Goal: Task Accomplishment & Management: Manage account settings

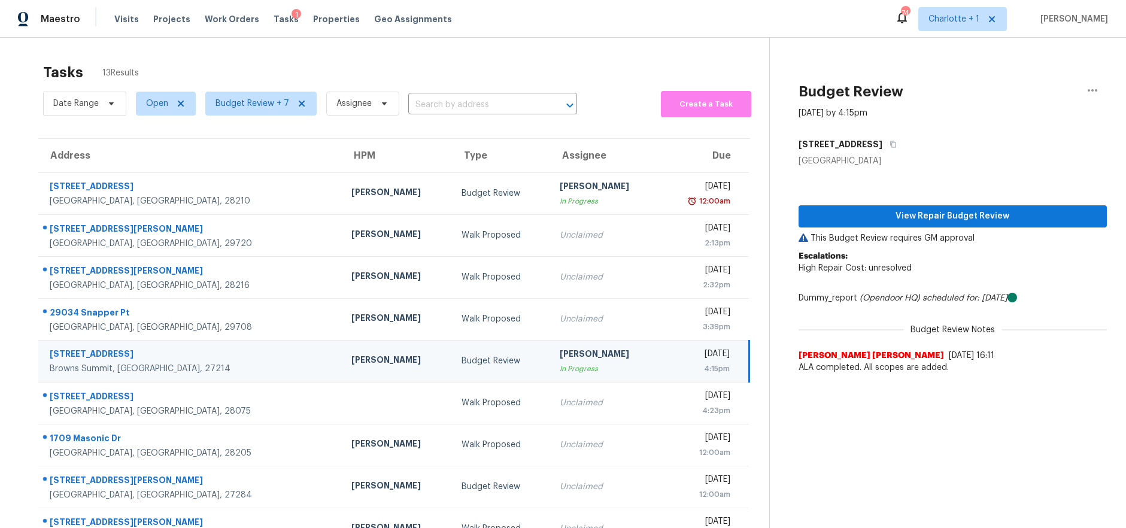
scroll to position [25, 0]
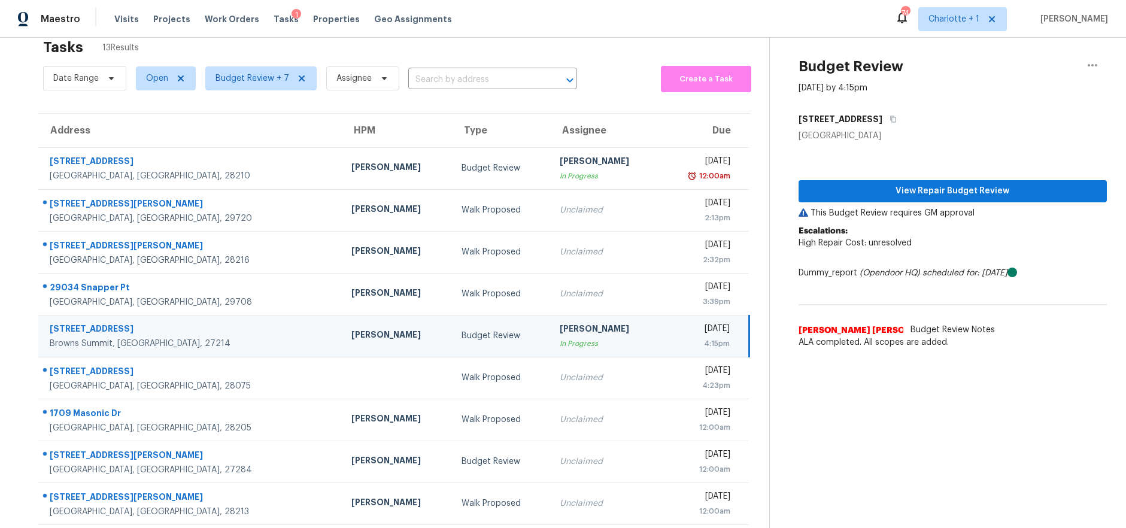
click at [463, 28] on div "Maestro Visits Projects Work Orders Tasks 1 Properties Geo Assignments 74 Charl…" at bounding box center [563, 19] width 1126 height 38
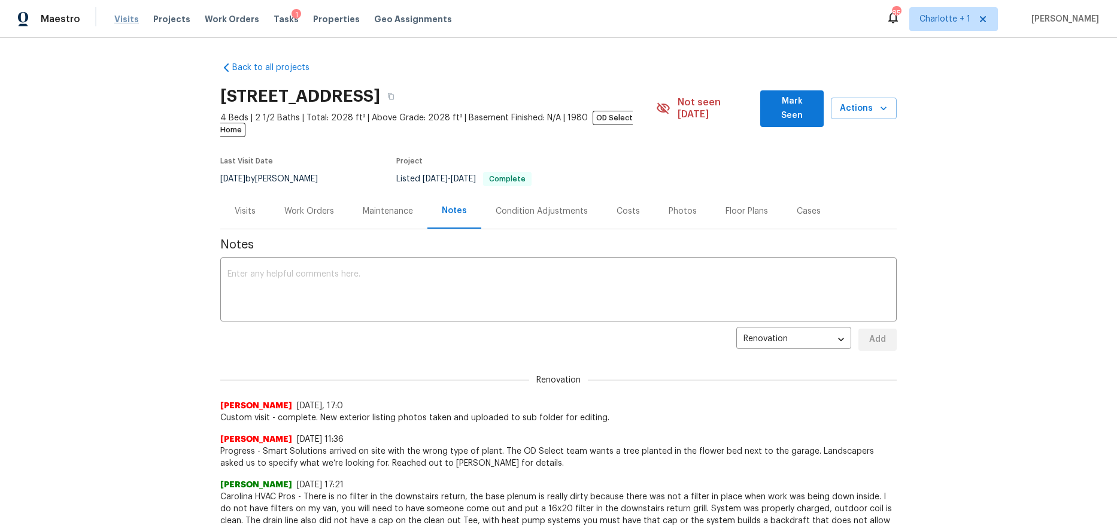
click at [129, 21] on span "Visits" at bounding box center [126, 19] width 25 height 12
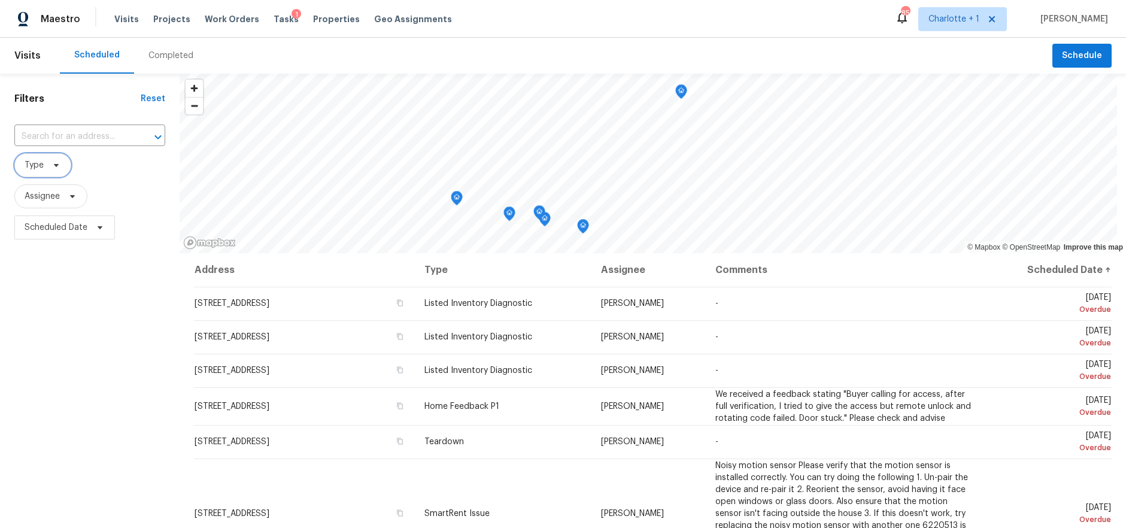
click at [42, 161] on span "Type" at bounding box center [34, 165] width 19 height 12
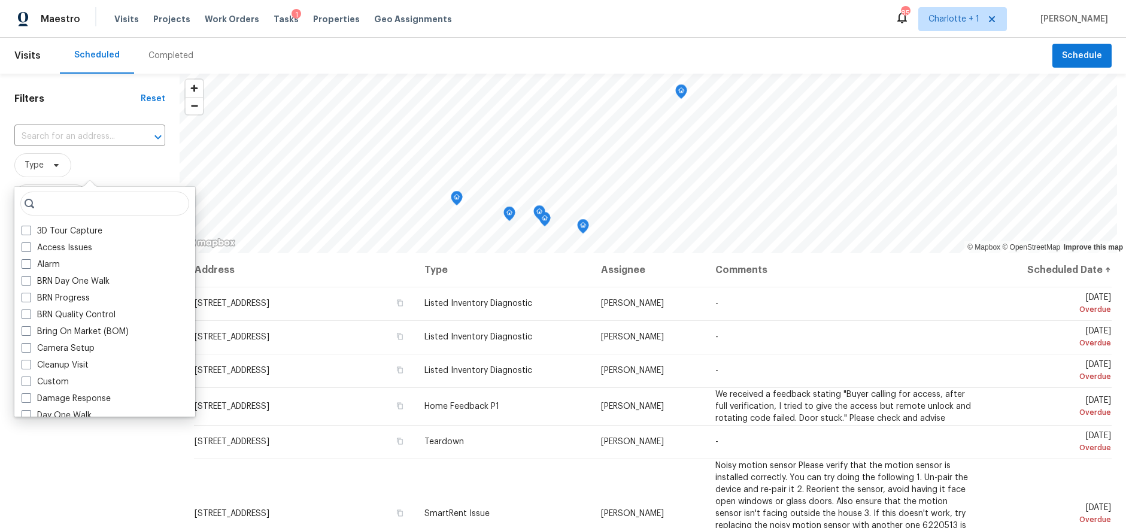
click at [121, 171] on span "Type" at bounding box center [89, 165] width 151 height 24
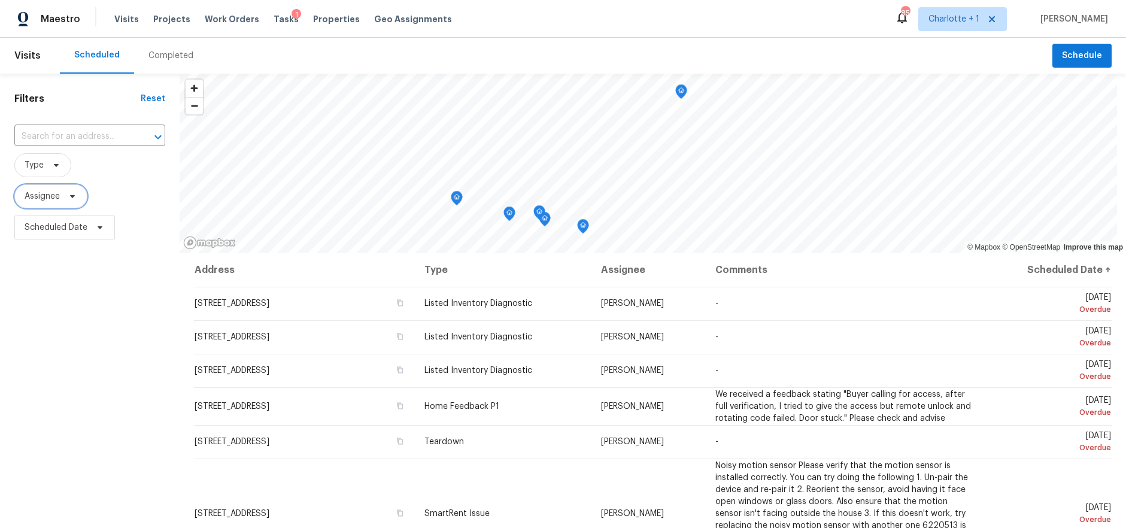
click at [70, 186] on span "Assignee" at bounding box center [50, 196] width 73 height 24
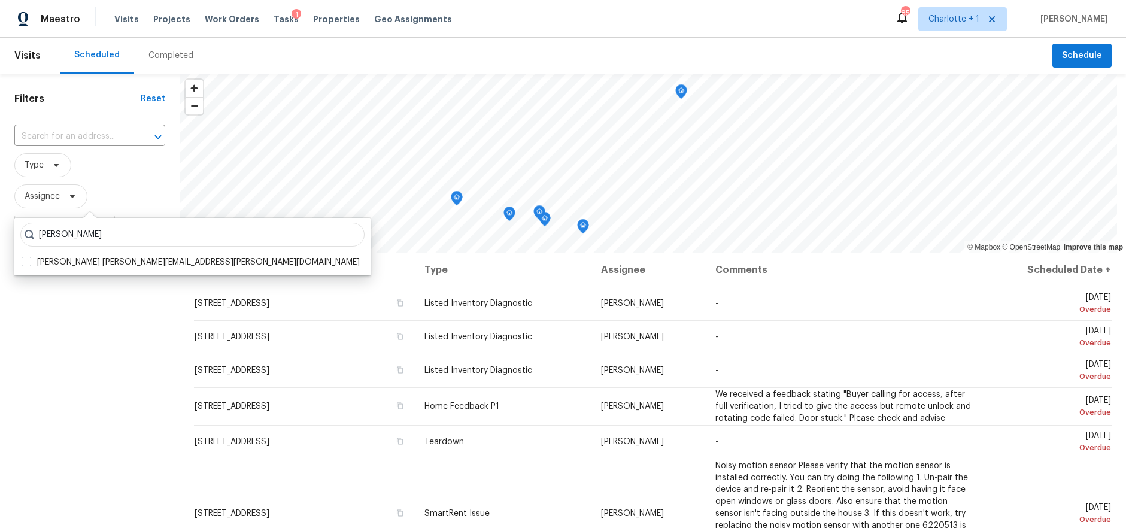
type input "terry tullar"
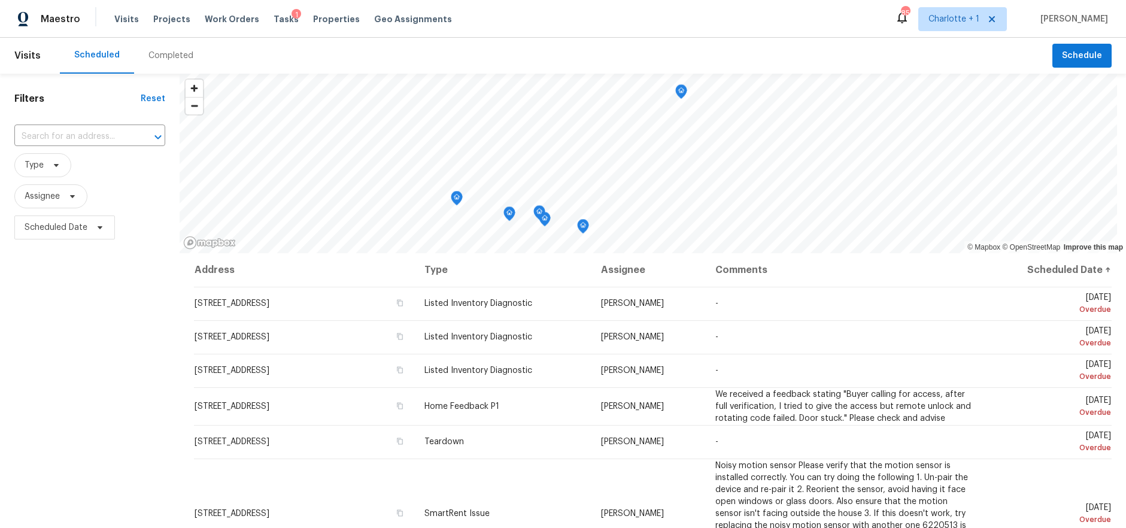
drag, startPoint x: 84, startPoint y: 379, endPoint x: 90, endPoint y: 378, distance: 6.0
click at [87, 378] on div "Filters Reset ​ Type Assignee Scheduled Date" at bounding box center [90, 375] width 180 height 602
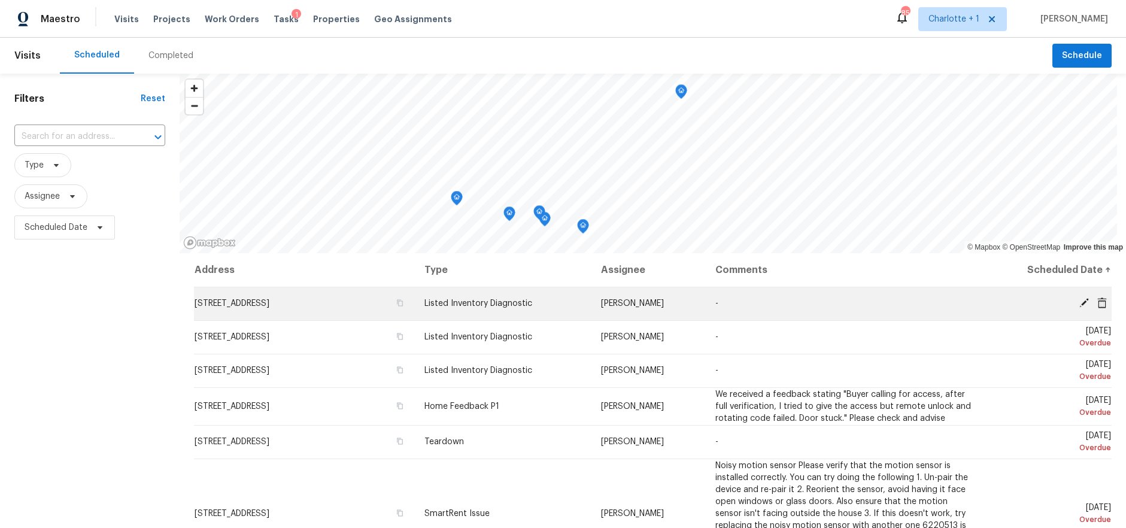
click at [1096, 300] on icon at bounding box center [1101, 302] width 11 height 11
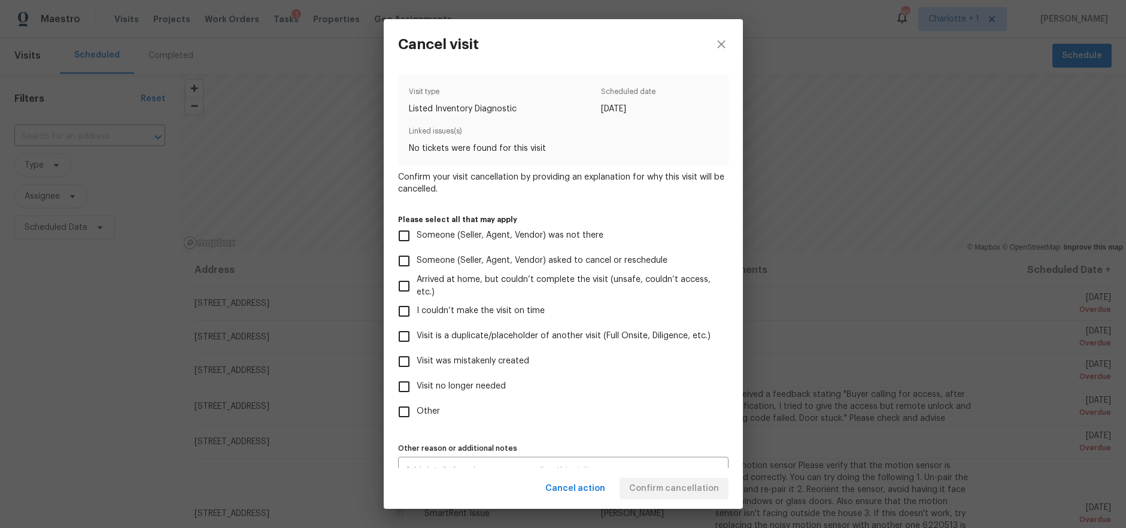
scroll to position [22, 0]
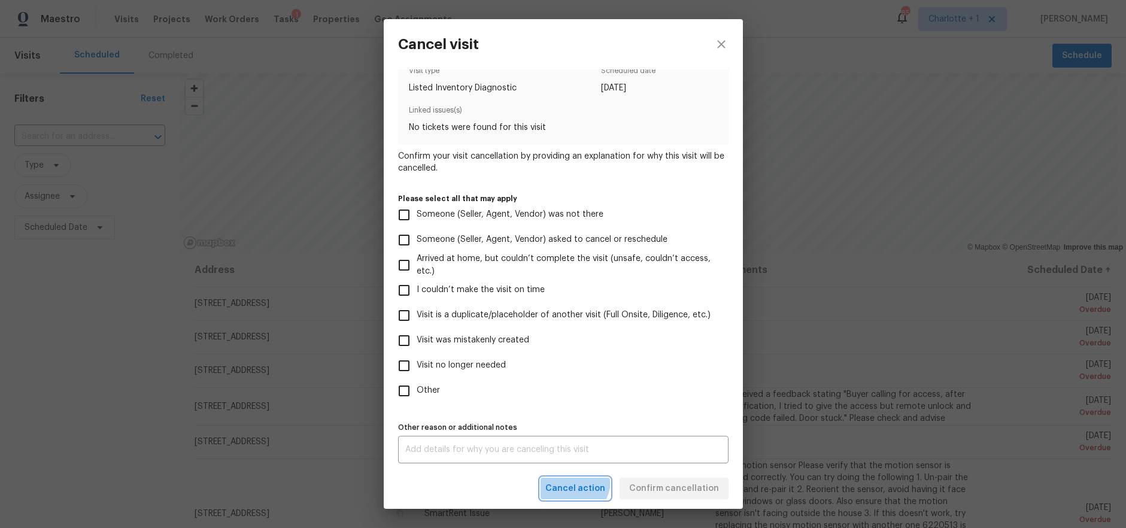
click at [576, 479] on button "Cancel action" at bounding box center [574, 489] width 69 height 22
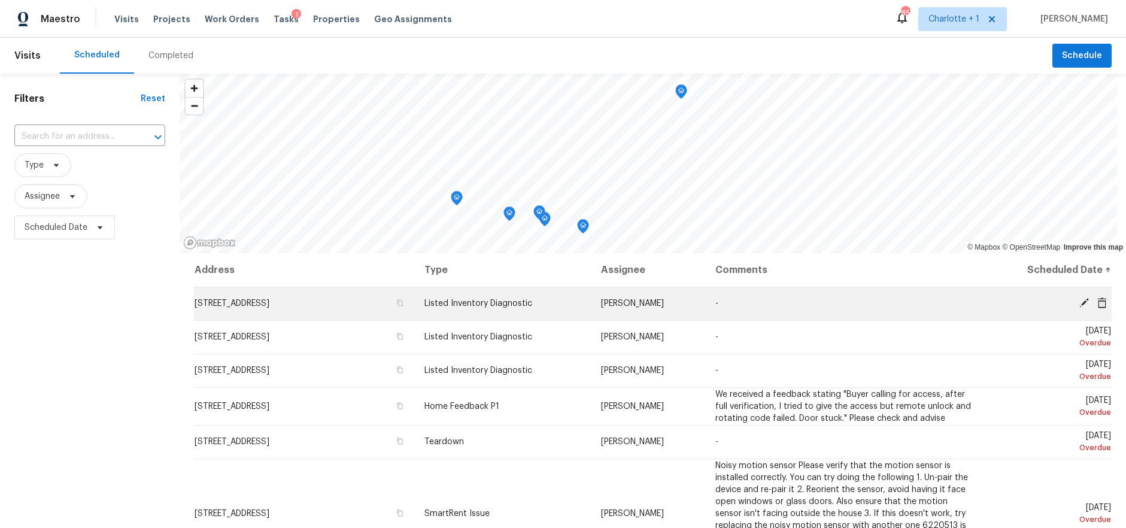
drag, startPoint x: 129, startPoint y: 300, endPoint x: 762, endPoint y: 305, distance: 633.8
click at [141, 300] on div "Filters Reset ​ Type Assignee Scheduled Date" at bounding box center [90, 375] width 180 height 602
click at [1097, 300] on icon at bounding box center [1102, 302] width 10 height 11
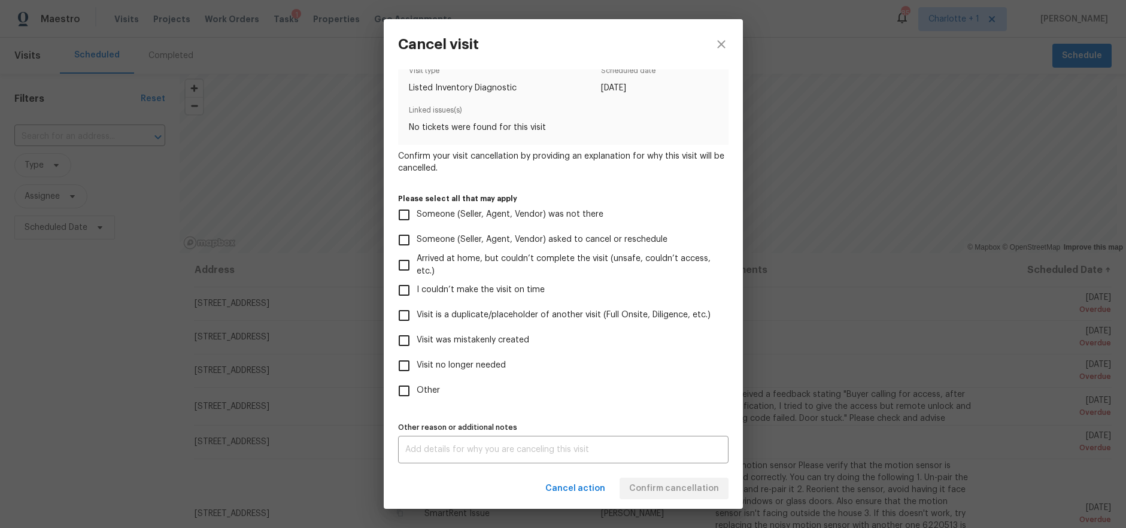
click at [491, 358] on label "Visit no longer needed" at bounding box center [554, 365] width 327 height 25
click at [417, 358] on input "Visit no longer needed" at bounding box center [403, 365] width 25 height 25
checkbox input "true"
click at [461, 454] on div "x Other reason or additional notes" at bounding box center [563, 450] width 330 height 28
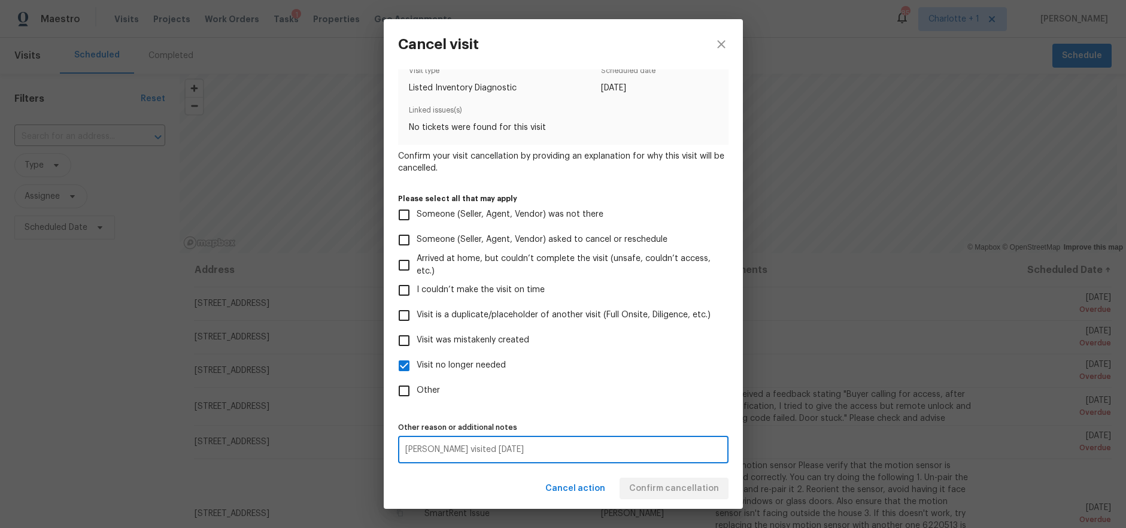
type textarea "Chip H visited Mon 9/8"
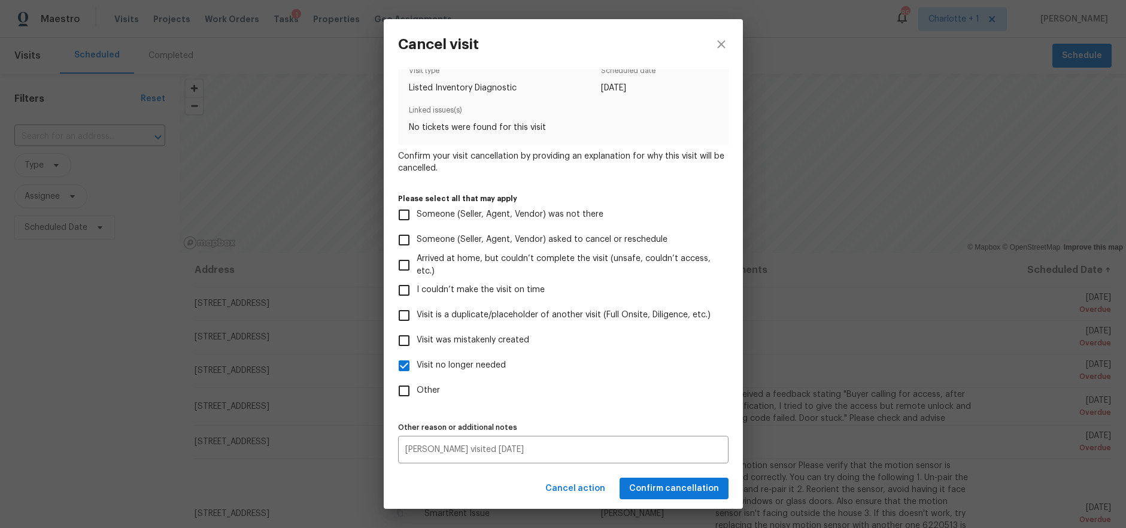
drag, startPoint x: 531, startPoint y: 484, endPoint x: 645, endPoint y: 490, distance: 113.3
click at [531, 484] on div "Cancel action Confirm cancellation" at bounding box center [563, 488] width 359 height 41
click at [694, 485] on span "Confirm cancellation" at bounding box center [674, 488] width 90 height 15
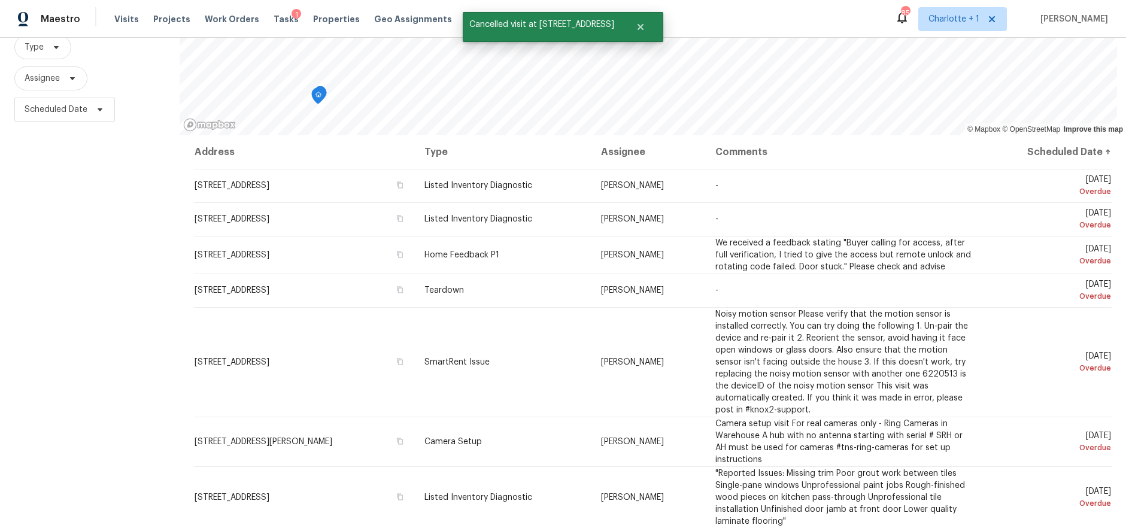
scroll to position [0, 0]
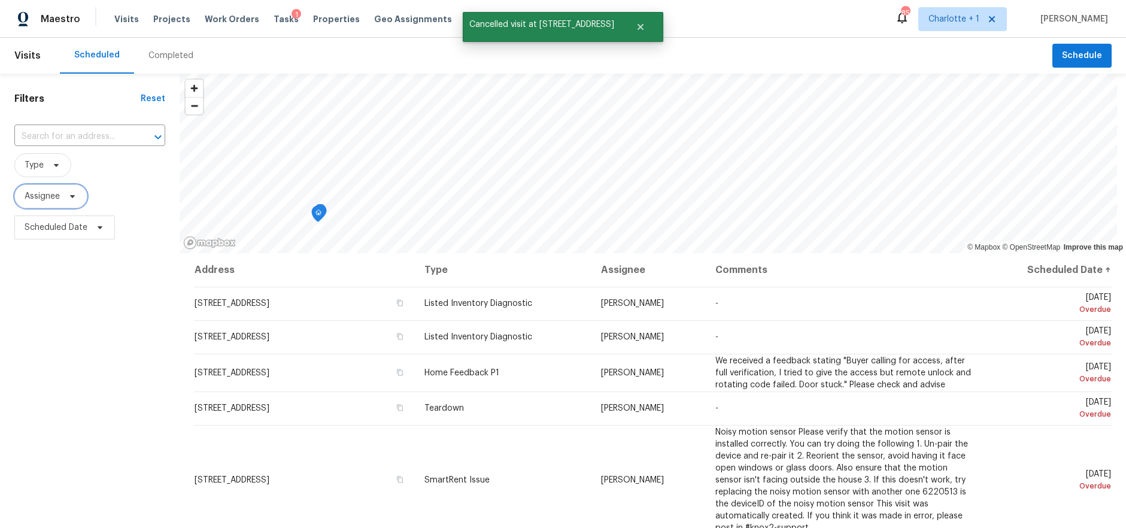
click at [53, 194] on span "Assignee" at bounding box center [42, 196] width 35 height 12
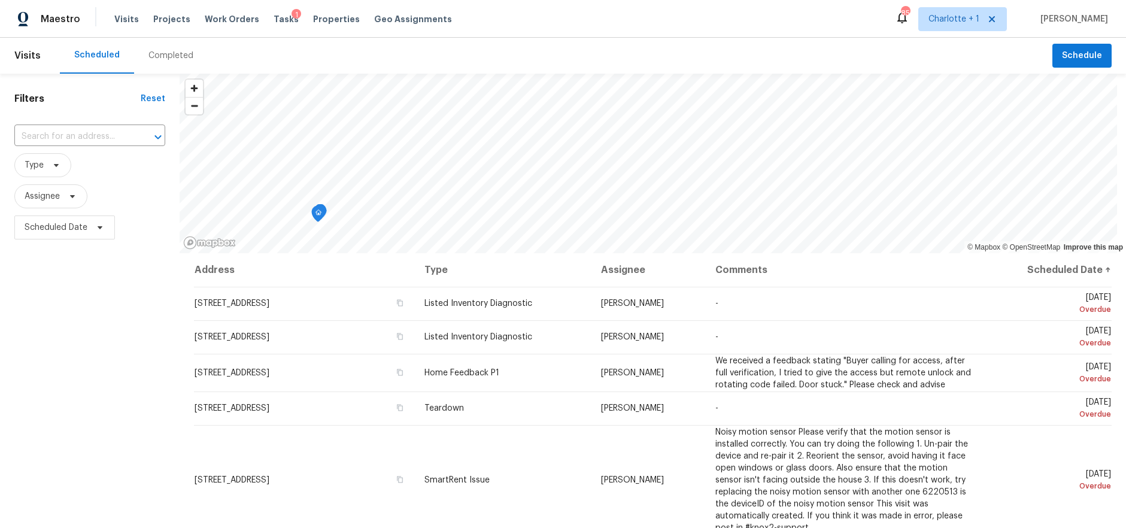
click at [107, 341] on div "Filters Reset ​ Type Assignee Scheduled Date" at bounding box center [90, 375] width 180 height 602
drag, startPoint x: 111, startPoint y: 394, endPoint x: 110, endPoint y: 387, distance: 7.3
click at [111, 394] on div "Filters Reset ​ Type Assignee Scheduled Date" at bounding box center [90, 375] width 180 height 602
click at [61, 205] on span "Assignee" at bounding box center [50, 196] width 73 height 24
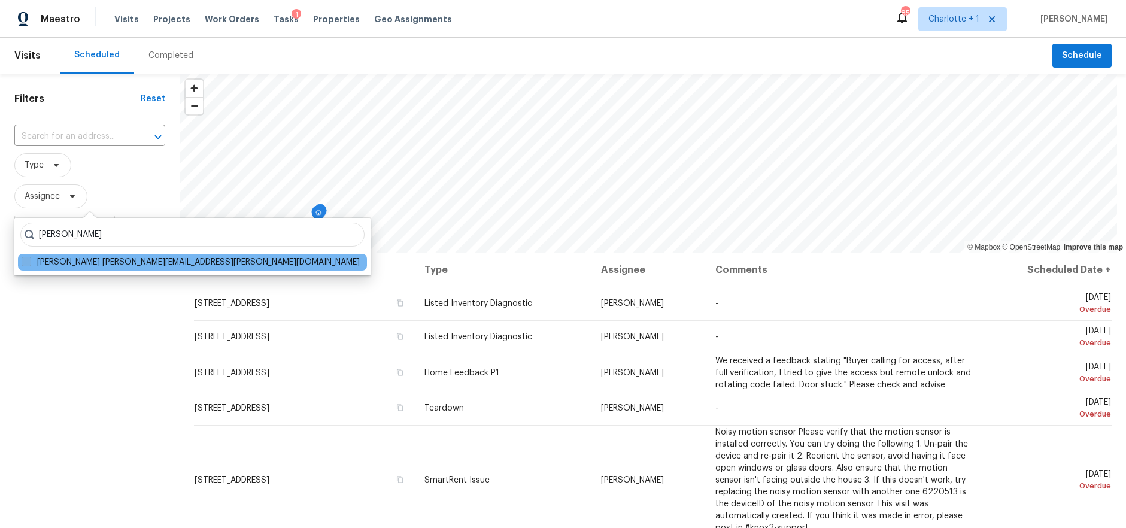
type input "[PERSON_NAME]"
click at [23, 264] on span at bounding box center [27, 262] width 10 height 10
click at [23, 264] on input "Terry Tullar terry.tullar@opendoor.com" at bounding box center [26, 260] width 8 height 8
checkbox input "true"
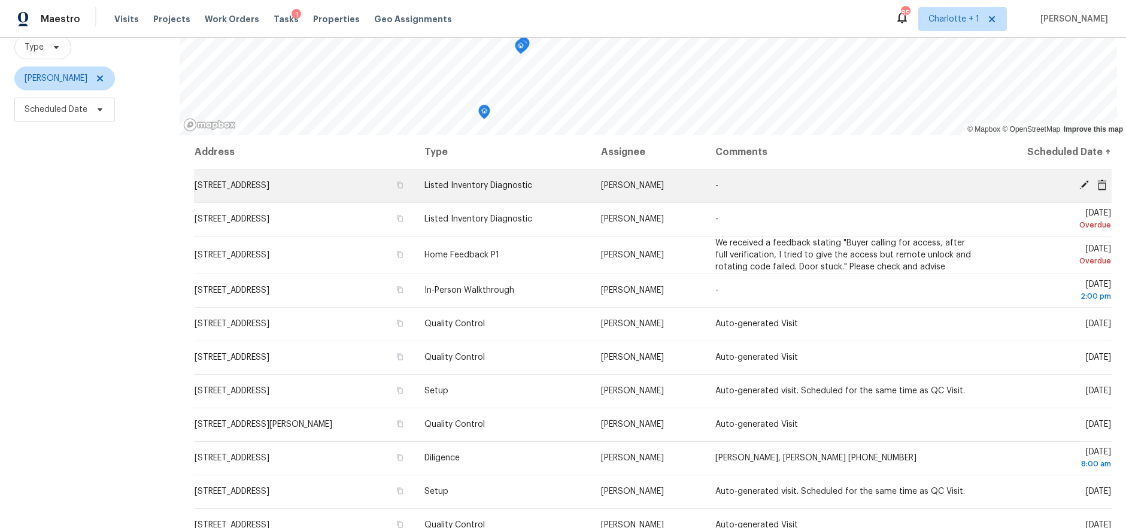
scroll to position [116, 0]
click at [1078, 186] on icon at bounding box center [1083, 187] width 11 height 11
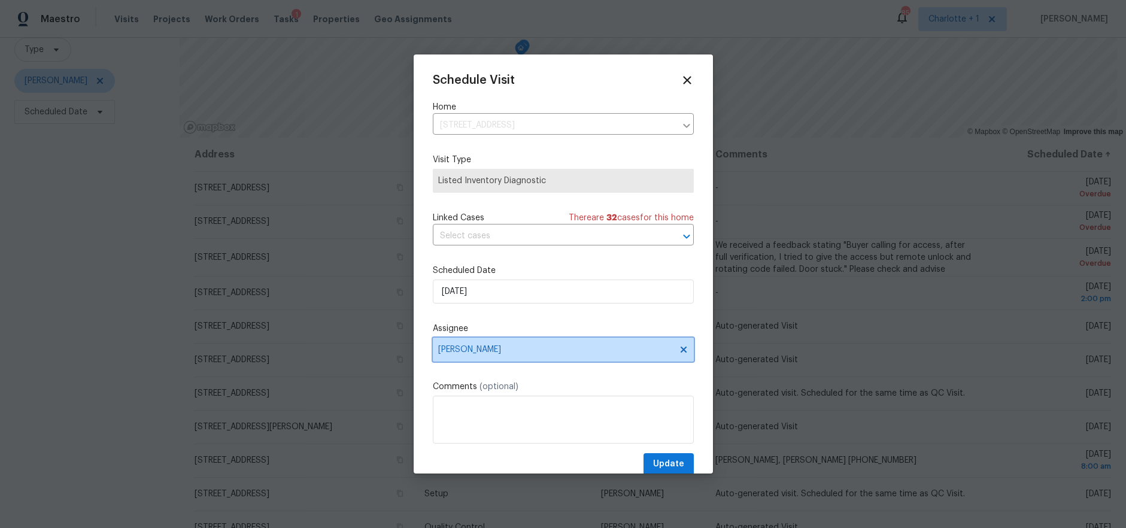
click at [501, 347] on span "[PERSON_NAME]" at bounding box center [555, 350] width 235 height 10
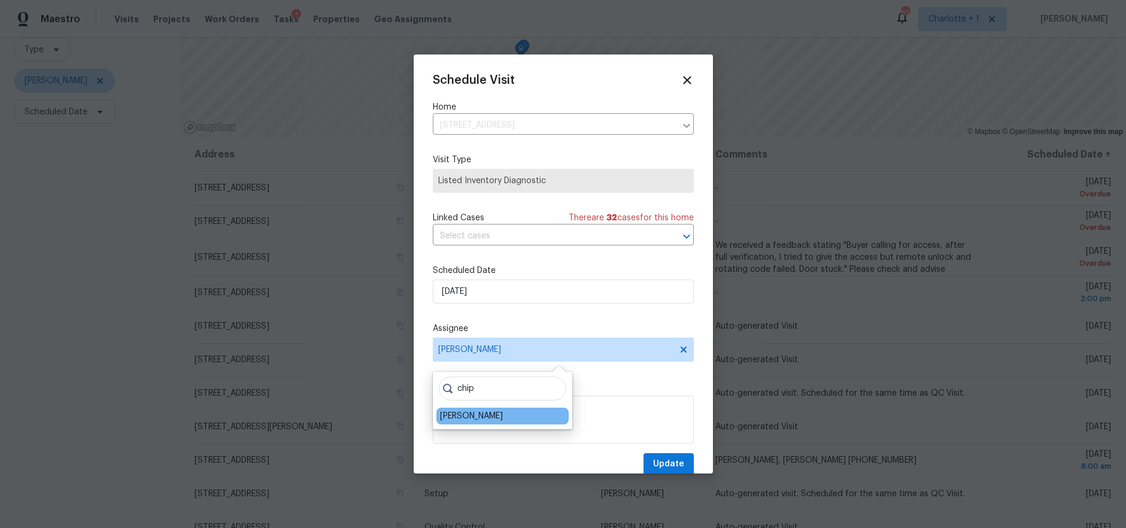
type input "chip"
click at [464, 415] on div "[PERSON_NAME]" at bounding box center [471, 416] width 63 height 12
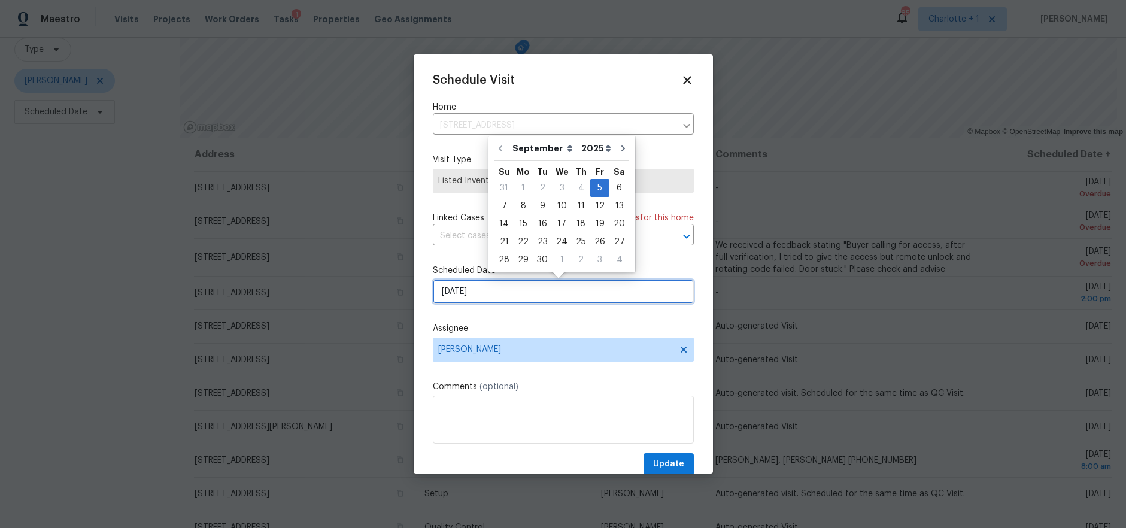
click at [480, 285] on input "[DATE]" at bounding box center [563, 291] width 261 height 24
click at [576, 206] on div "11" at bounding box center [581, 205] width 19 height 17
type input "[DATE]"
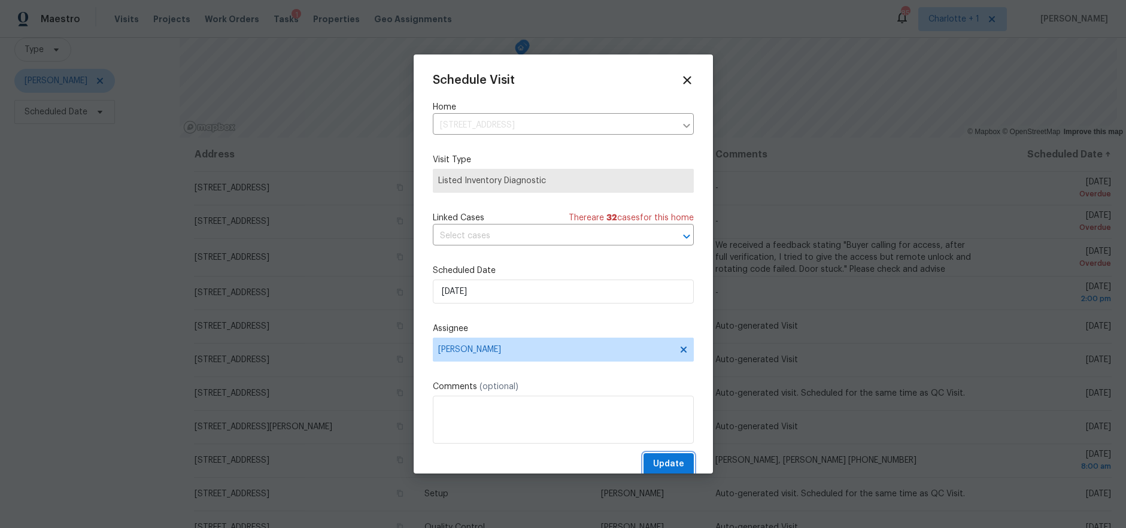
click at [655, 461] on span "Update" at bounding box center [668, 464] width 31 height 15
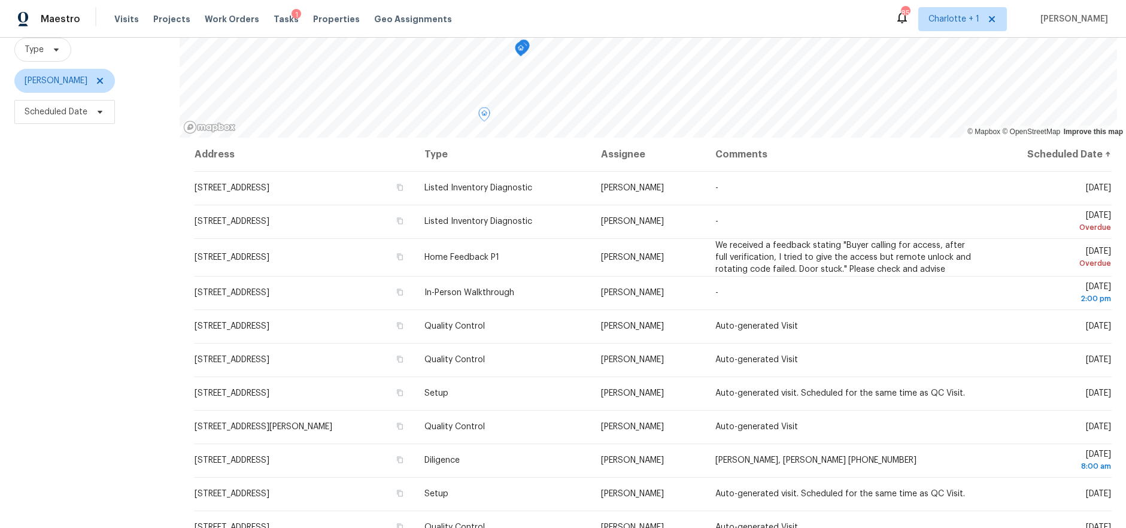
scroll to position [0, 0]
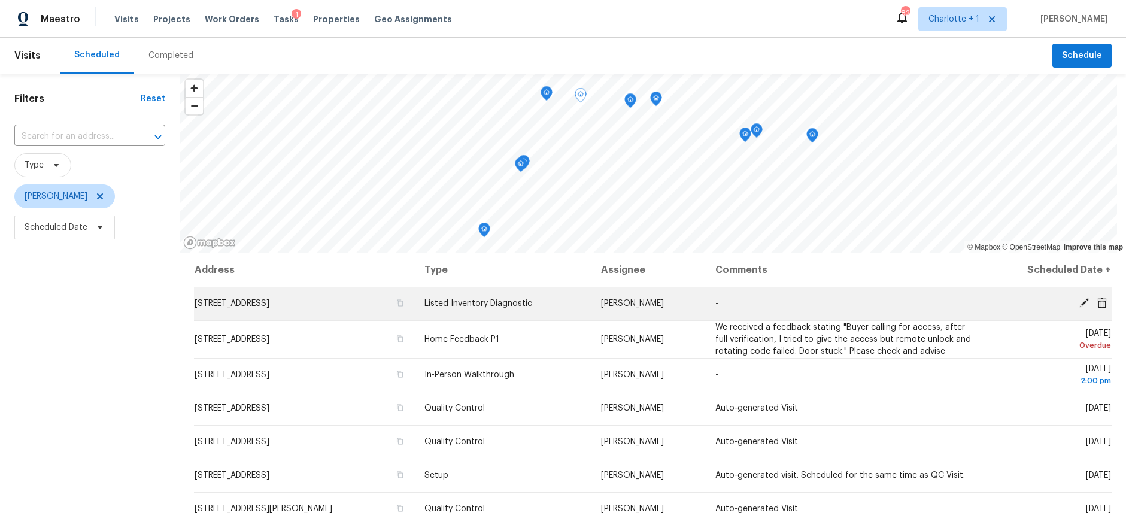
click at [1078, 302] on icon at bounding box center [1083, 302] width 11 height 11
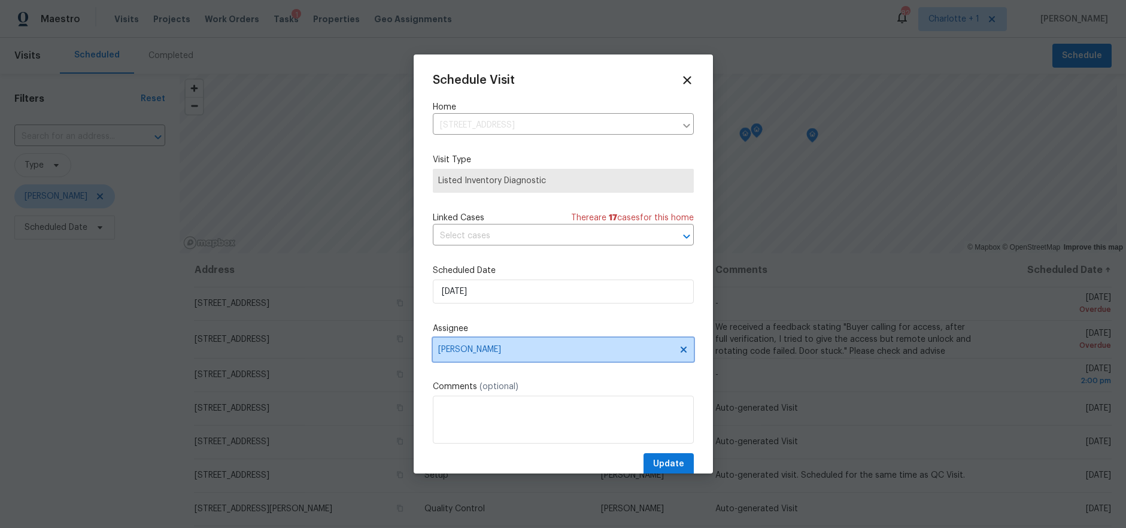
click at [506, 353] on span "[PERSON_NAME]" at bounding box center [555, 350] width 235 height 10
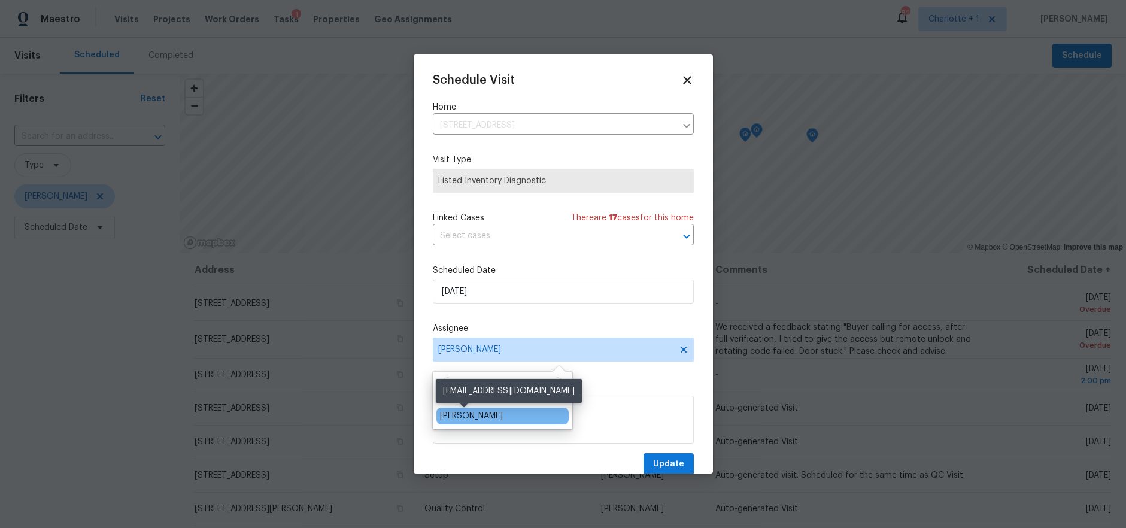
type input "chip"
click at [465, 412] on div "[PERSON_NAME]" at bounding box center [471, 416] width 63 height 12
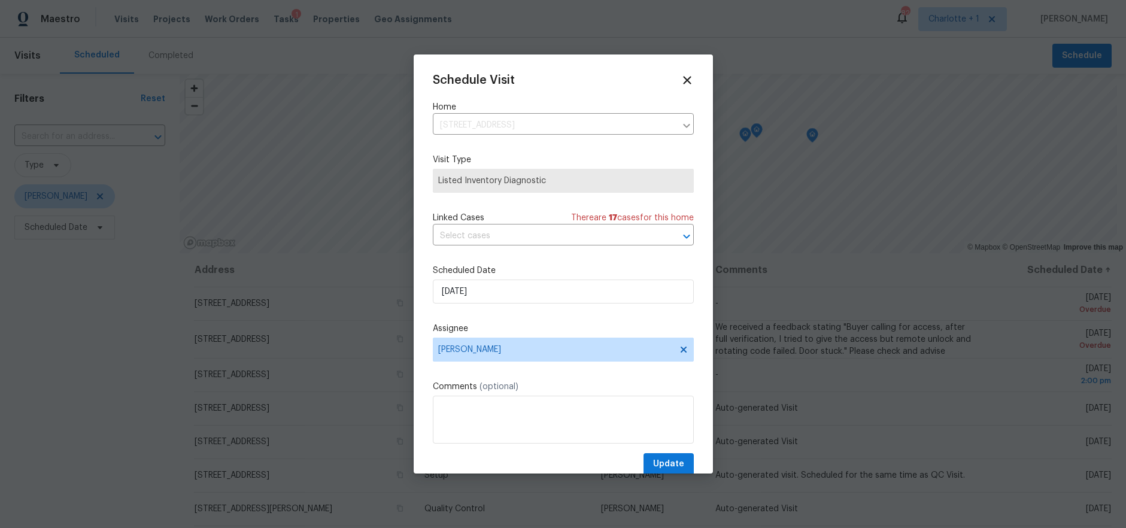
click at [513, 150] on div "Schedule Visit Home 3720 Wayfarer Dr, Greensboro, NC 27410 ​ Visit Type Listed …" at bounding box center [563, 275] width 261 height 402
click at [503, 299] on input "[DATE]" at bounding box center [563, 291] width 261 height 24
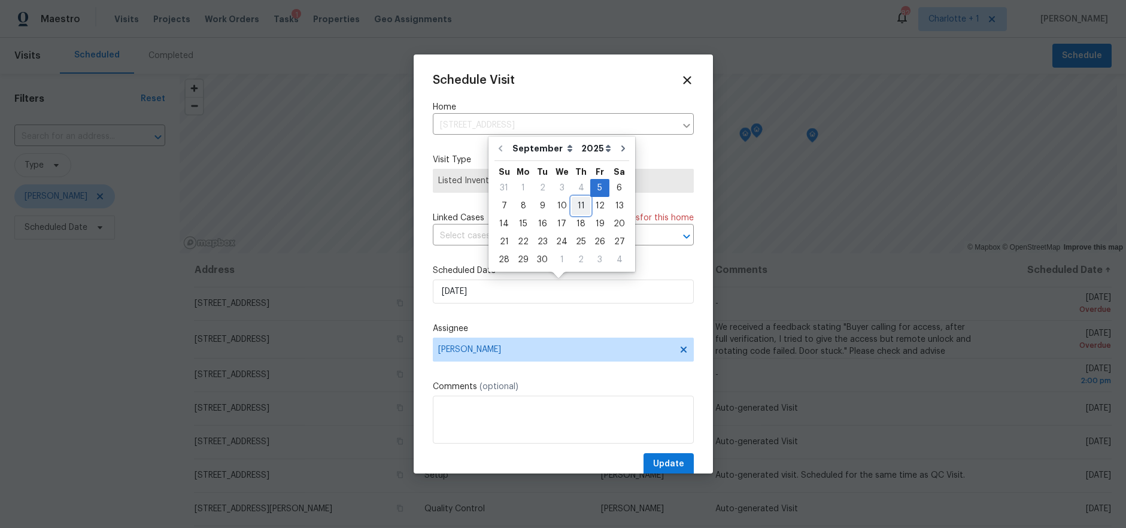
click at [572, 206] on div "11" at bounding box center [581, 205] width 19 height 17
type input "[DATE]"
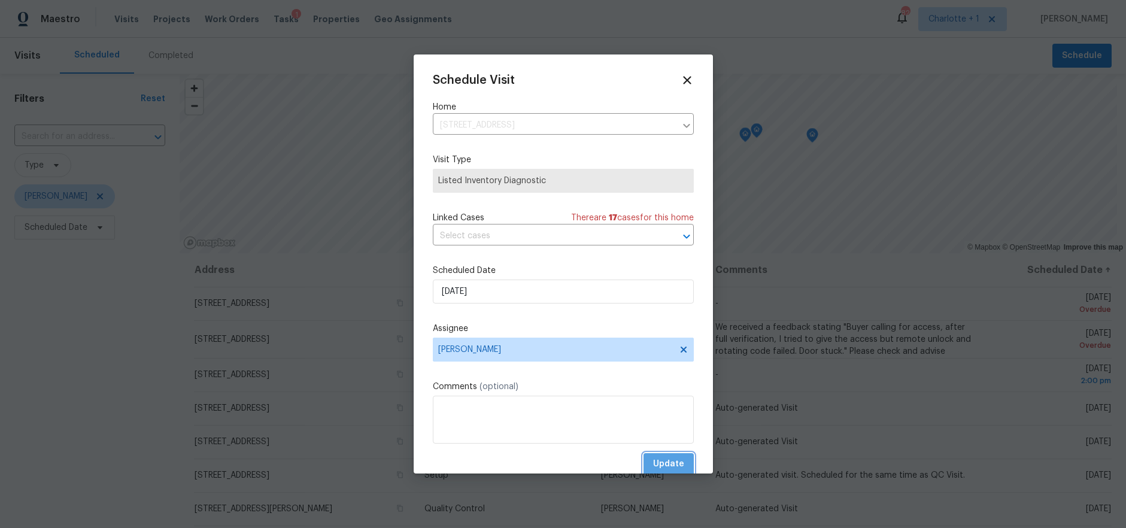
click at [659, 461] on span "Update" at bounding box center [668, 464] width 31 height 15
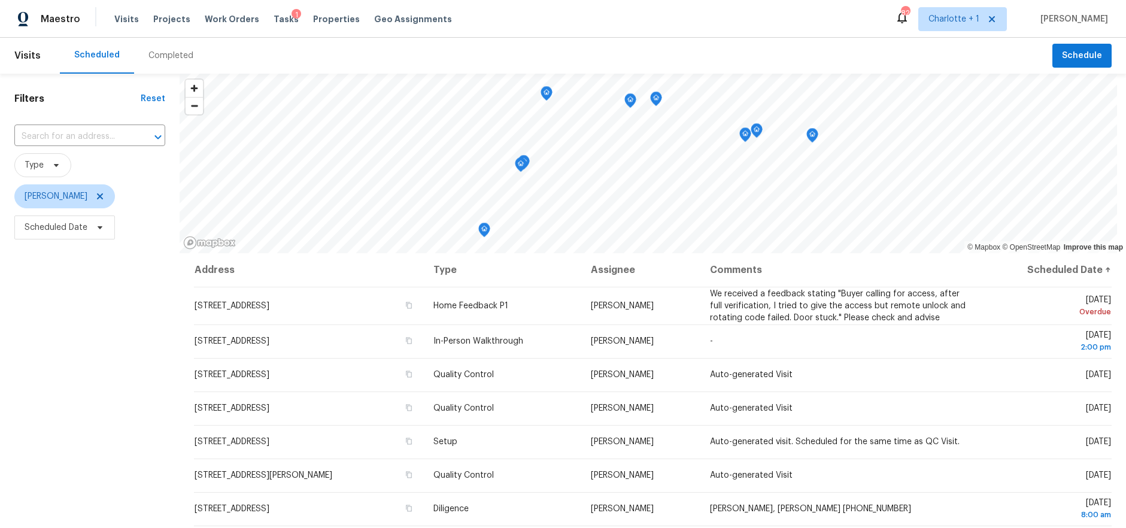
click at [130, 402] on div "Filters Reset ​ Type Terry Tullar Scheduled Date" at bounding box center [90, 375] width 180 height 602
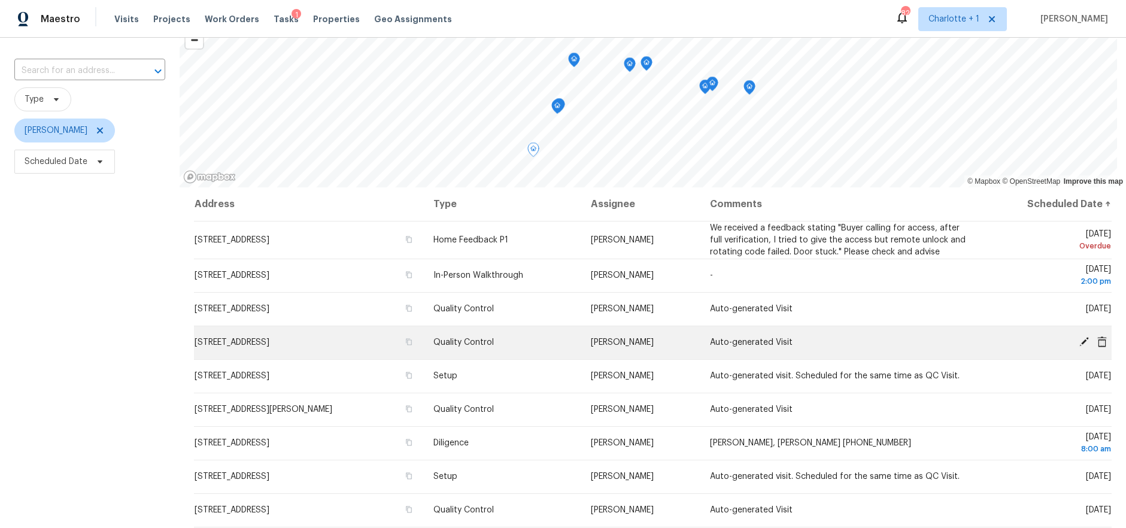
scroll to position [96, 0]
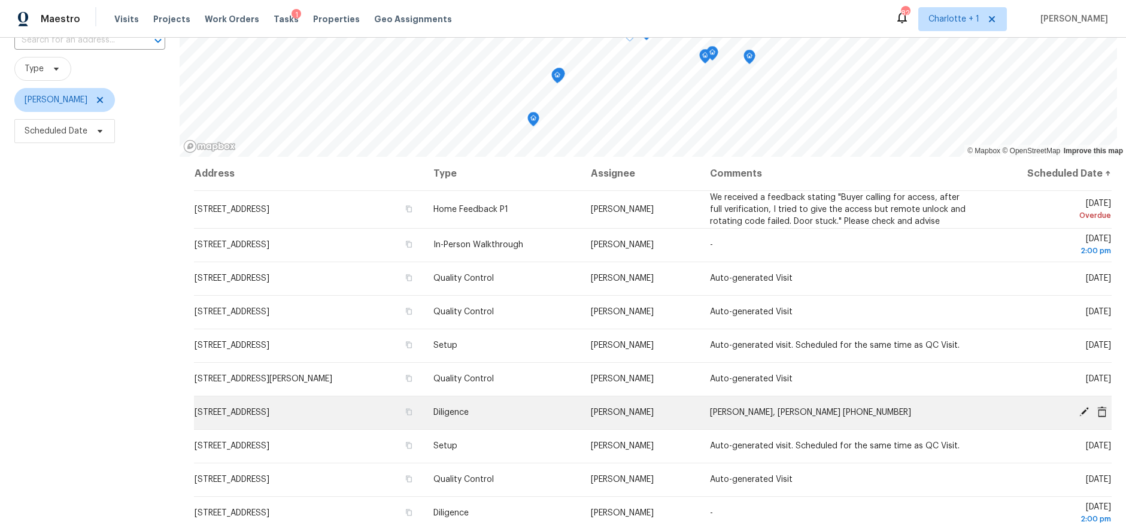
click at [1078, 411] on icon at bounding box center [1083, 411] width 11 height 11
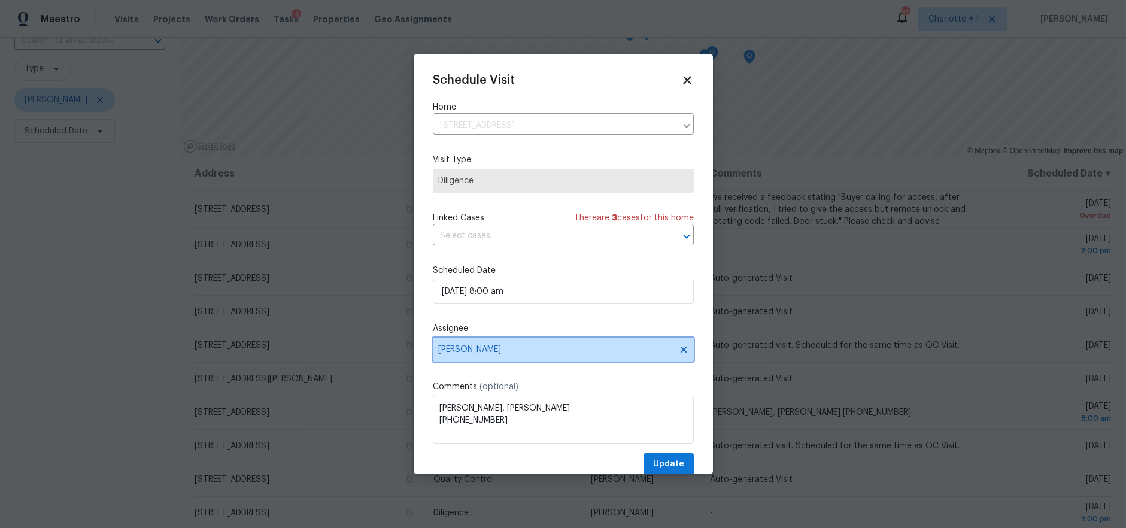
click at [513, 354] on span "[PERSON_NAME]" at bounding box center [555, 350] width 235 height 10
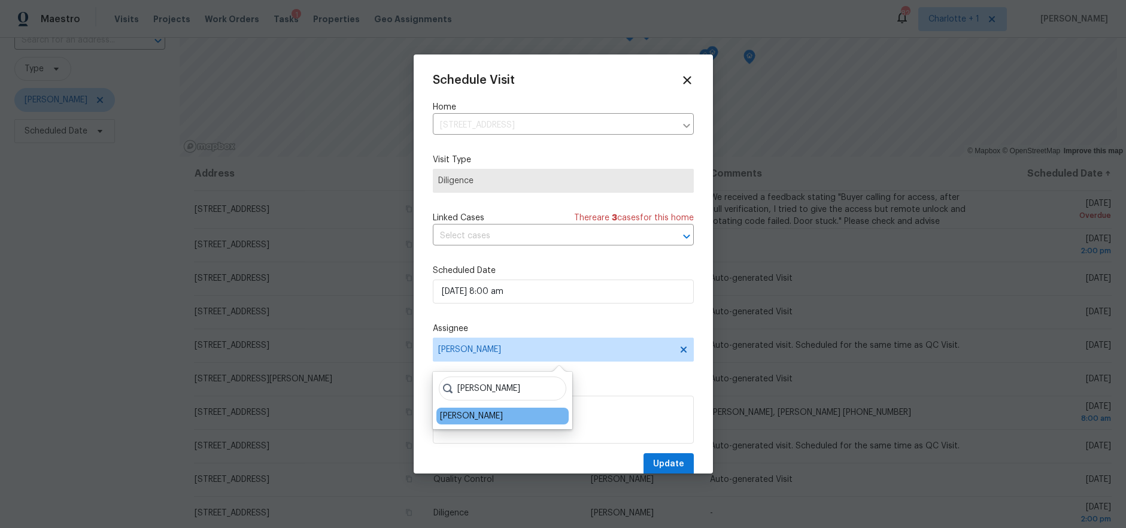
type input "ken"
click at [472, 421] on div "[PERSON_NAME]" at bounding box center [502, 416] width 132 height 17
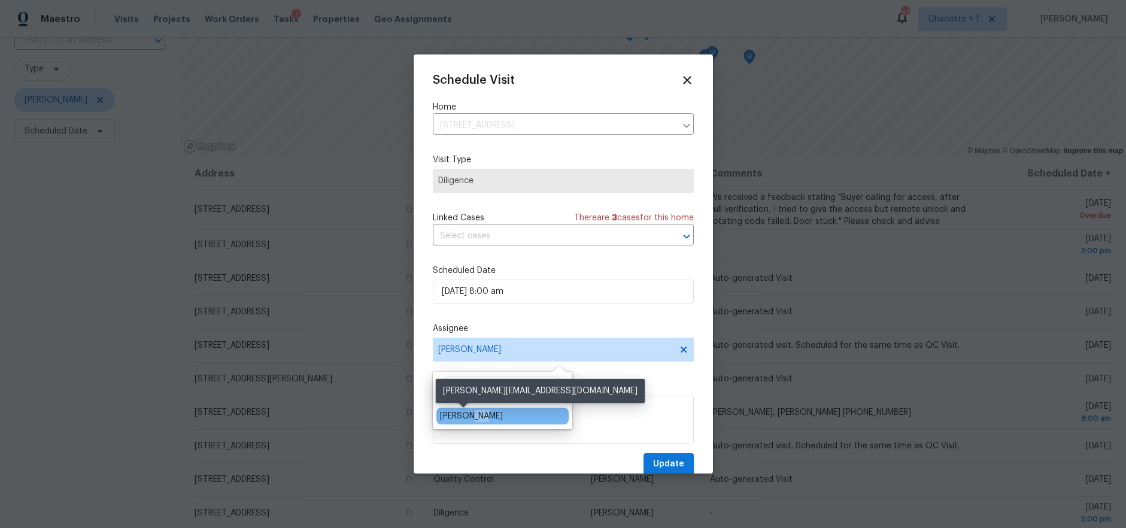
click at [472, 416] on div "[PERSON_NAME]" at bounding box center [471, 416] width 63 height 12
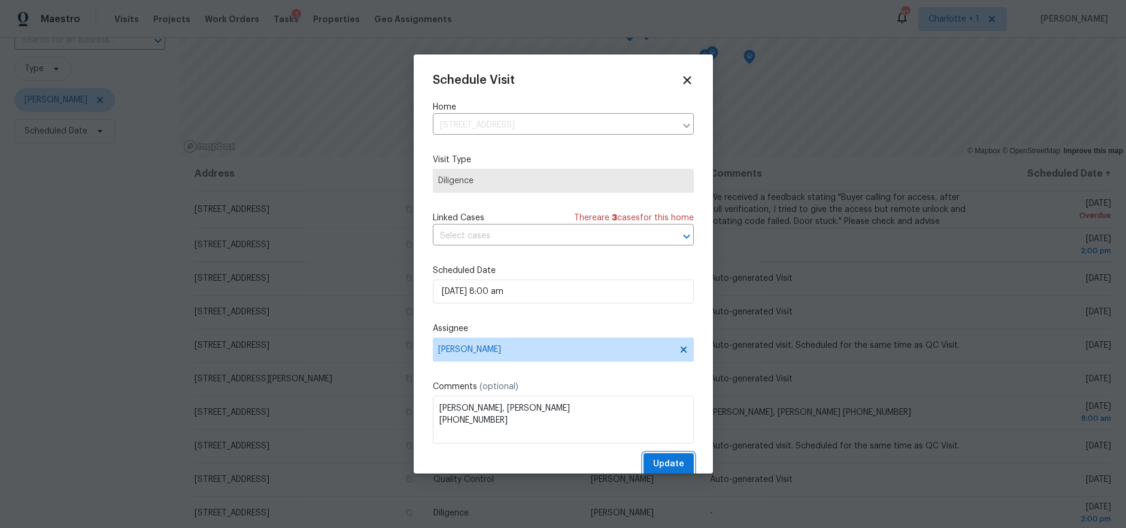
click at [643, 461] on button "Update" at bounding box center [668, 464] width 50 height 22
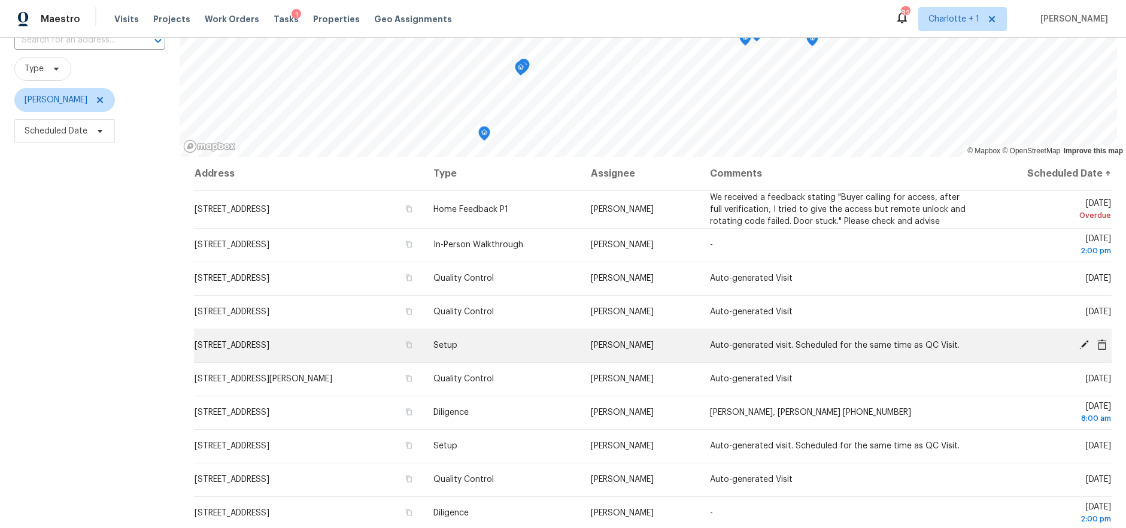
scroll to position [0, 0]
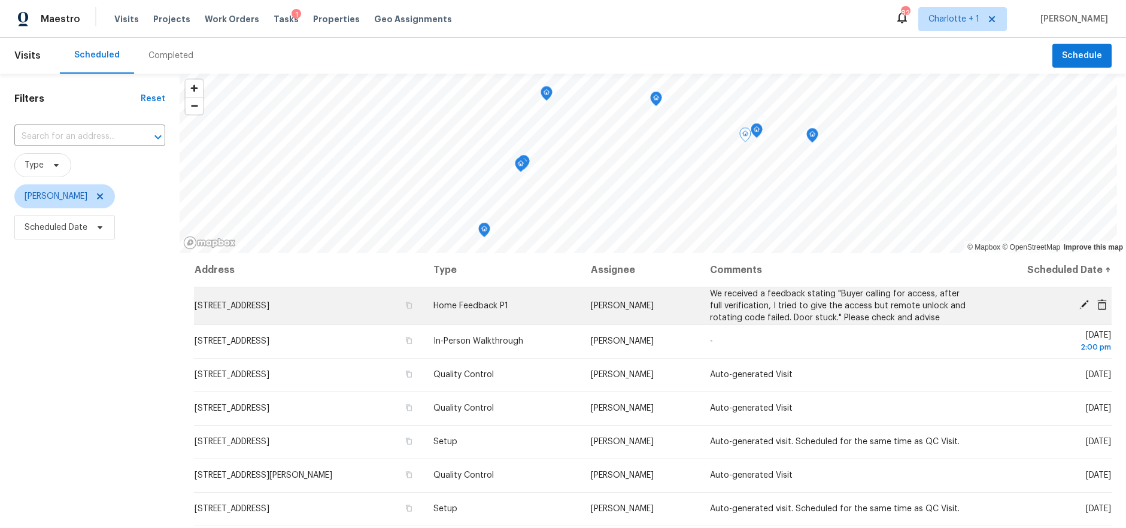
click at [1078, 303] on icon at bounding box center [1083, 304] width 11 height 11
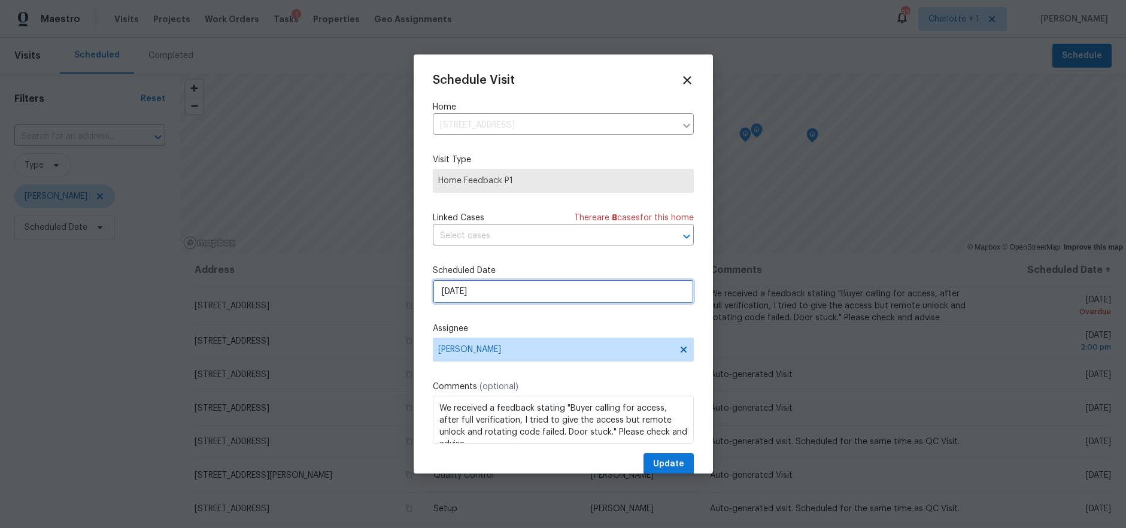
click at [552, 292] on input "9/7/2025" at bounding box center [563, 291] width 261 height 24
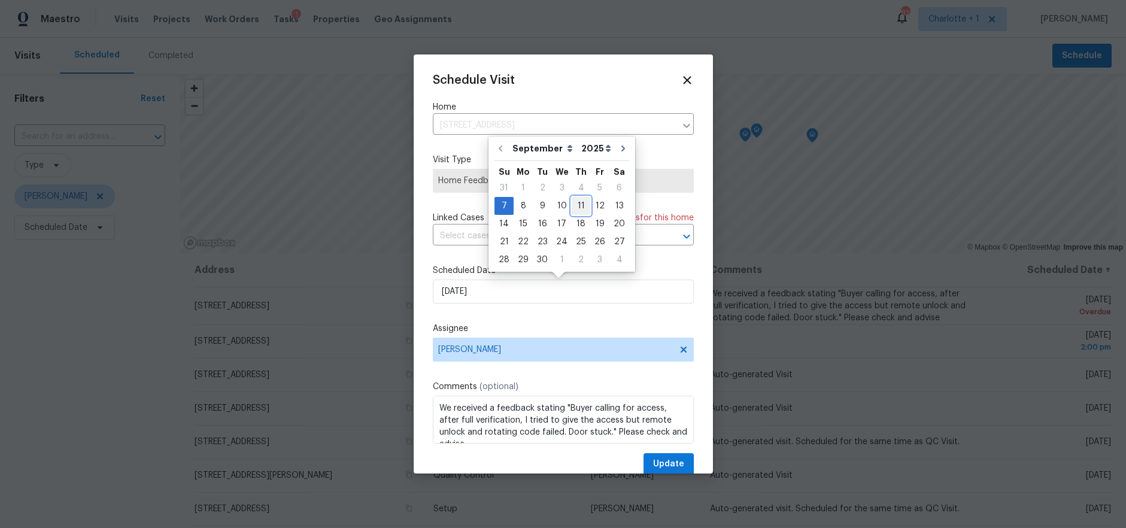
click at [577, 205] on div "11" at bounding box center [581, 205] width 19 height 17
type input "[DATE]"
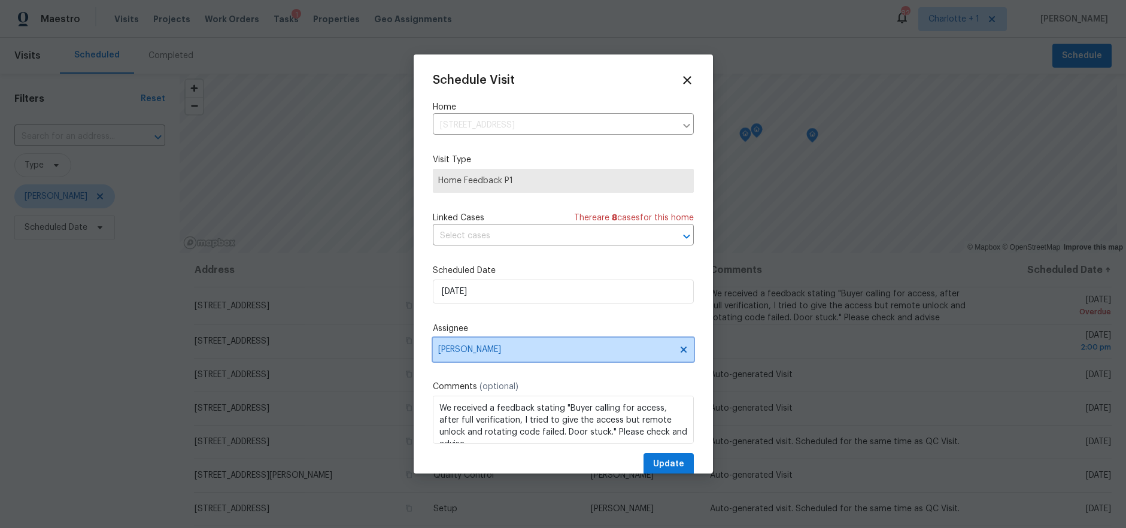
click at [507, 361] on span "[PERSON_NAME]" at bounding box center [563, 350] width 261 height 24
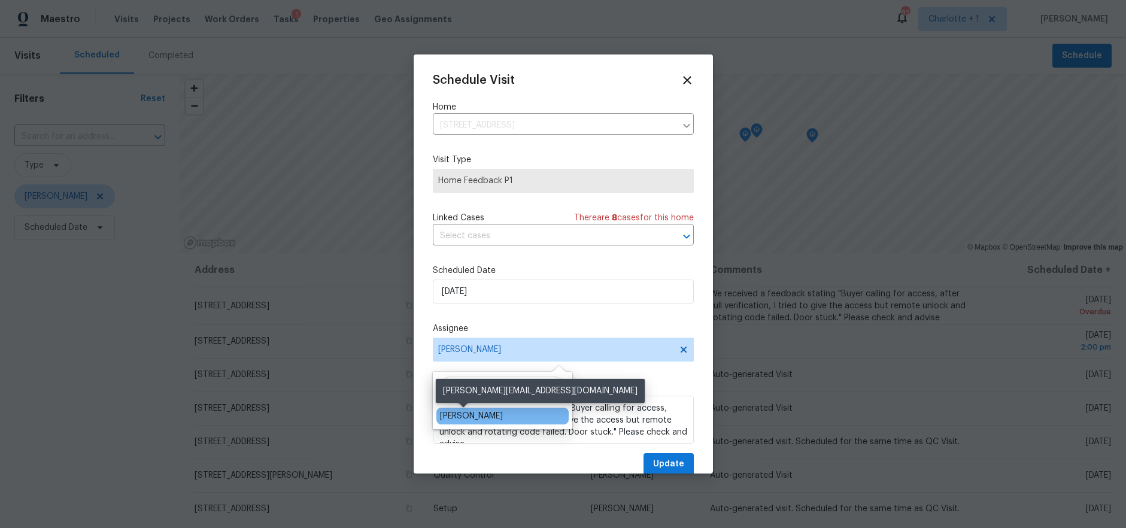
type input "ken r"
click at [477, 415] on div "[PERSON_NAME]" at bounding box center [471, 416] width 63 height 12
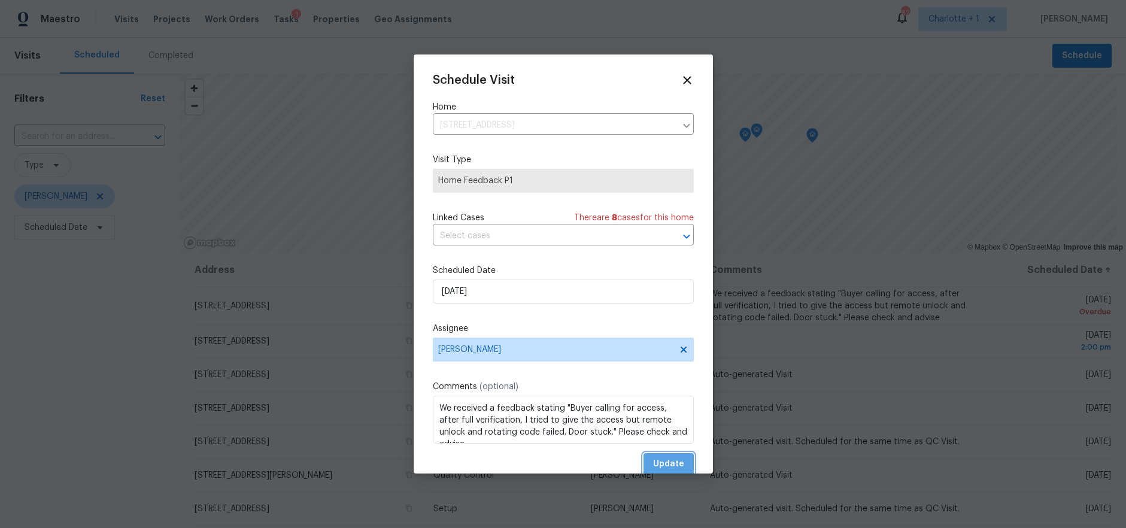
click at [659, 460] on span "Update" at bounding box center [668, 464] width 31 height 15
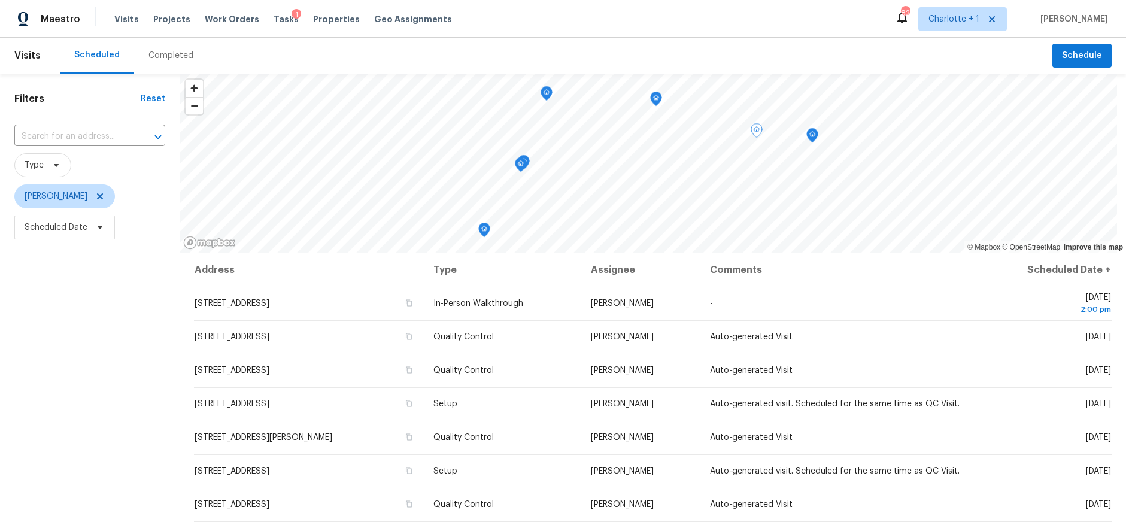
click at [167, 330] on div "Filters Reset ​ Type Terry Tullar Scheduled Date" at bounding box center [90, 375] width 180 height 602
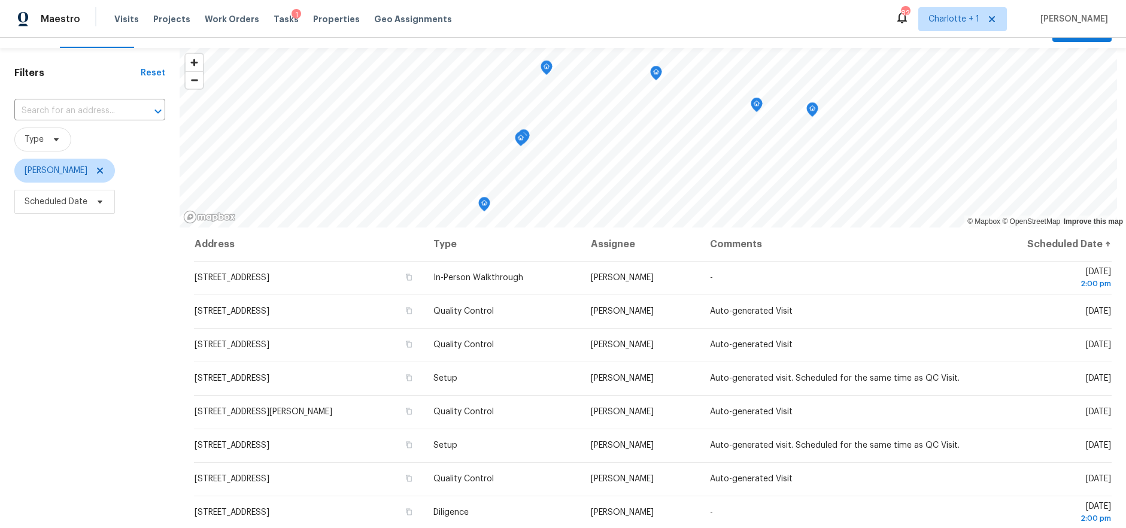
scroll to position [28, 0]
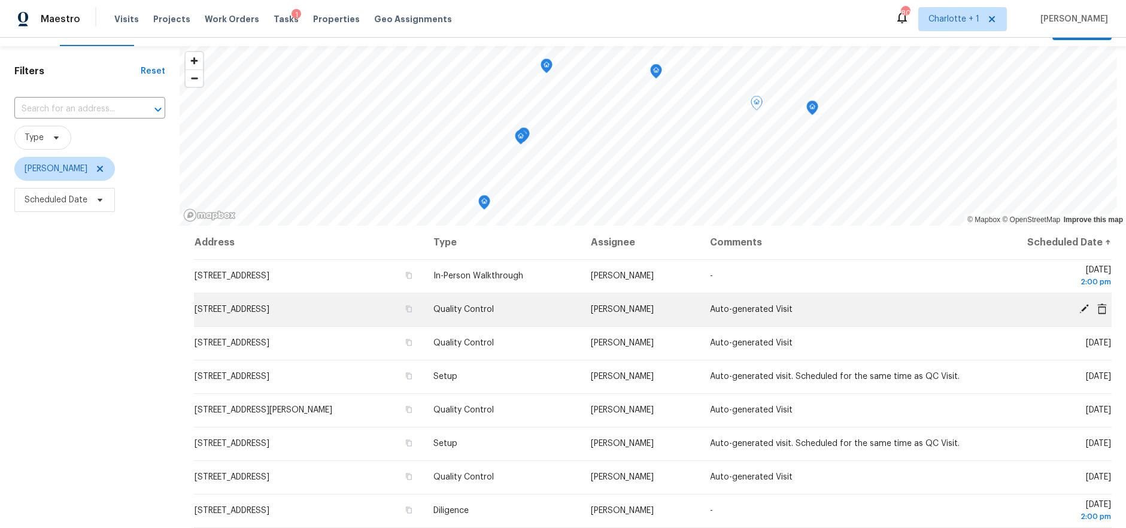
click at [1079, 308] on icon at bounding box center [1084, 309] width 10 height 10
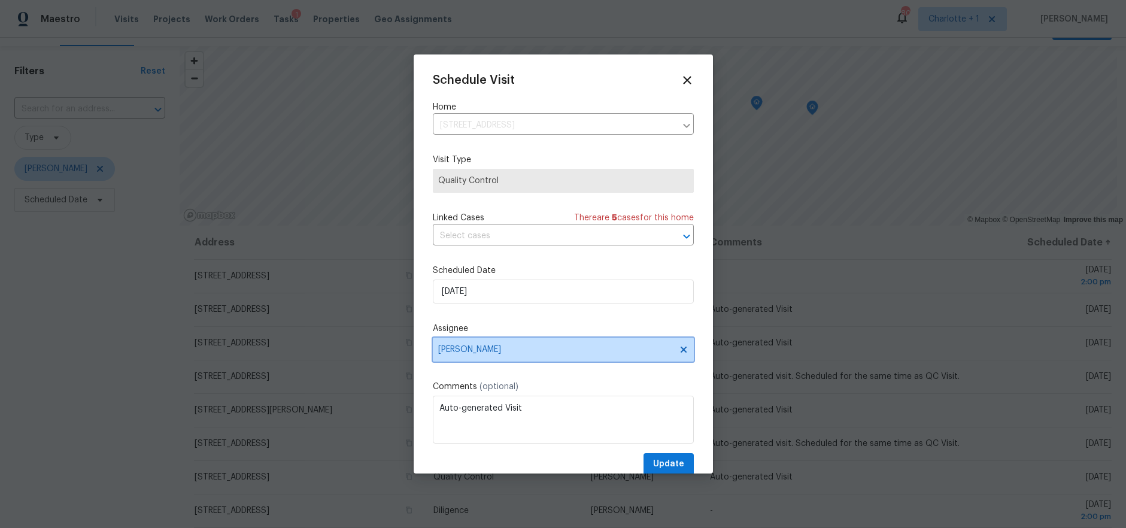
click at [519, 347] on span "[PERSON_NAME]" at bounding box center [555, 350] width 235 height 10
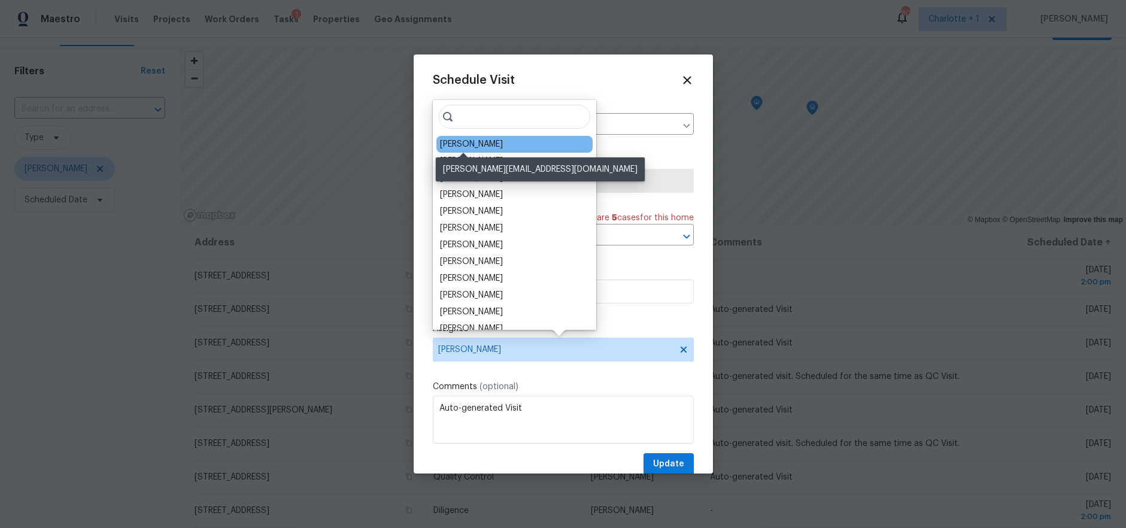
click at [469, 144] on div "[PERSON_NAME]" at bounding box center [471, 144] width 63 height 12
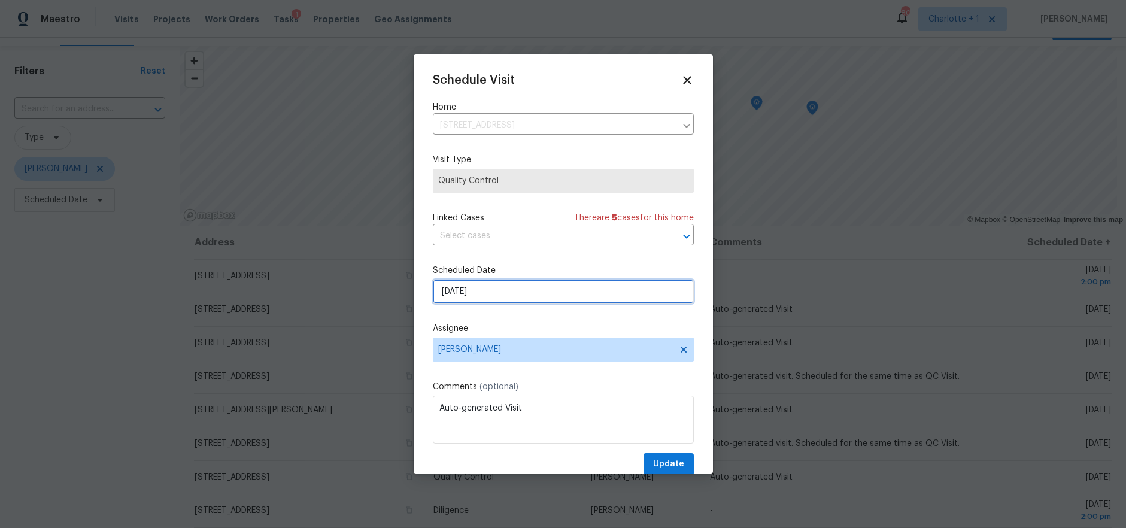
click at [492, 287] on input "9/10/2025" at bounding box center [563, 291] width 261 height 24
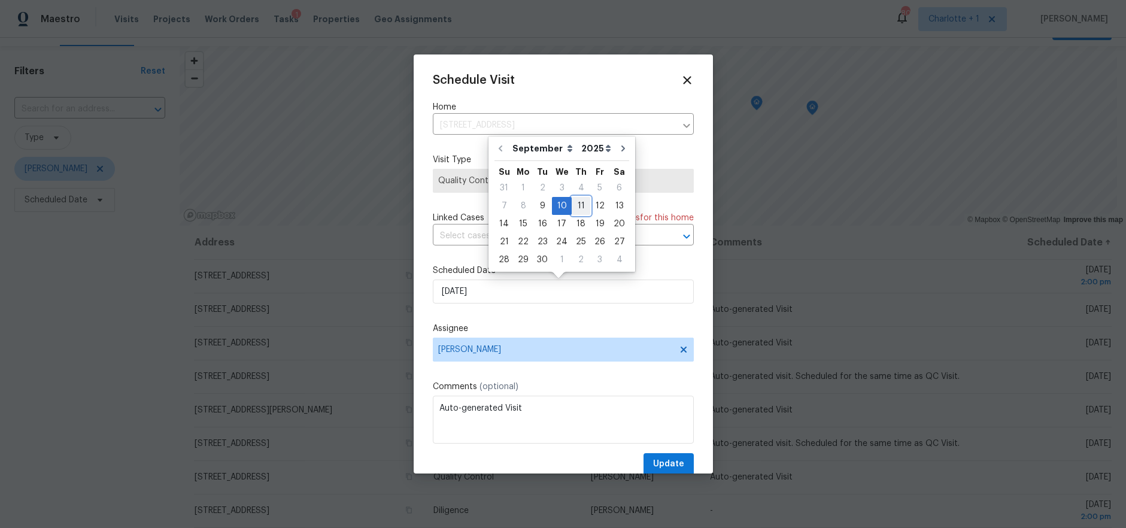
click at [572, 202] on div "11" at bounding box center [581, 205] width 19 height 17
type input "9/11/2025"
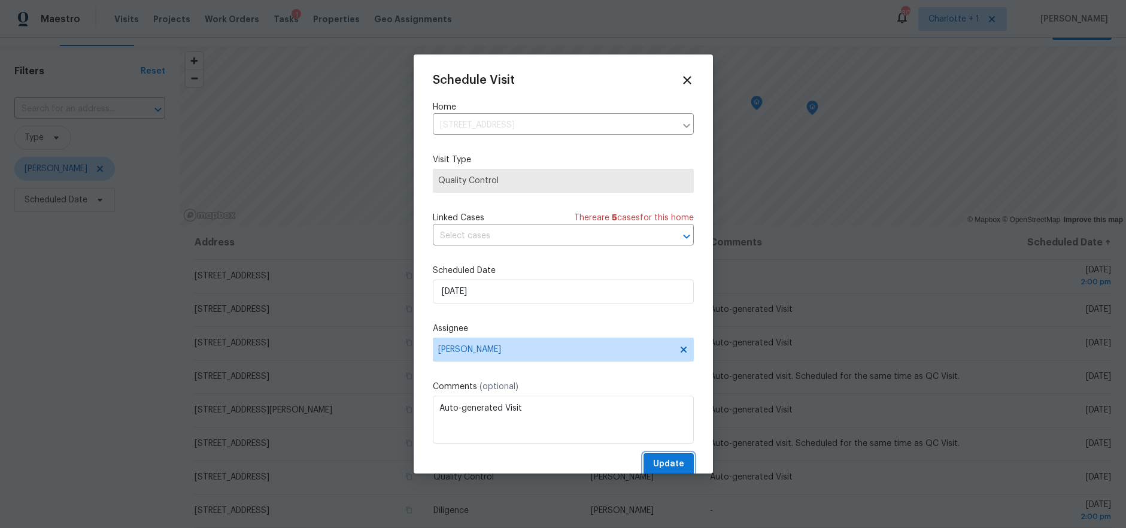
click at [663, 457] on button "Update" at bounding box center [668, 464] width 50 height 22
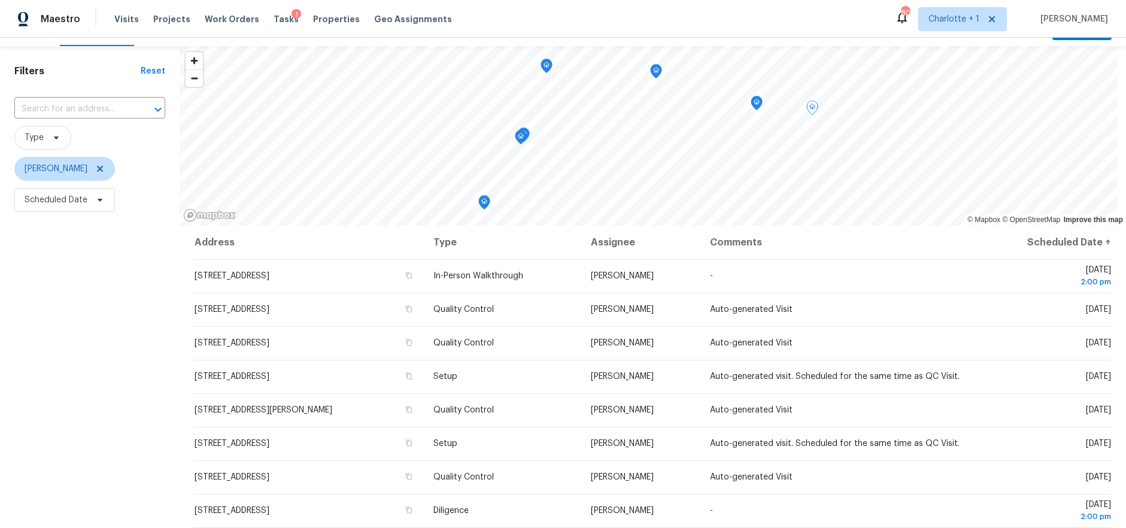
scroll to position [0, 0]
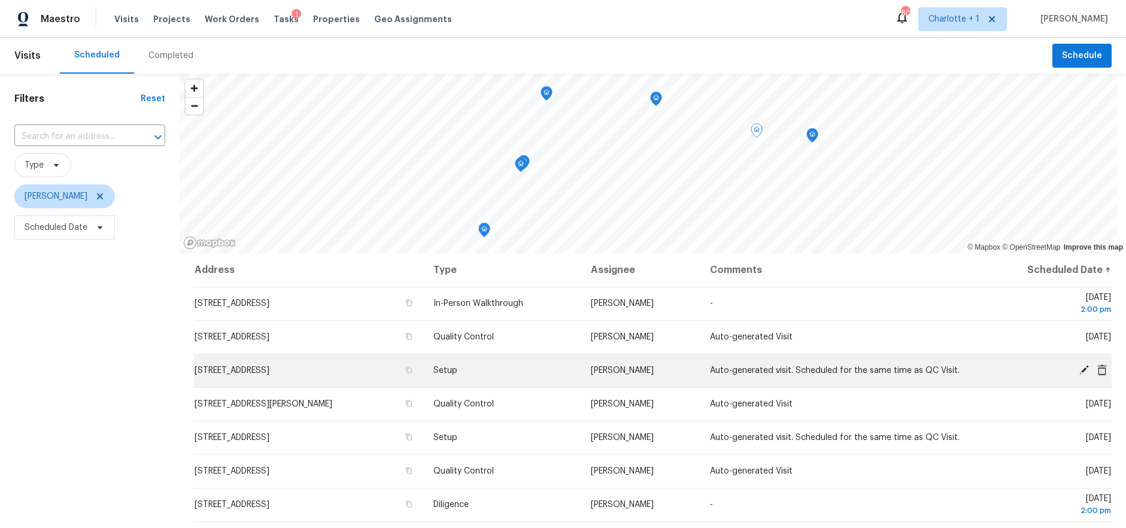
click at [1078, 366] on icon at bounding box center [1083, 369] width 11 height 11
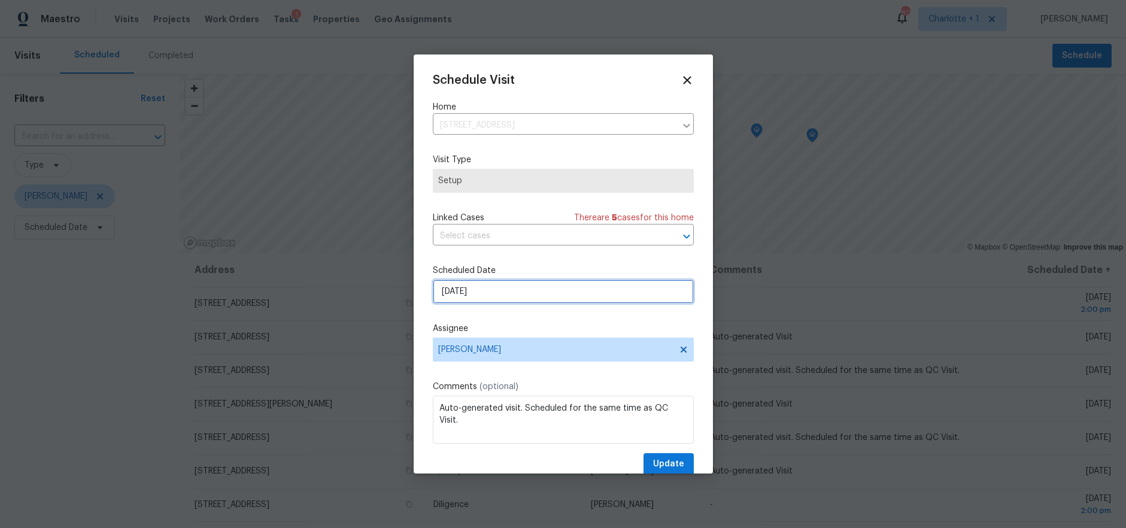
click at [506, 285] on input "9/10/2025" at bounding box center [563, 291] width 261 height 24
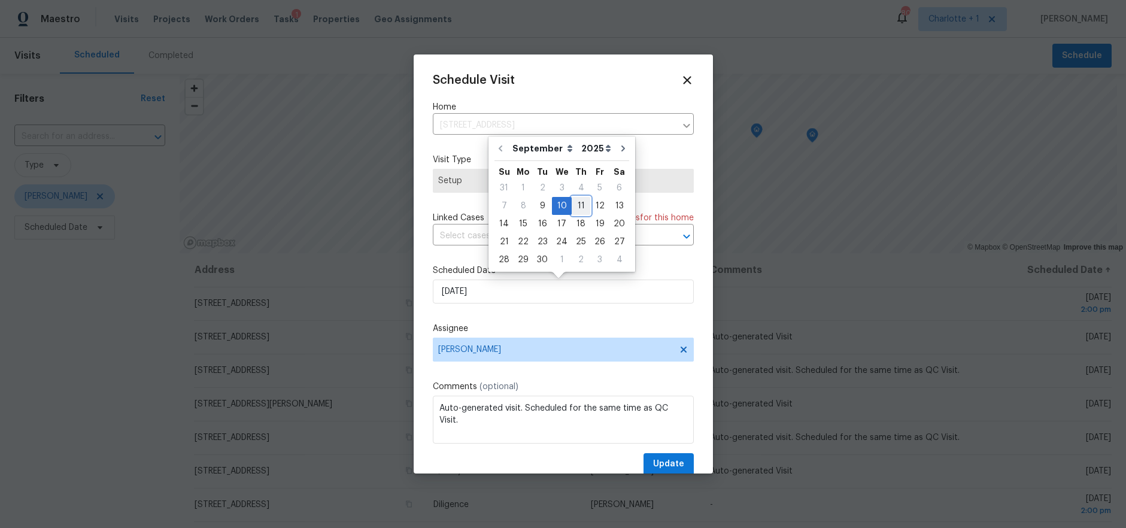
click at [575, 210] on div "11" at bounding box center [581, 205] width 19 height 17
type input "9/11/2025"
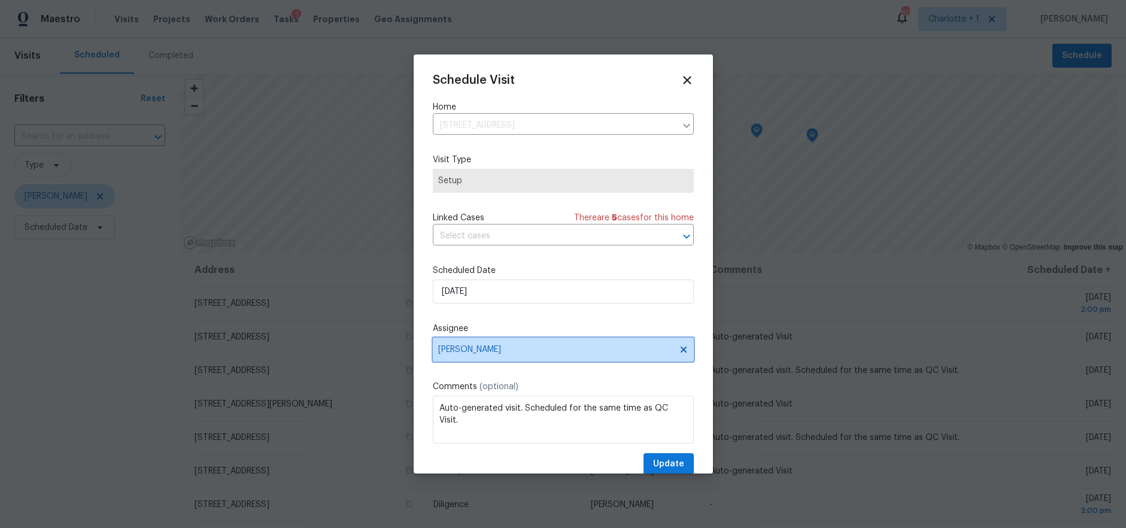
click at [525, 339] on span "[PERSON_NAME]" at bounding box center [563, 350] width 261 height 24
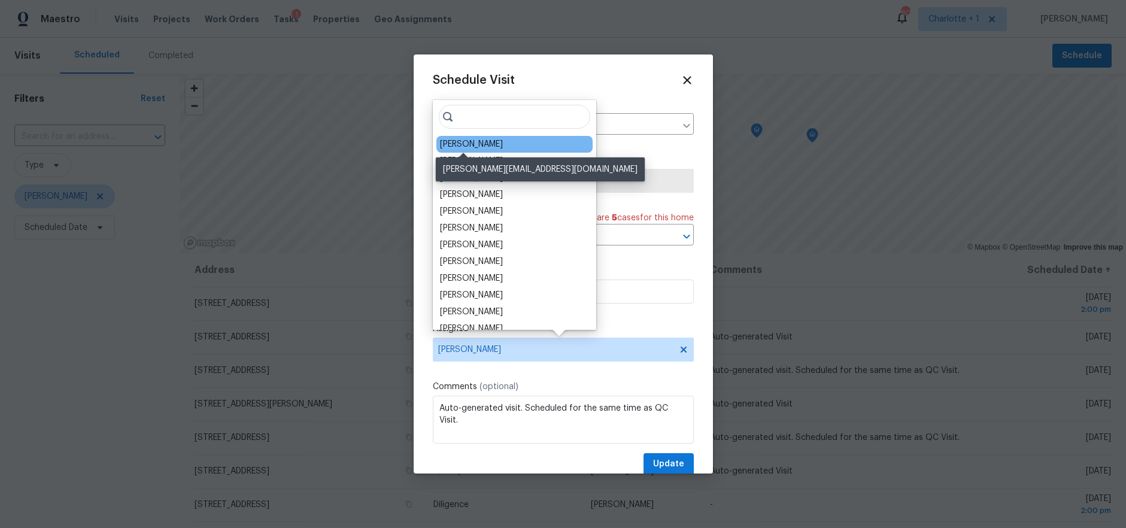
click at [461, 144] on div "[PERSON_NAME]" at bounding box center [471, 144] width 63 height 12
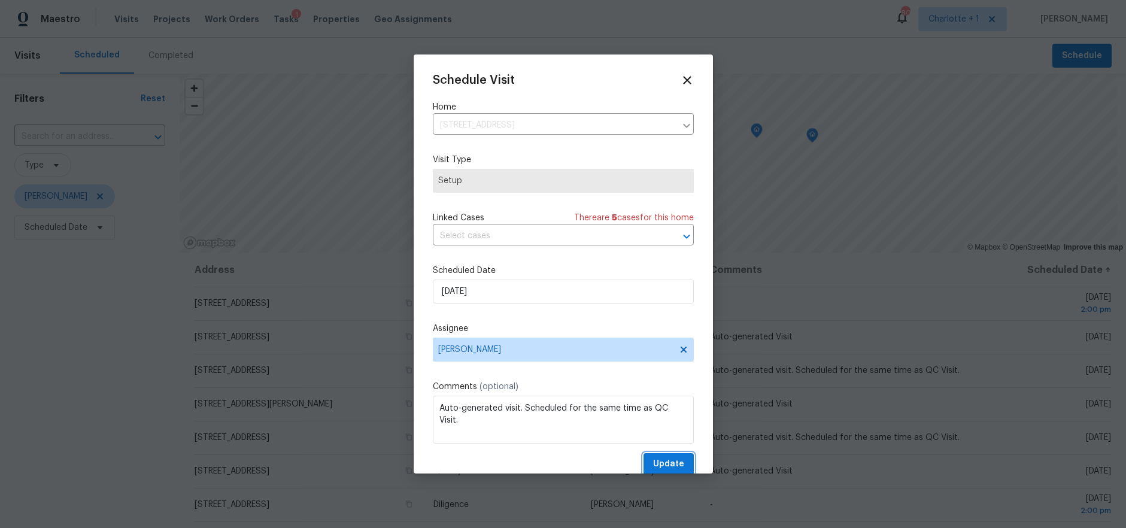
click at [662, 465] on span "Update" at bounding box center [668, 464] width 31 height 15
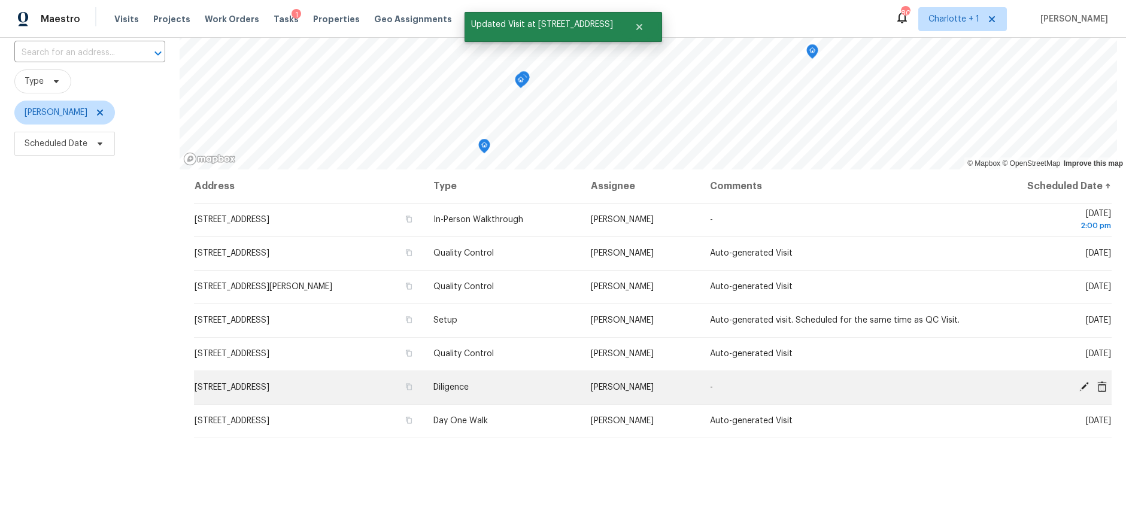
scroll to position [18, 0]
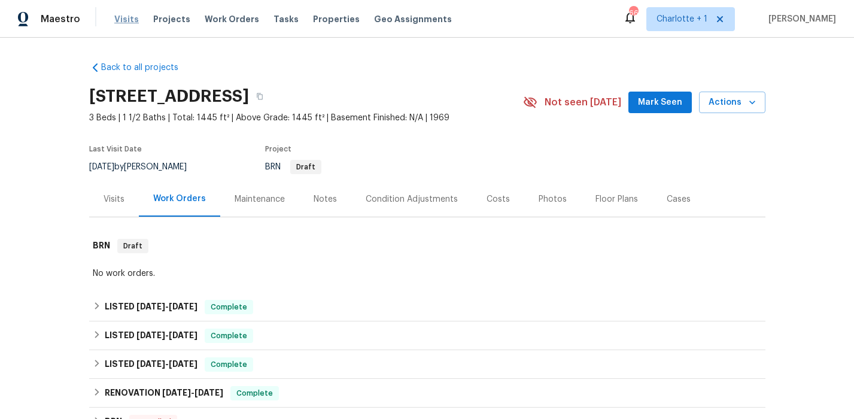
click at [132, 18] on span "Visits" at bounding box center [126, 19] width 25 height 12
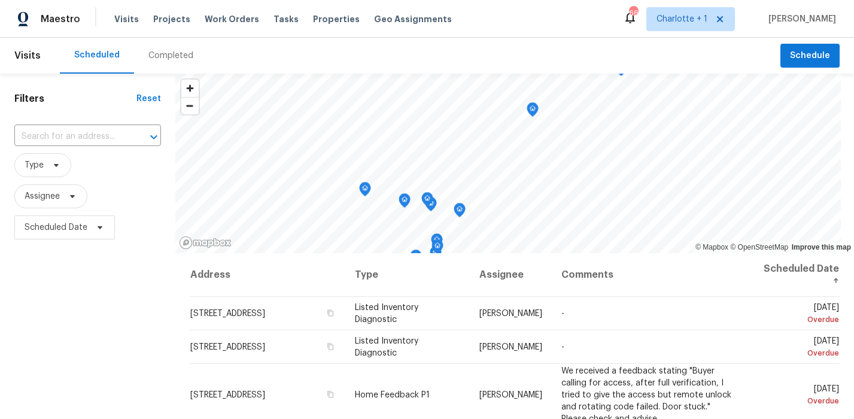
click at [168, 50] on div "Completed" at bounding box center [170, 56] width 45 height 12
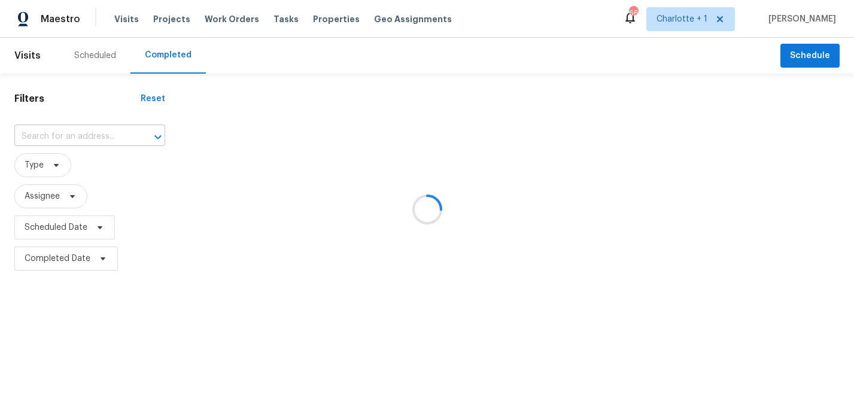
click at [55, 135] on input "text" at bounding box center [72, 136] width 117 height 19
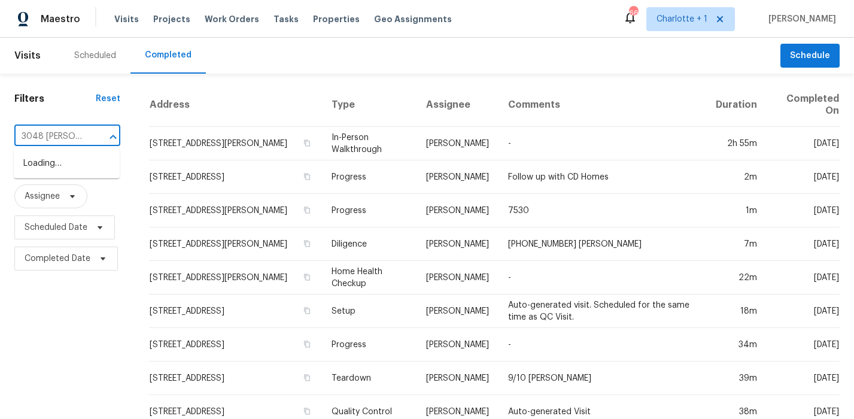
type input "3048 laur"
click at [51, 165] on li "3048 Laurel Springs Dr, Greensboro, NC 27410" at bounding box center [67, 164] width 106 height 20
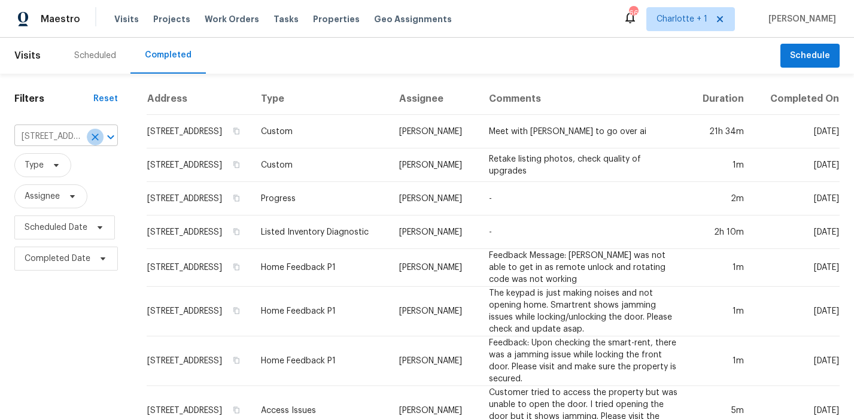
click at [89, 138] on icon "Clear" at bounding box center [95, 137] width 12 height 12
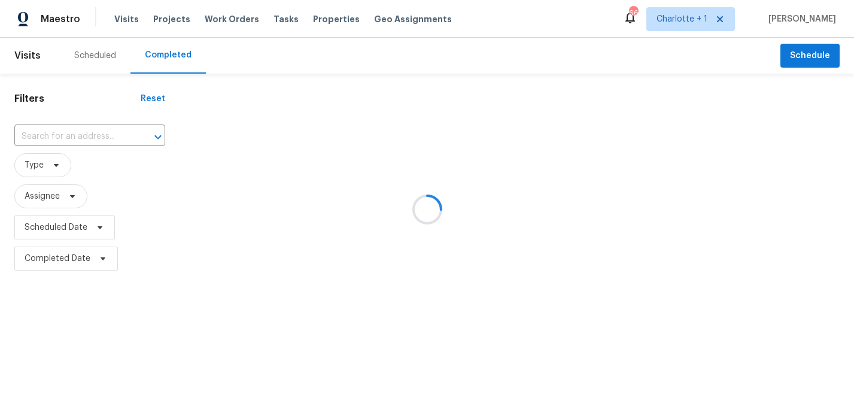
drag, startPoint x: 89, startPoint y: 138, endPoint x: 56, endPoint y: 138, distance: 32.3
click at [56, 138] on div at bounding box center [427, 209] width 854 height 419
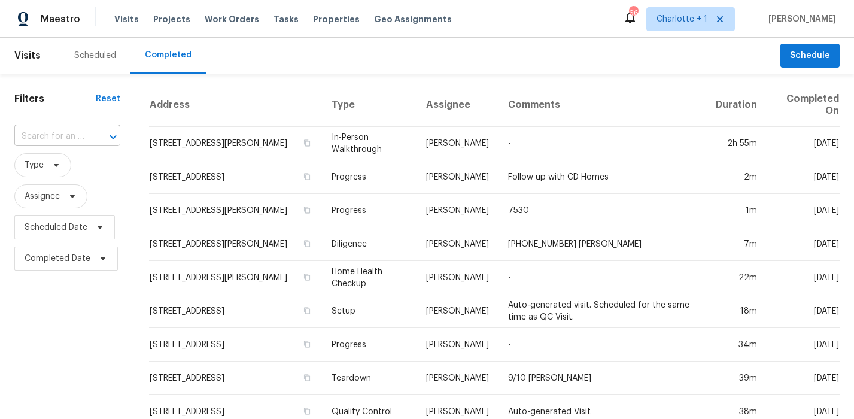
click at [35, 129] on input "text" at bounding box center [50, 136] width 72 height 19
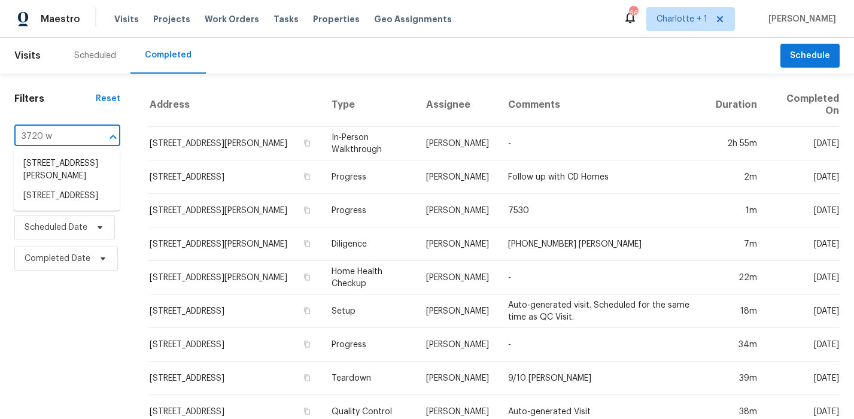
type input "3720 wa"
click at [40, 202] on li "3720 Wayfarer Dr, Greensboro, NC 27410" at bounding box center [67, 196] width 106 height 20
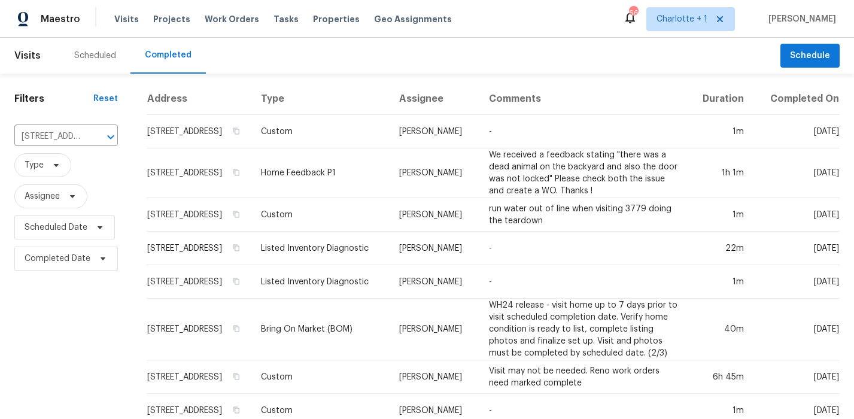
drag, startPoint x: 268, startPoint y: 45, endPoint x: 118, endPoint y: 37, distance: 149.9
click at [268, 45] on div "Scheduled Completed" at bounding box center [420, 56] width 721 height 36
click at [168, 19] on span "Projects" at bounding box center [171, 19] width 37 height 12
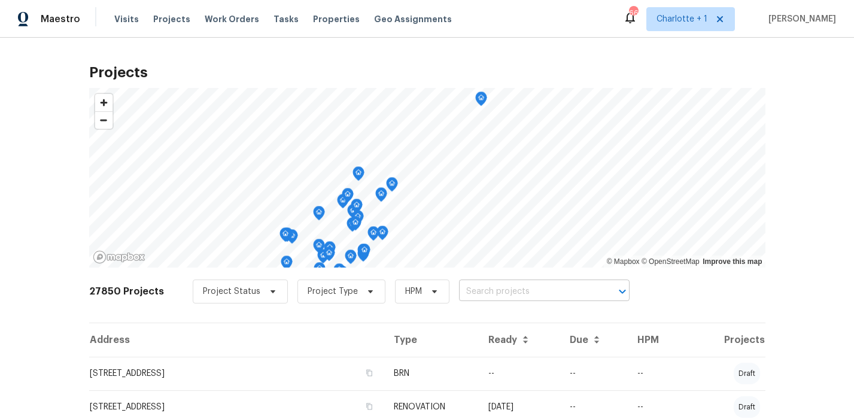
drag, startPoint x: 466, startPoint y: 306, endPoint x: 488, endPoint y: 298, distance: 22.9
click at [468, 306] on div "27850 Projects Project Status Project Type HPM ​" at bounding box center [427, 299] width 676 height 48
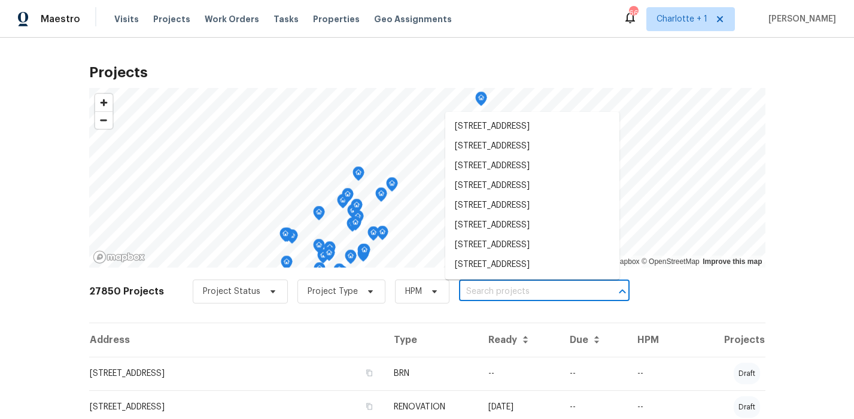
click at [489, 297] on input "text" at bounding box center [527, 291] width 137 height 19
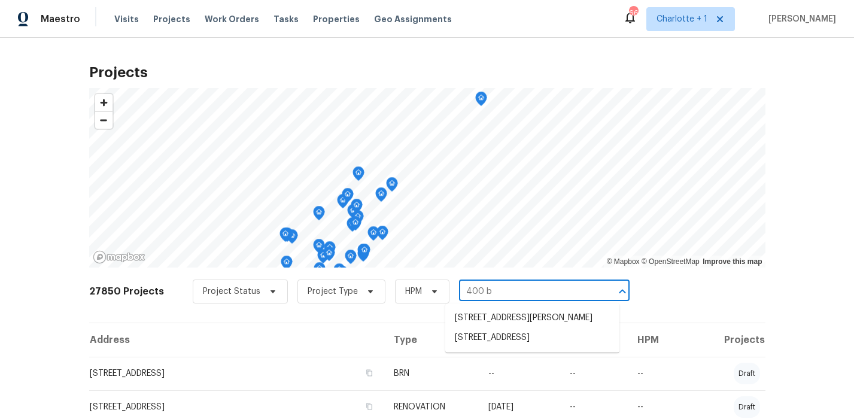
type input "400 br"
click at [531, 312] on li "[STREET_ADDRESS]" at bounding box center [532, 318] width 174 height 20
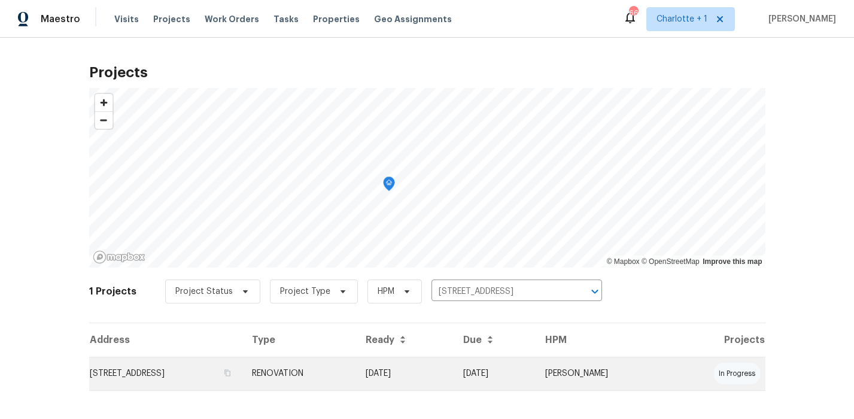
click at [200, 379] on td "[STREET_ADDRESS]" at bounding box center [166, 374] width 154 height 34
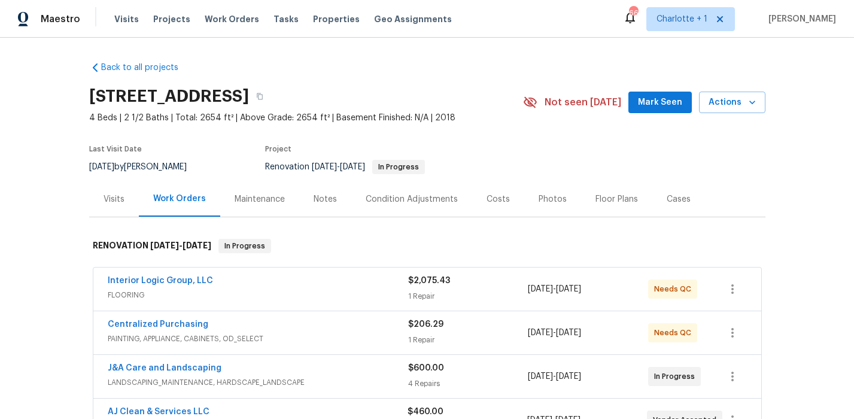
click at [325, 200] on div "Notes" at bounding box center [325, 199] width 23 height 12
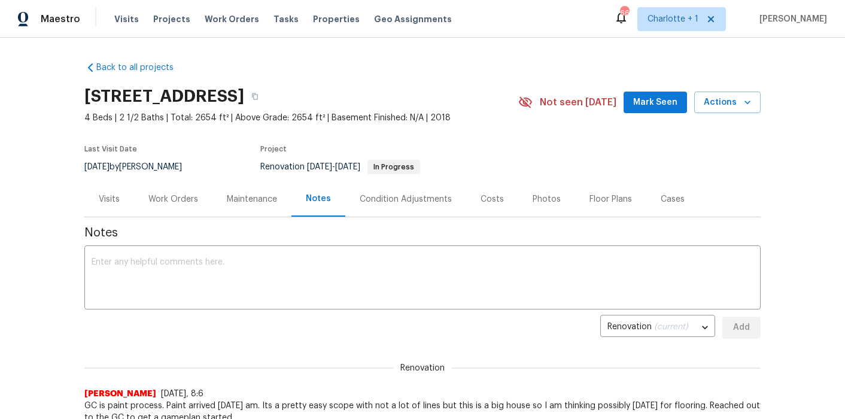
click at [113, 199] on div "Visits" at bounding box center [109, 199] width 21 height 12
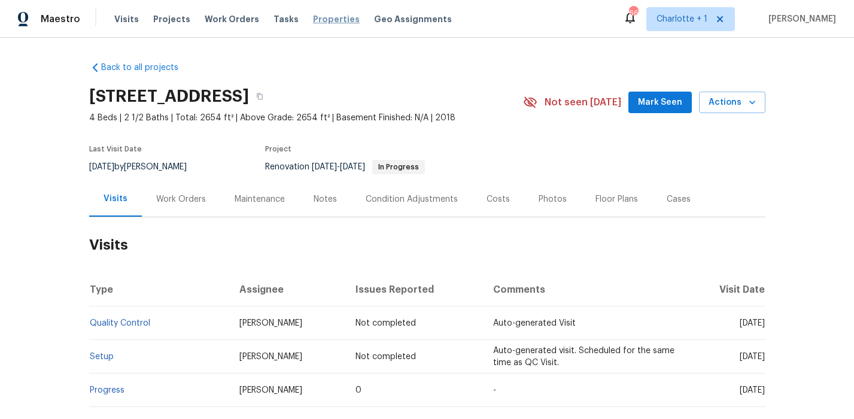
click at [323, 19] on span "Properties" at bounding box center [336, 19] width 47 height 12
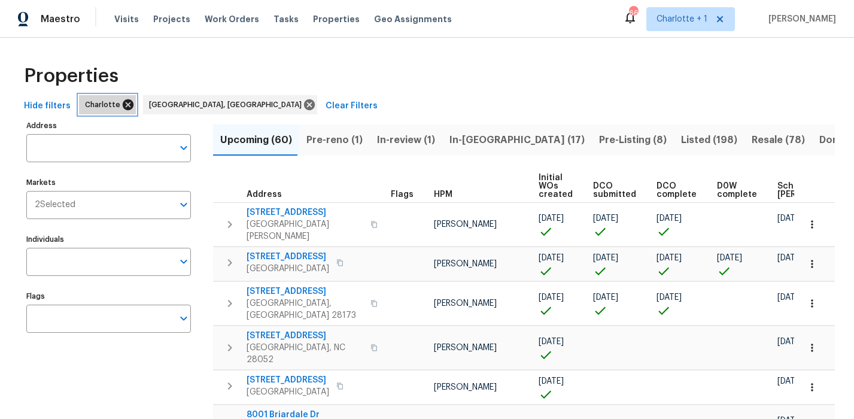
click at [123, 105] on icon at bounding box center [128, 104] width 11 height 11
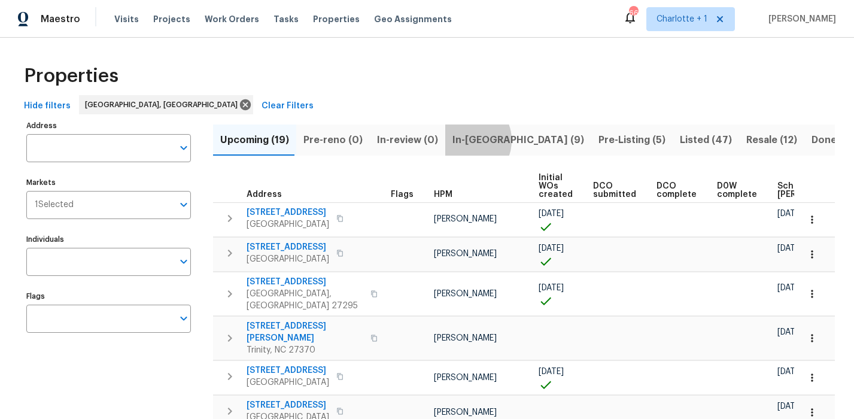
click at [459, 140] on span "In-reno (9)" at bounding box center [518, 140] width 132 height 17
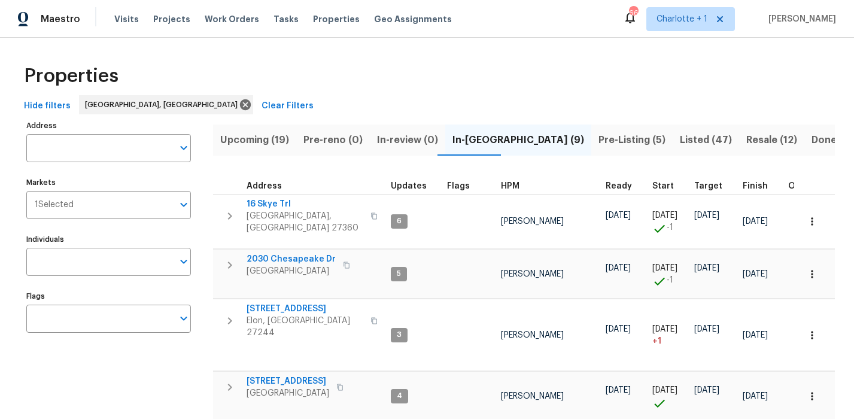
click at [537, 75] on div "Properties" at bounding box center [427, 76] width 816 height 38
click at [406, 92] on div "Properties" at bounding box center [427, 76] width 816 height 38
click at [336, 75] on div "Properties" at bounding box center [427, 76] width 816 height 38
drag, startPoint x: 333, startPoint y: 77, endPoint x: 342, endPoint y: 77, distance: 9.0
click at [334, 77] on div "Properties" at bounding box center [427, 76] width 816 height 38
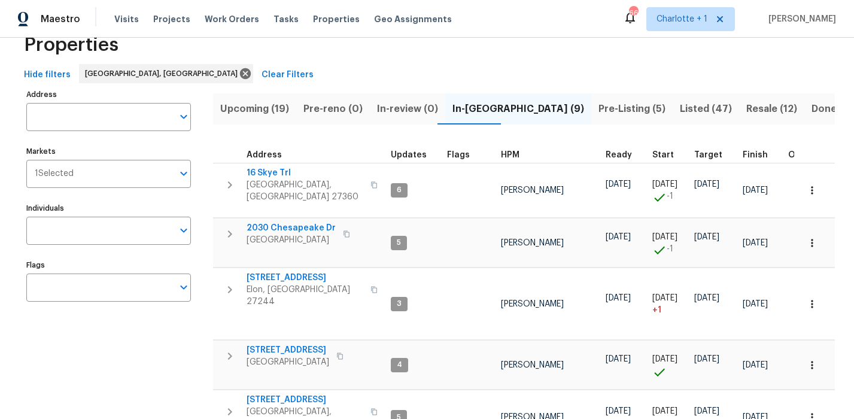
scroll to position [39, 0]
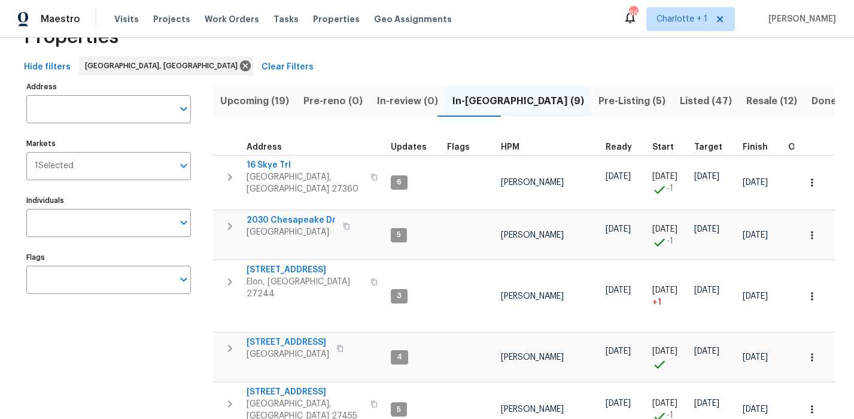
click at [378, 44] on div "Properties" at bounding box center [427, 37] width 816 height 38
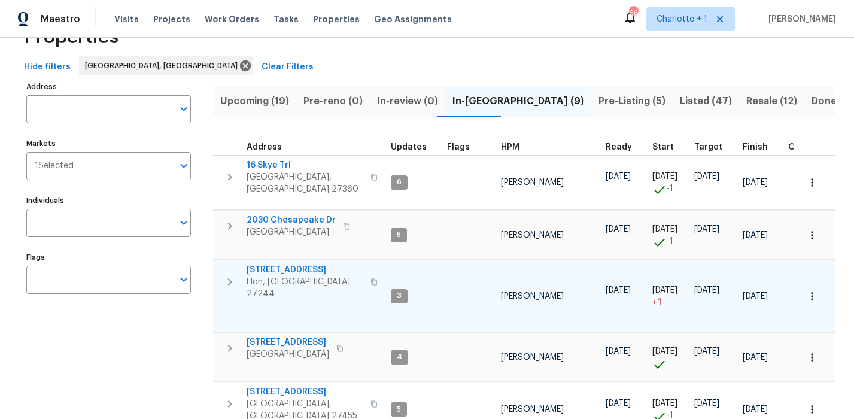
click at [267, 264] on span "400 Brickwalk Ct" at bounding box center [305, 270] width 117 height 12
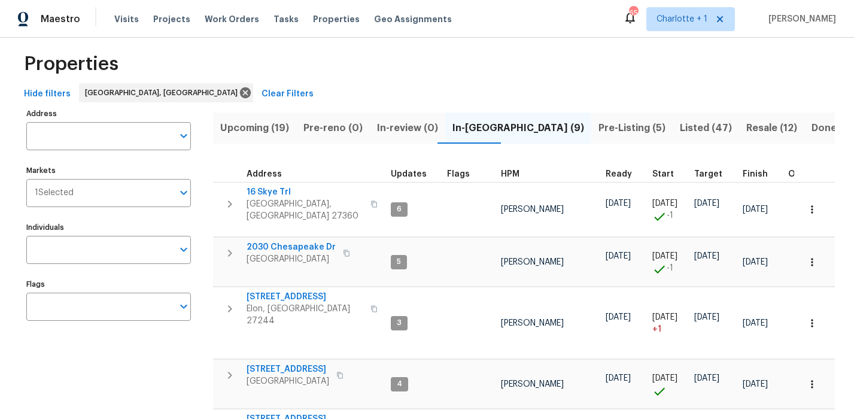
scroll to position [10, 0]
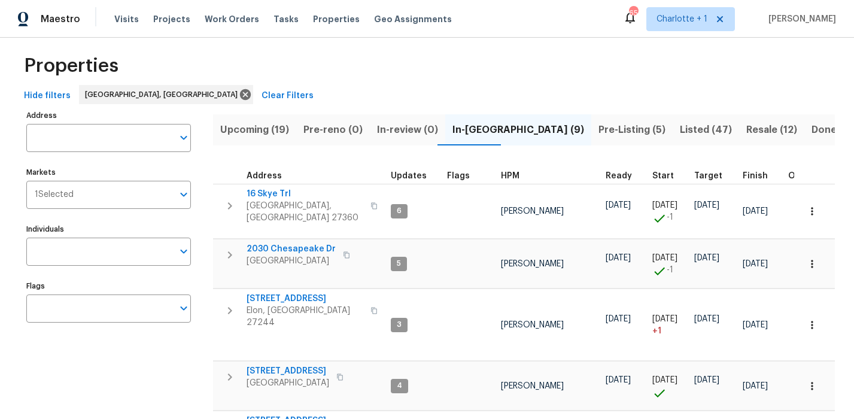
click at [121, 12] on div "Visits Projects Work Orders Tasks Properties Geo Assignments" at bounding box center [290, 19] width 352 height 24
click at [121, 13] on div "Visits Projects Work Orders Tasks Properties Geo Assignments" at bounding box center [290, 19] width 352 height 24
click at [121, 16] on span "Visits" at bounding box center [126, 19] width 25 height 12
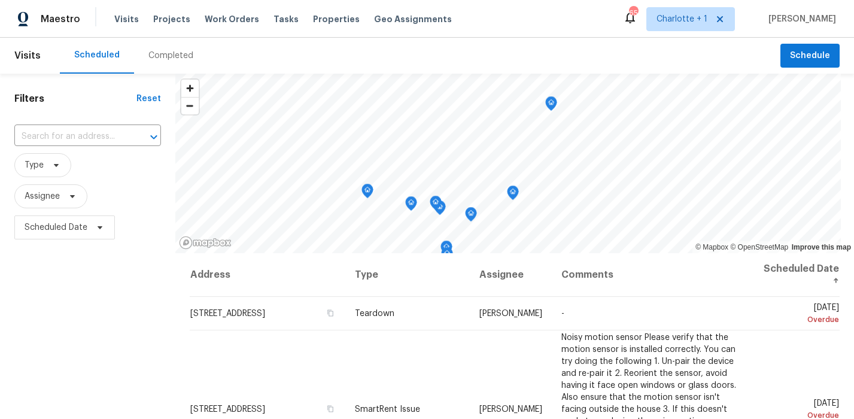
click at [93, 148] on div "​" at bounding box center [87, 137] width 147 height 26
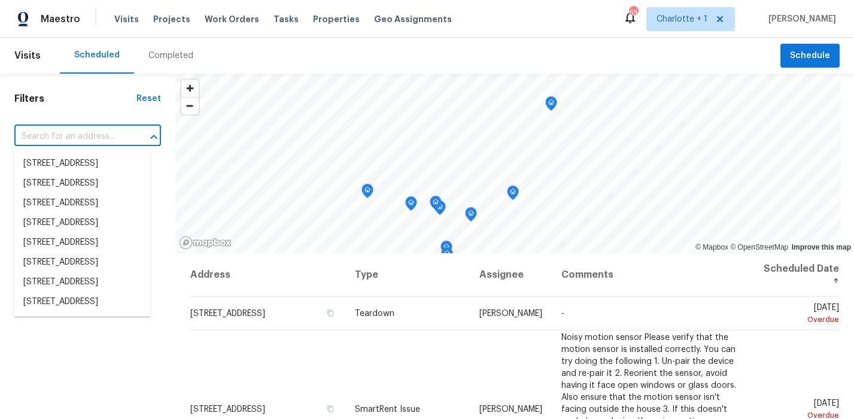
click at [92, 141] on input "text" at bounding box center [70, 136] width 113 height 19
type input "16 sk"
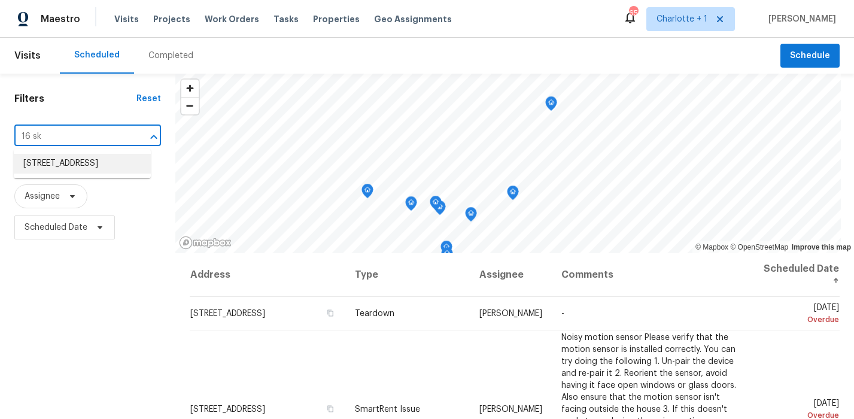
click at [66, 173] on li "[STREET_ADDRESS]" at bounding box center [82, 164] width 137 height 20
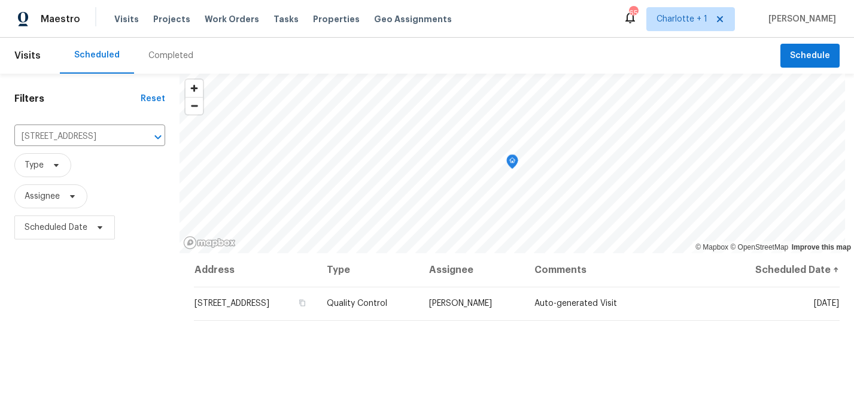
click at [116, 305] on div "Filters Reset 16 Skye Trl, Thomasville, NC 27360 ​ Type Assignee Scheduled Date" at bounding box center [90, 331] width 180 height 515
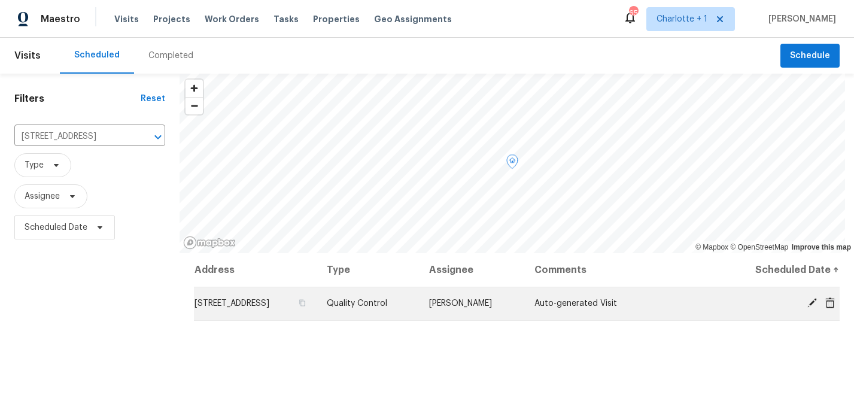
click at [807, 301] on icon at bounding box center [812, 302] width 11 height 11
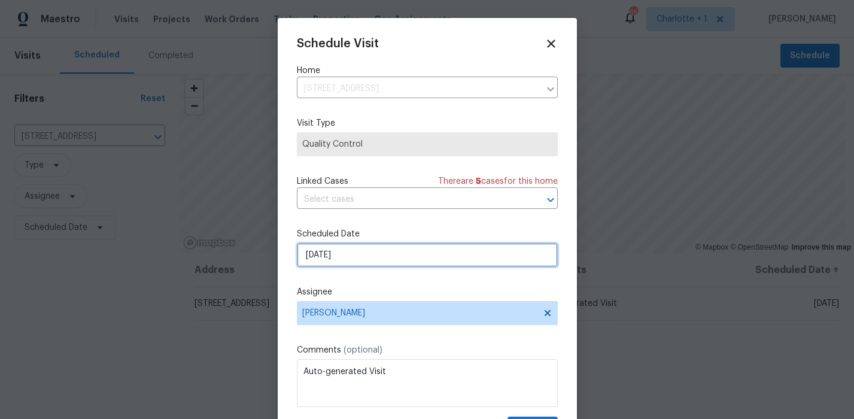
click at [362, 248] on input "9/10/2025" at bounding box center [427, 255] width 261 height 24
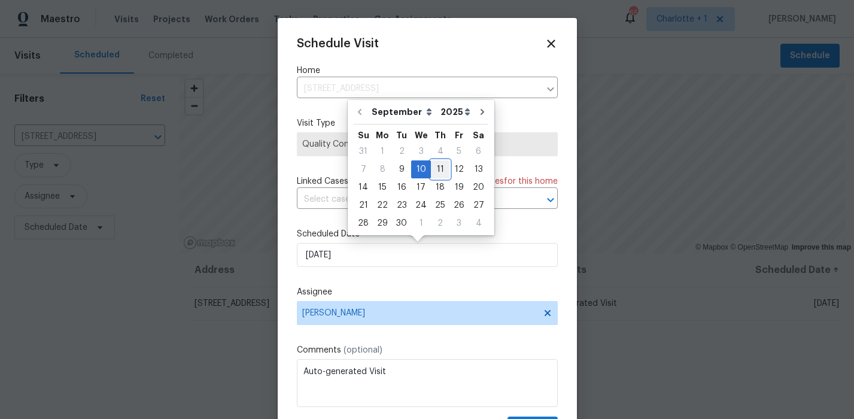
click at [441, 168] on div "11" at bounding box center [440, 169] width 19 height 17
type input "[DATE]"
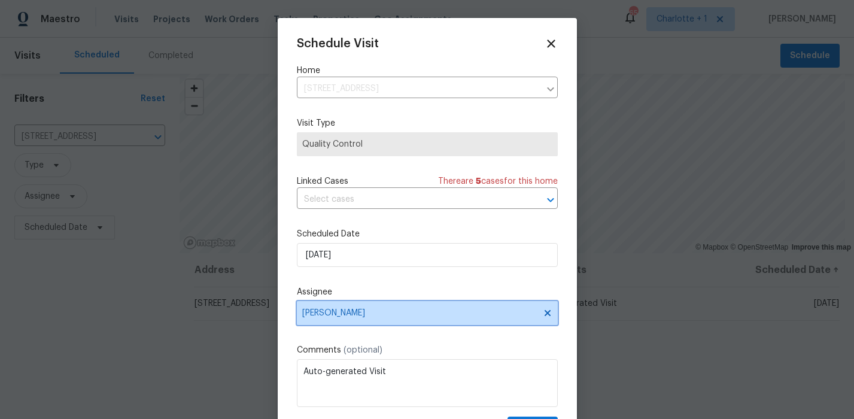
click at [344, 314] on span "[PERSON_NAME]" at bounding box center [419, 313] width 235 height 10
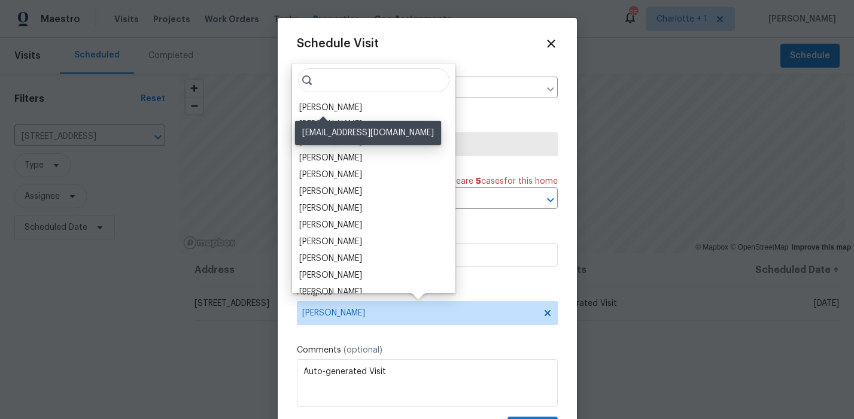
click at [334, 112] on div "[PERSON_NAME]" at bounding box center [330, 108] width 63 height 12
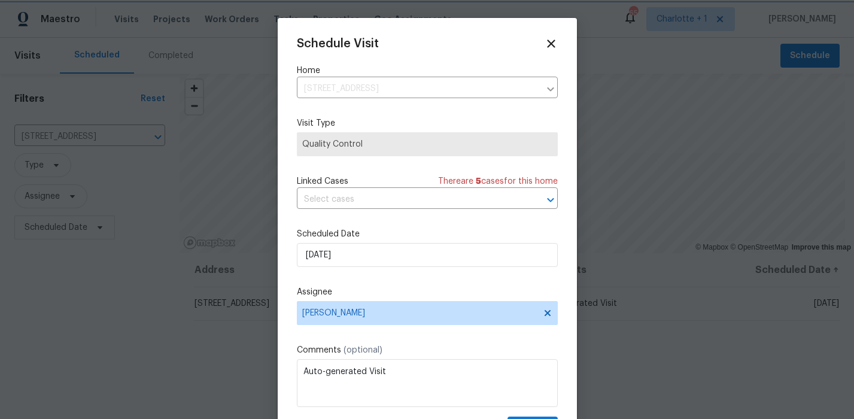
scroll to position [22, 0]
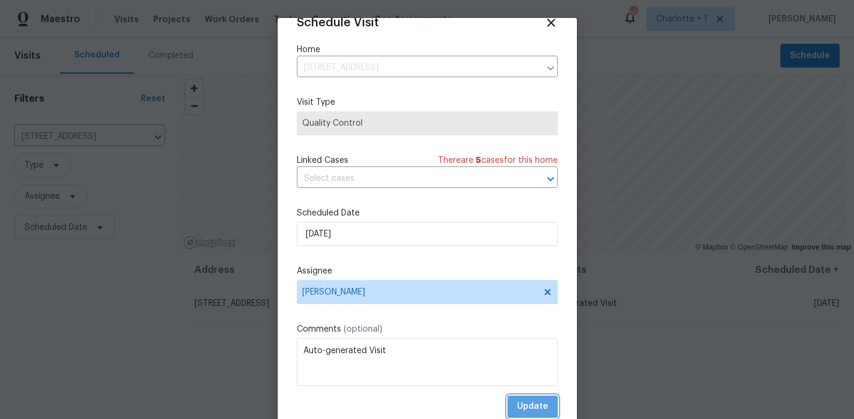
click at [518, 406] on span "Update" at bounding box center [532, 406] width 31 height 15
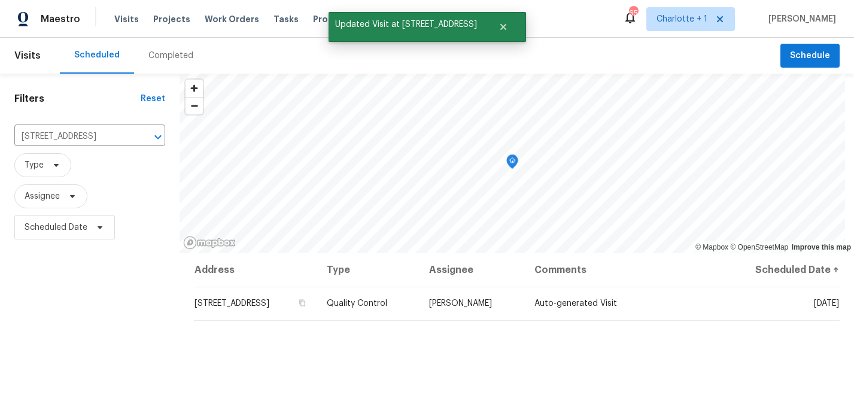
drag, startPoint x: 120, startPoint y: 317, endPoint x: 118, endPoint y: 286, distance: 31.1
click at [120, 317] on div "Filters Reset 16 Skye Trl, Thomasville, NC 27360 ​ Type Assignee Scheduled Date" at bounding box center [90, 331] width 180 height 515
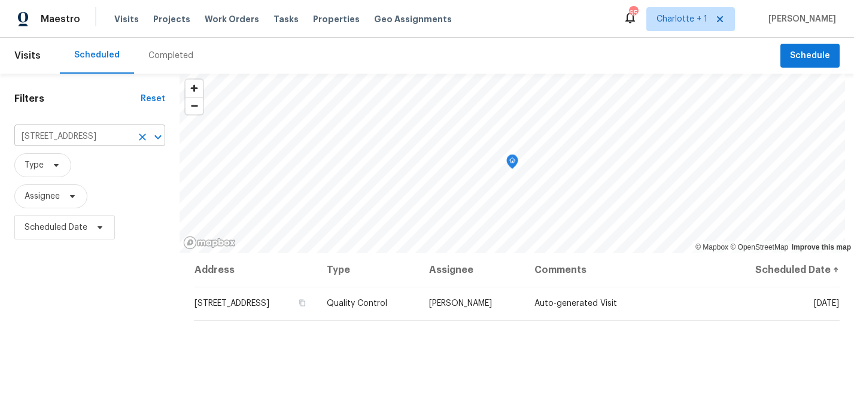
click at [144, 136] on icon "Clear" at bounding box center [142, 137] width 12 height 12
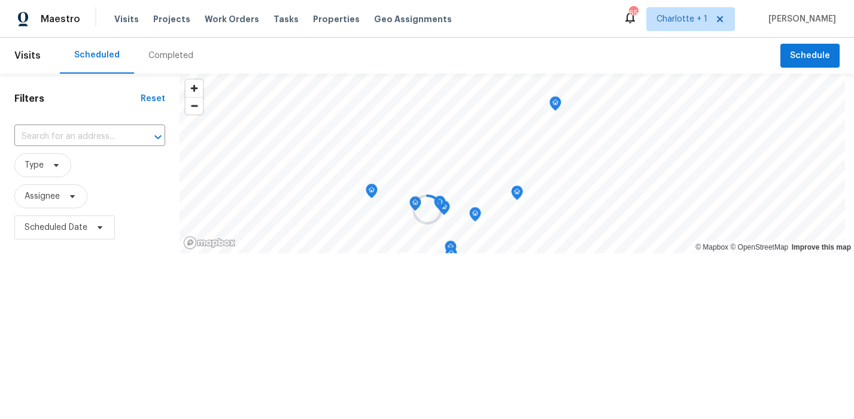
click at [99, 138] on div at bounding box center [427, 209] width 854 height 419
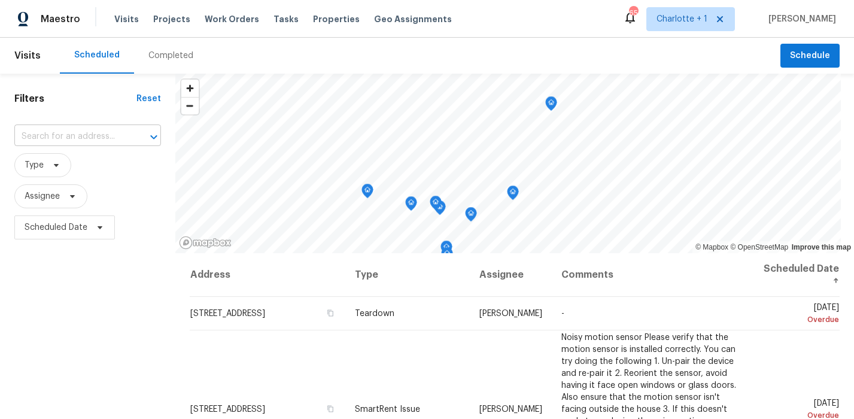
click at [59, 134] on input "text" at bounding box center [70, 136] width 113 height 19
type input "5928 blue"
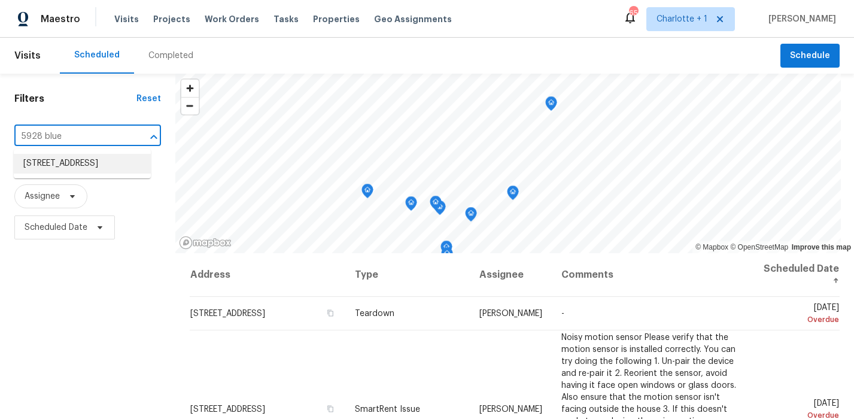
click at [98, 174] on li "5928 Bluestem Cir, Greensboro, NC 27405" at bounding box center [82, 164] width 137 height 20
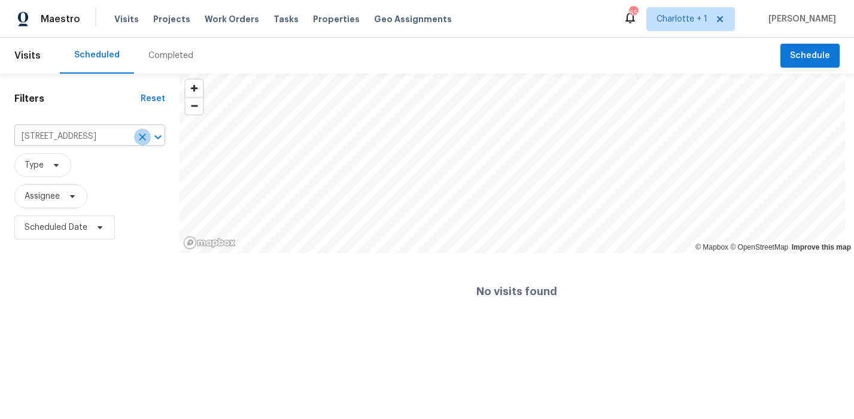
click at [141, 138] on icon "Clear" at bounding box center [142, 136] width 7 height 7
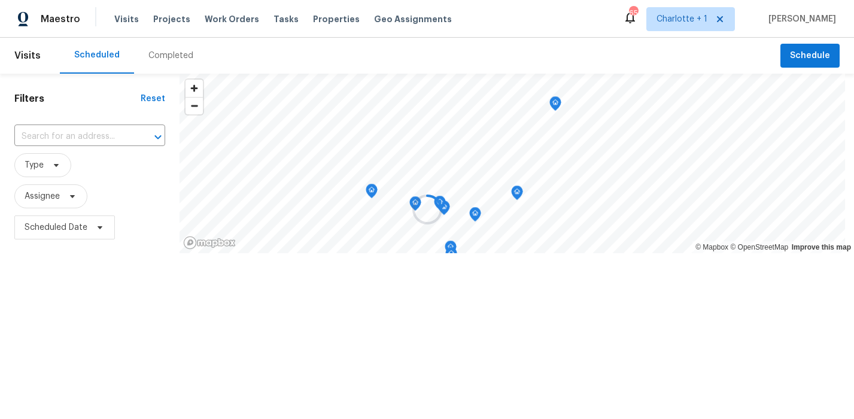
click at [81, 142] on div at bounding box center [427, 209] width 854 height 419
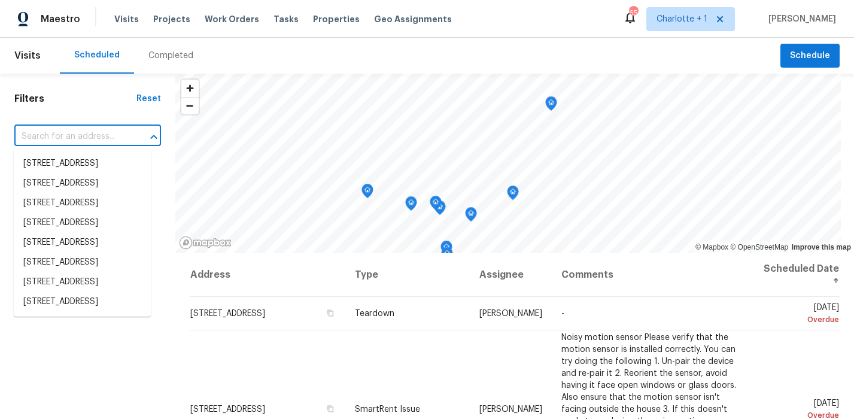
click at [72, 139] on input "text" at bounding box center [70, 136] width 113 height 19
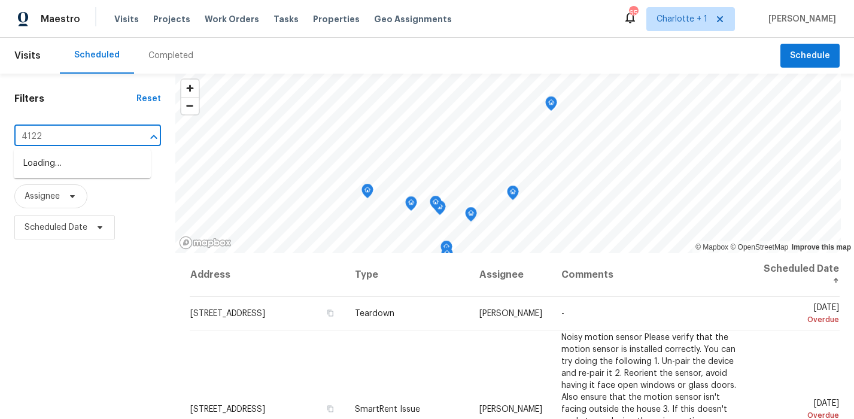
type input "4122"
click at [69, 226] on li "[STREET_ADDRESS]" at bounding box center [82, 216] width 137 height 20
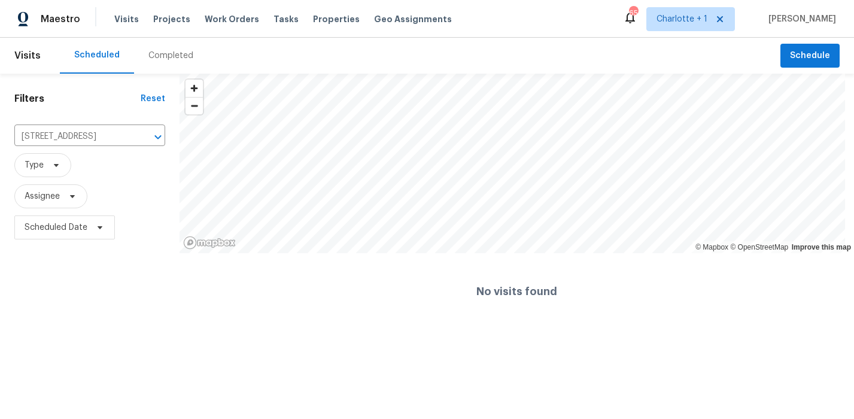
drag, startPoint x: 127, startPoint y: 175, endPoint x: 135, endPoint y: 165, distance: 13.3
click at [127, 175] on span "Type" at bounding box center [89, 165] width 151 height 24
click at [178, 53] on div "Completed" at bounding box center [170, 56] width 45 height 12
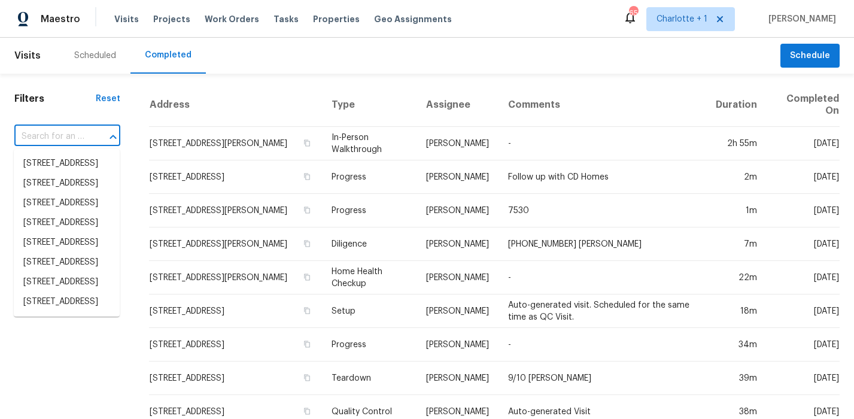
click at [83, 132] on input "text" at bounding box center [50, 136] width 72 height 19
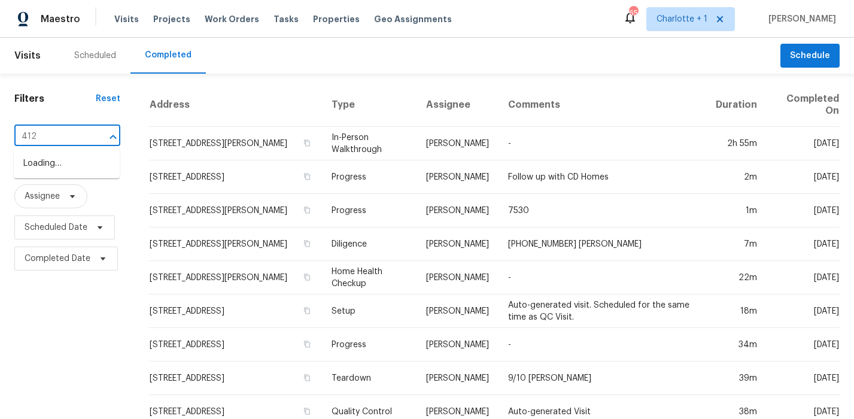
type input "4122"
click at [67, 226] on li "[STREET_ADDRESS]" at bounding box center [67, 216] width 106 height 20
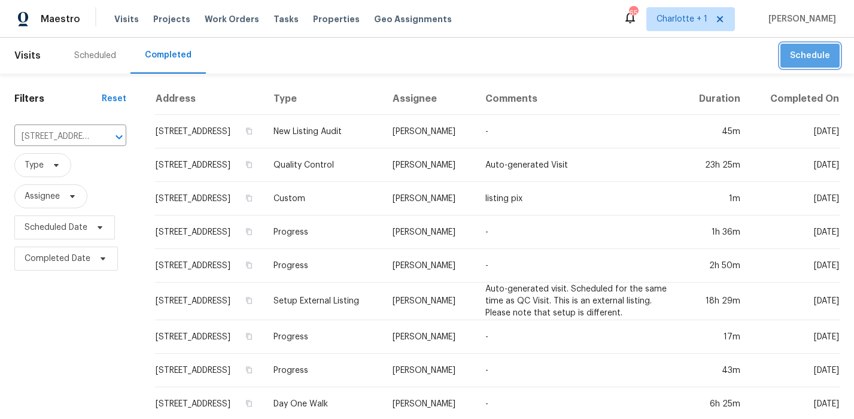
click at [814, 66] on button "Schedule" at bounding box center [809, 56] width 59 height 25
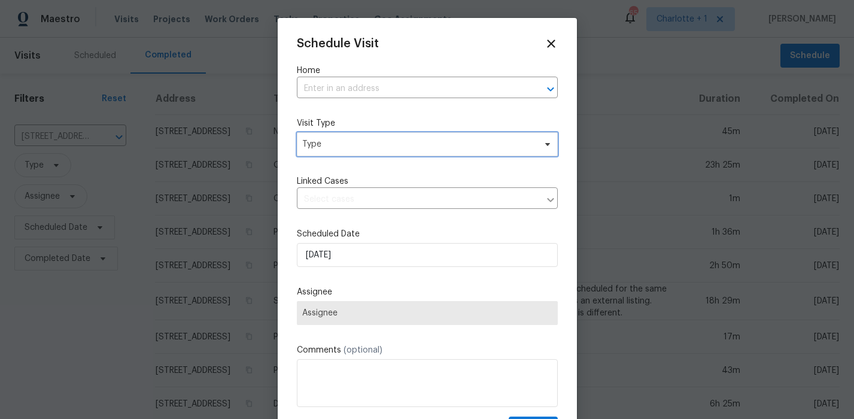
click at [384, 145] on span "Type" at bounding box center [418, 144] width 233 height 12
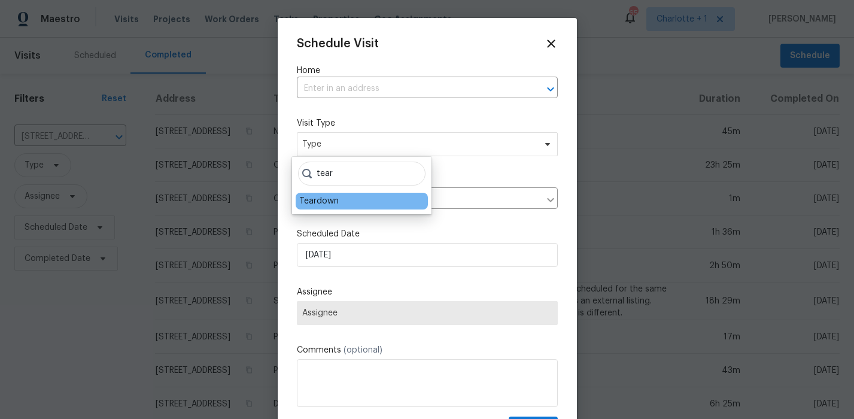
type input "tear"
click at [321, 197] on div "Teardown" at bounding box center [318, 201] width 39 height 12
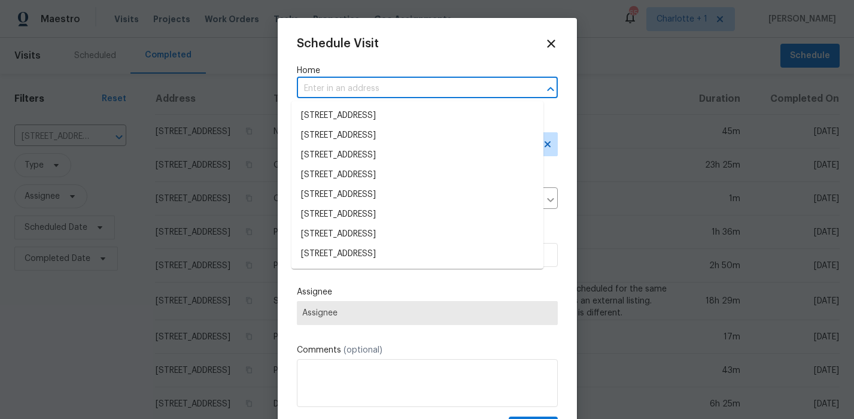
click at [340, 92] on input "text" at bounding box center [410, 89] width 227 height 19
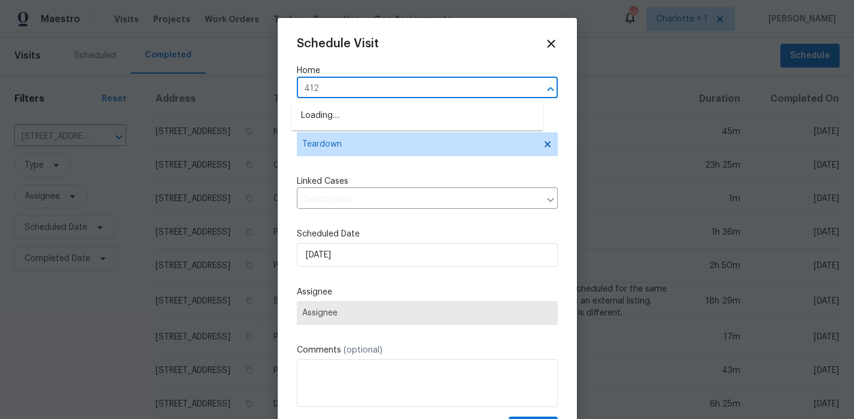
type input "4122"
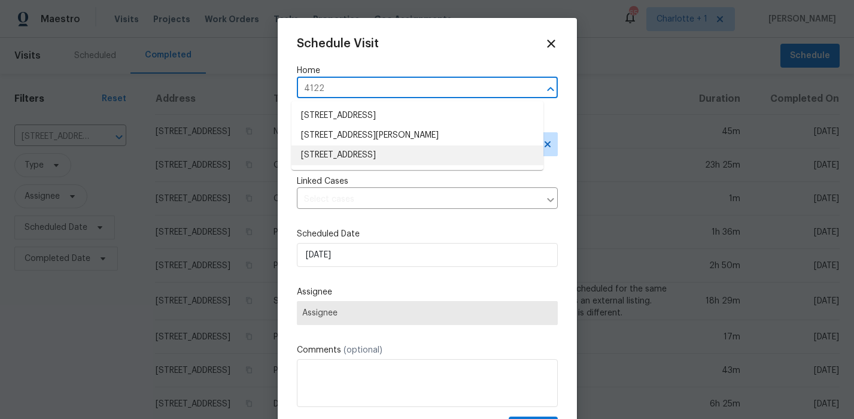
click at [349, 152] on li "[STREET_ADDRESS]" at bounding box center [417, 155] width 252 height 20
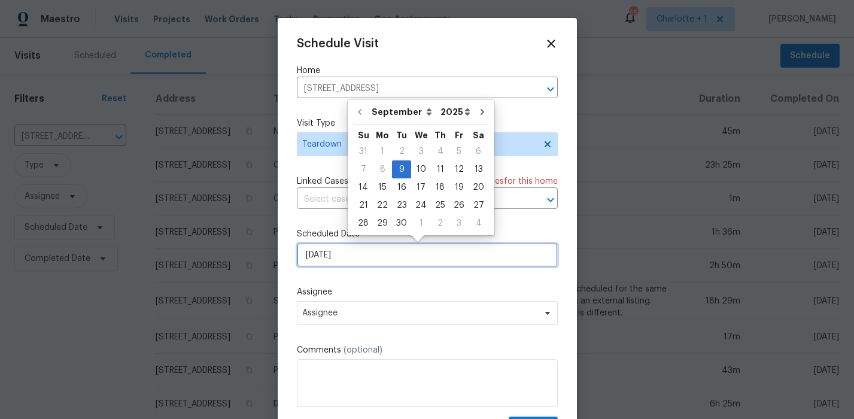
click at [368, 261] on input "9/9/2025" at bounding box center [427, 255] width 261 height 24
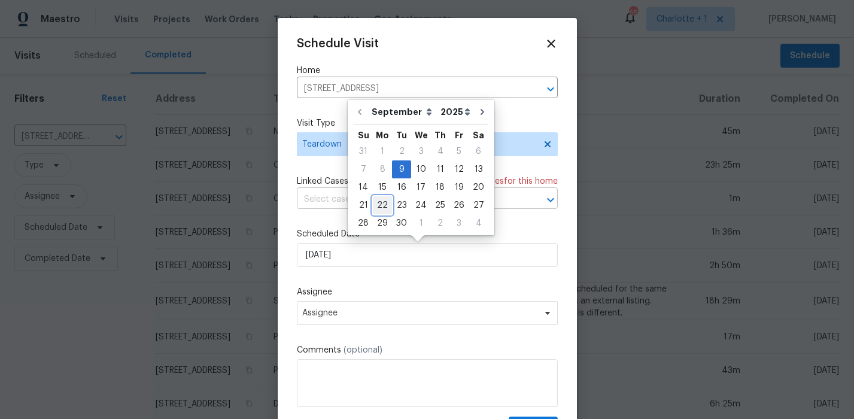
click at [381, 206] on div "22" at bounding box center [382, 205] width 19 height 17
type input "[DATE]"
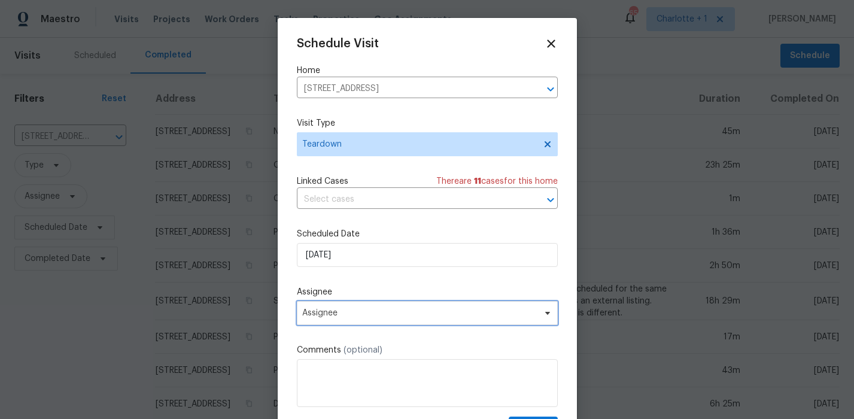
click at [394, 309] on span "Assignee" at bounding box center [419, 313] width 235 height 10
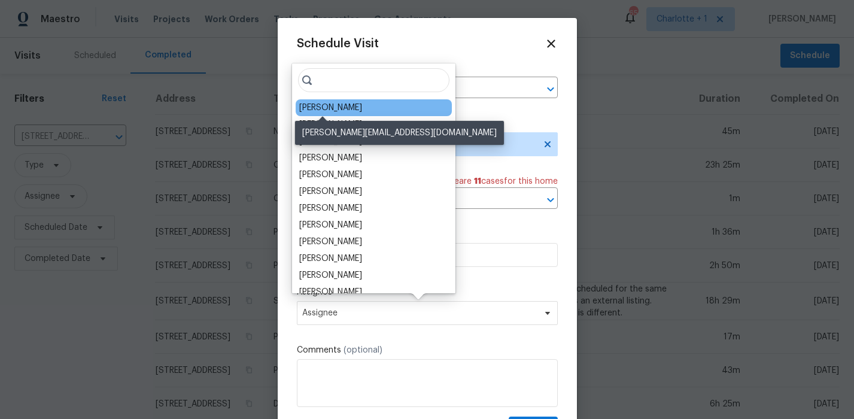
click at [344, 112] on div "[PERSON_NAME]" at bounding box center [330, 108] width 63 height 12
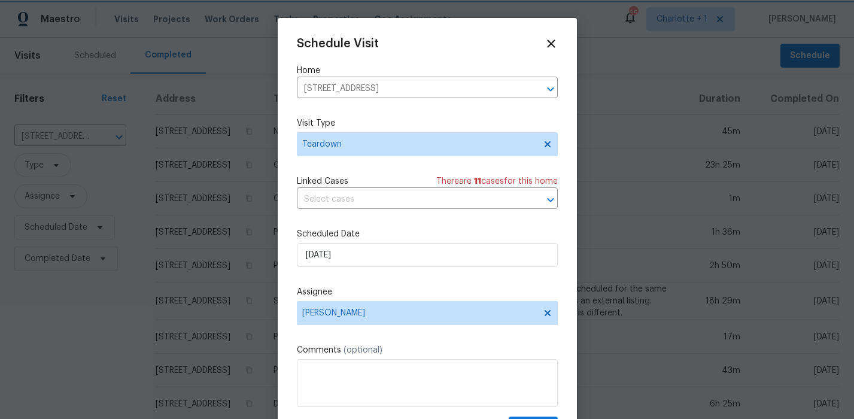
scroll to position [22, 0]
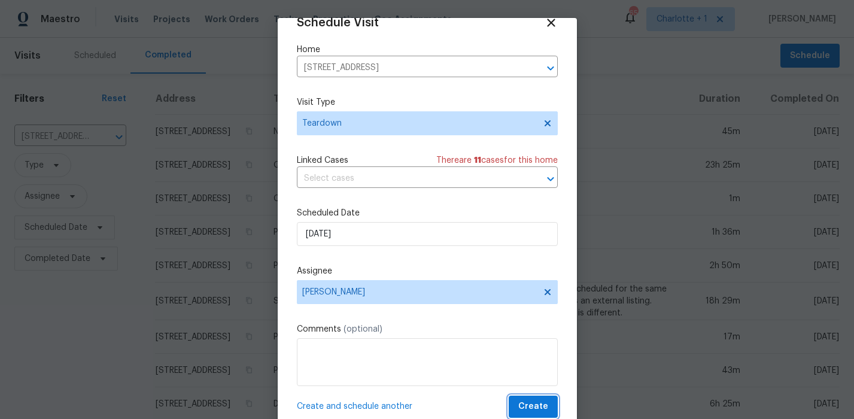
click at [518, 406] on span "Create" at bounding box center [533, 406] width 30 height 15
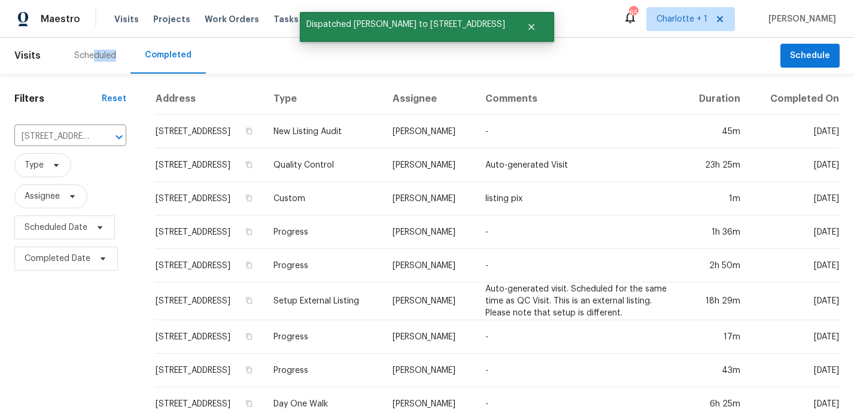
click at [94, 62] on div "Scheduled" at bounding box center [95, 56] width 71 height 36
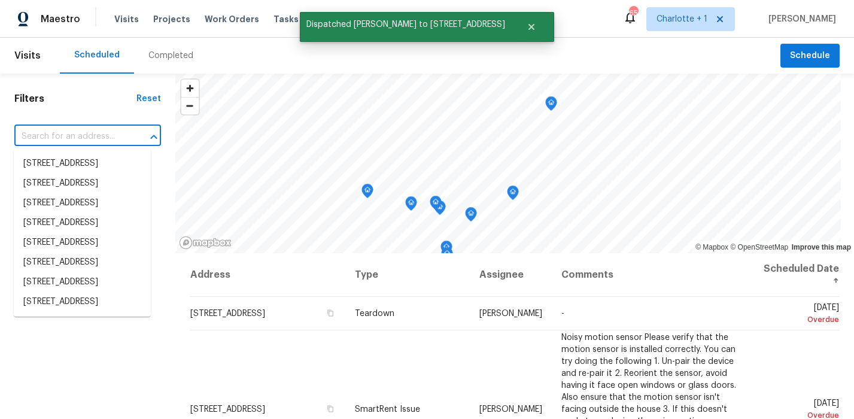
click at [83, 139] on input "text" at bounding box center [70, 136] width 113 height 19
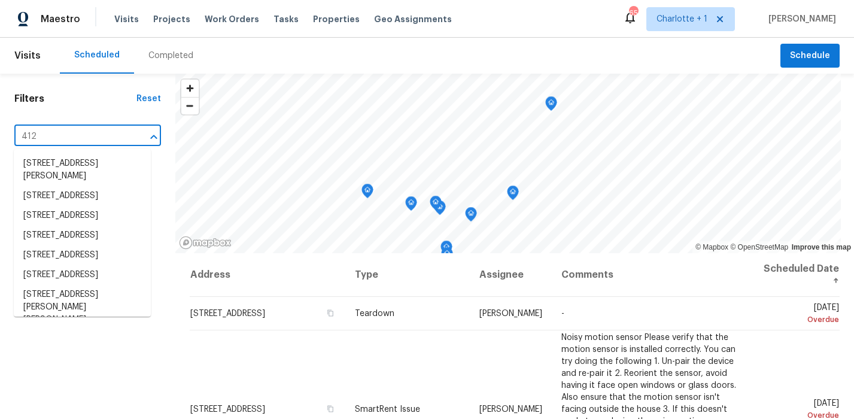
type input "4122"
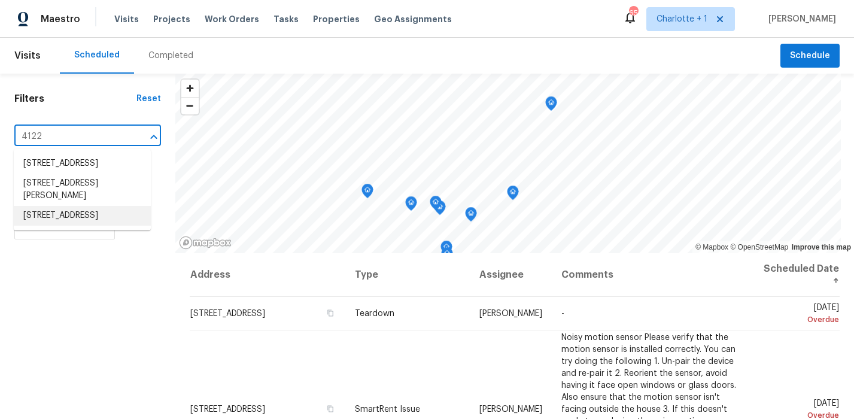
click at [59, 226] on li "4122 Donegal Dr, Greensboro, NC 27406" at bounding box center [82, 216] width 137 height 20
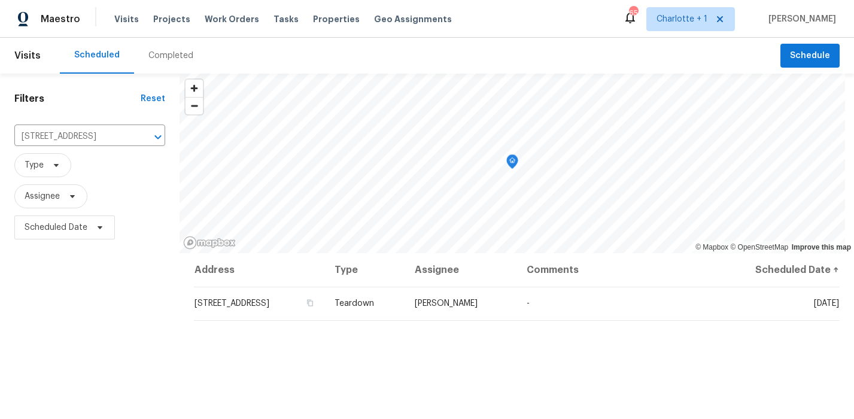
click at [52, 303] on div "Filters Reset 4122 Donegal Dr, Greensboro, NC 27406 ​ Type Assignee Scheduled D…" at bounding box center [90, 331] width 180 height 515
click at [132, 132] on div "4122 Donegal Dr, Greensboro, NC 27406 ​" at bounding box center [89, 136] width 151 height 19
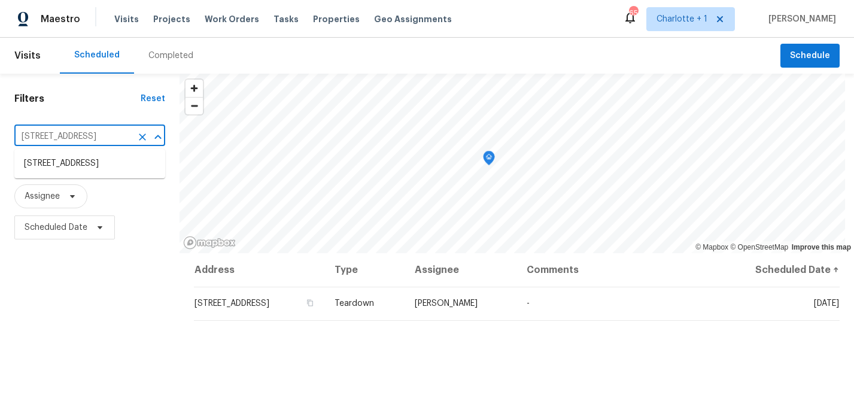
scroll to position [0, 47]
click at [141, 136] on icon "Clear" at bounding box center [142, 136] width 7 height 7
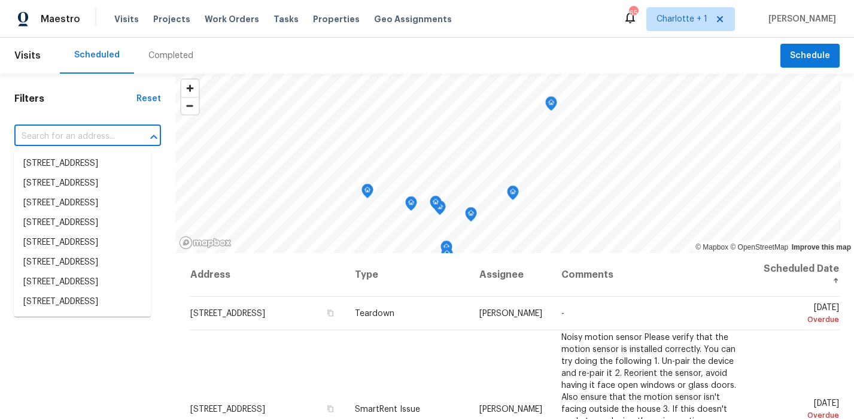
click at [91, 133] on input "text" at bounding box center [70, 136] width 113 height 19
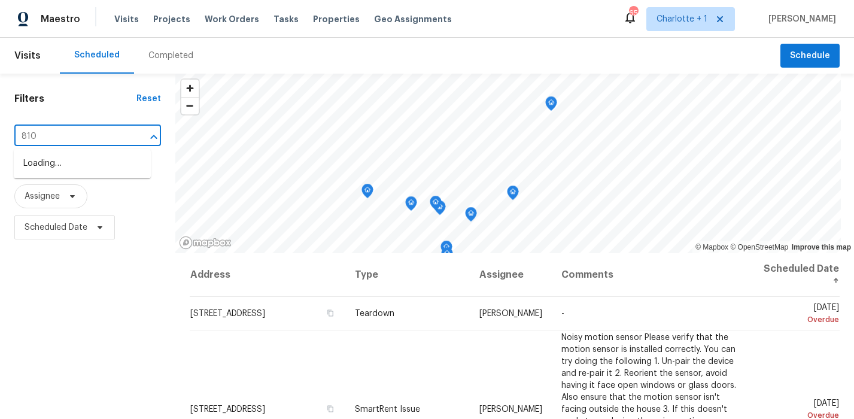
type input "8102"
click at [81, 174] on li "8102 Broad Ridge Ct, Browns Summit, NC 27214" at bounding box center [82, 164] width 137 height 20
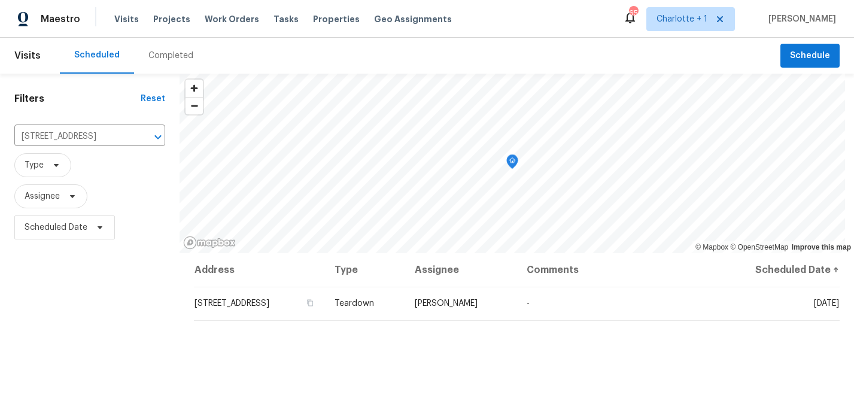
click at [127, 288] on div "Filters Reset 8102 Broad Ridge Ct, Browns Summit, NC 27214 ​ Type Assignee Sche…" at bounding box center [90, 331] width 180 height 515
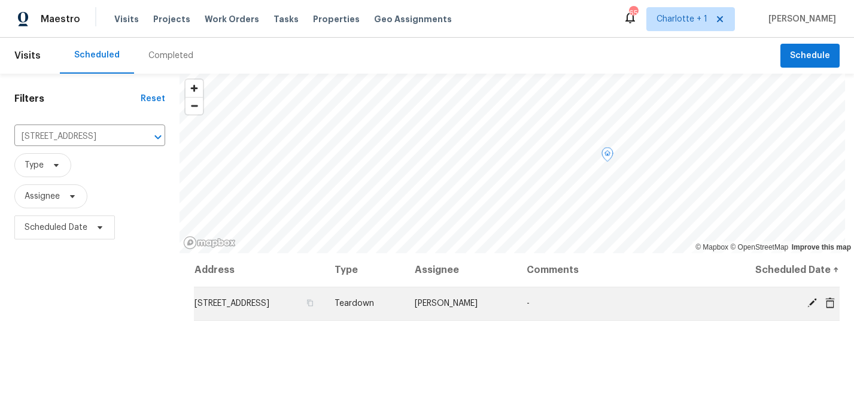
click at [807, 305] on icon at bounding box center [812, 302] width 11 height 11
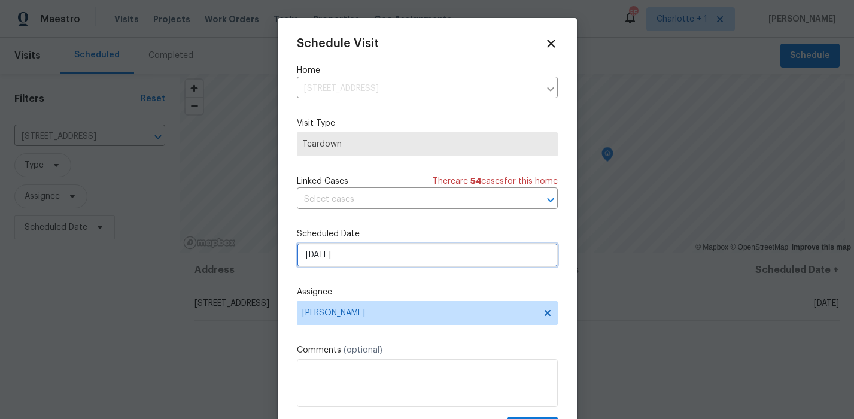
click at [300, 250] on input "9/24/2025" at bounding box center [427, 255] width 261 height 24
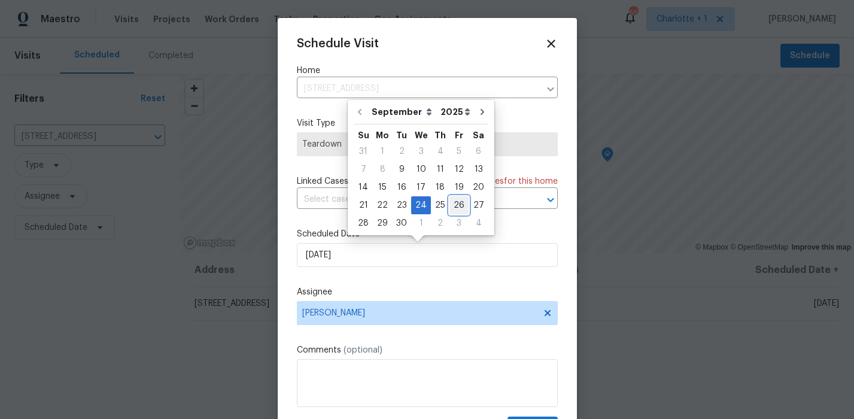
click at [459, 205] on div "26" at bounding box center [458, 205] width 19 height 17
type input "9/26/2025"
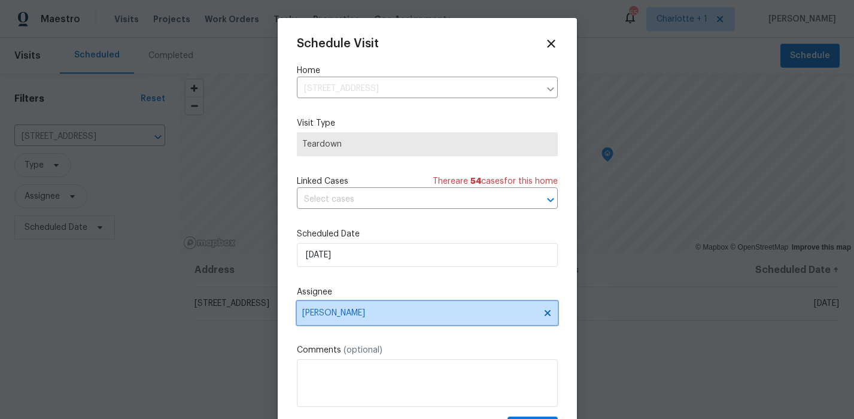
click at [357, 317] on span "Chip Hunter" at bounding box center [419, 313] width 235 height 10
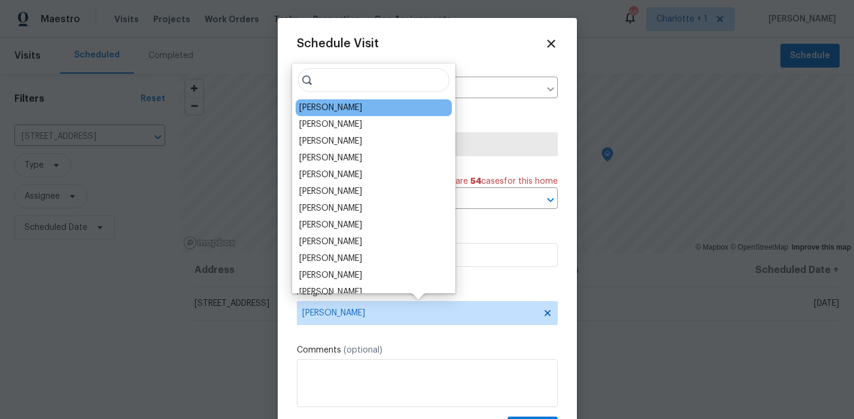
click at [356, 105] on div "Ken Romain" at bounding box center [374, 107] width 156 height 17
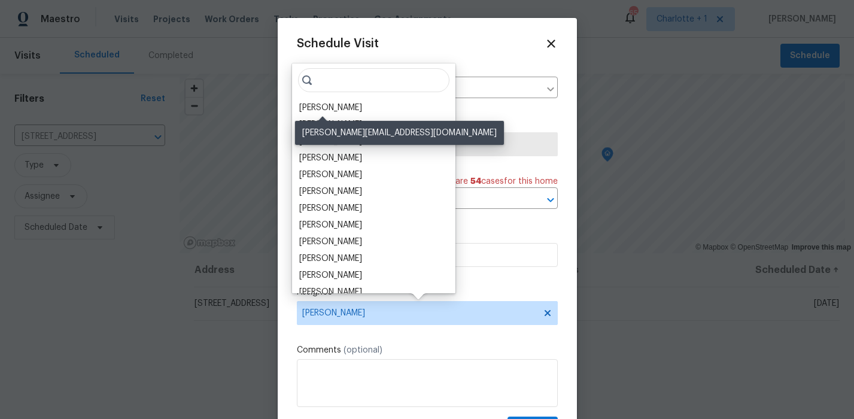
click at [337, 106] on div "[PERSON_NAME]" at bounding box center [330, 108] width 63 height 12
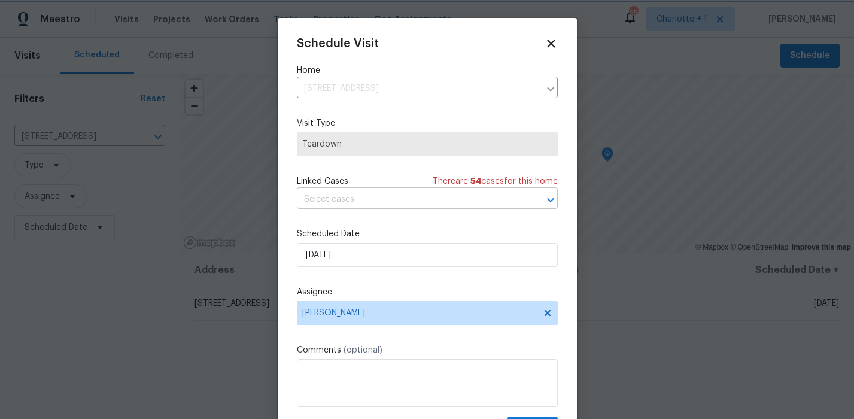
scroll to position [22, 0]
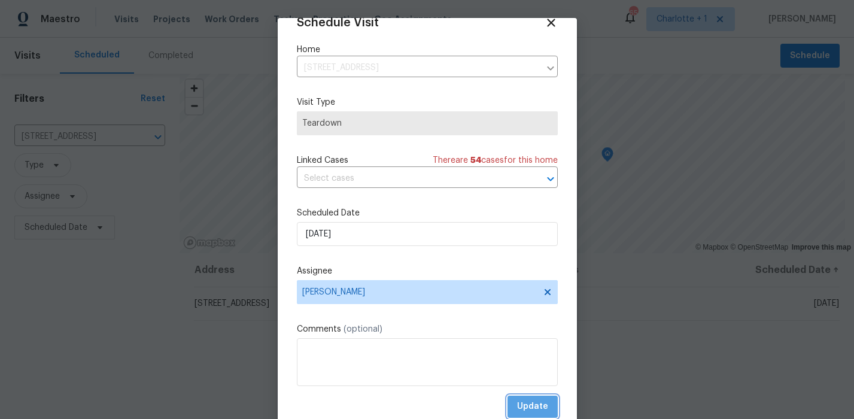
click at [525, 399] on span "Update" at bounding box center [532, 406] width 31 height 15
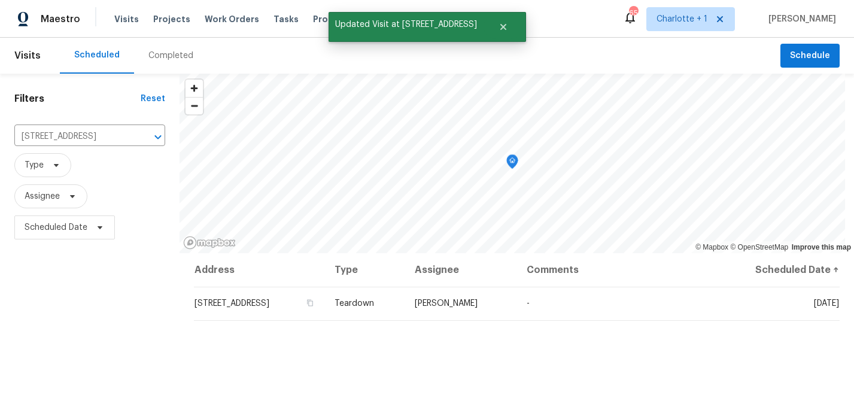
drag, startPoint x: 152, startPoint y: 290, endPoint x: 159, endPoint y: 292, distance: 7.0
click at [152, 290] on div "Filters Reset 8102 Broad Ridge Ct, Browns Summit, NC 27214 ​ Type Assignee Sche…" at bounding box center [90, 331] width 180 height 515
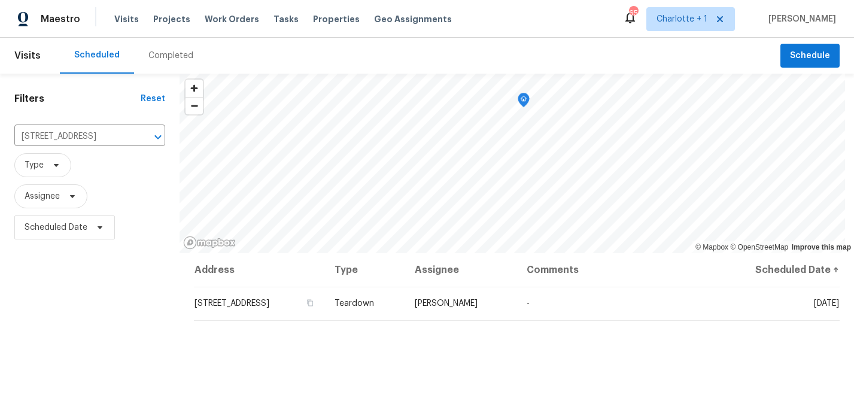
click at [48, 305] on div "Filters Reset 8102 Broad Ridge Ct, Browns Summit, NC 27214 ​ Type Assignee Sche…" at bounding box center [90, 331] width 180 height 515
click at [135, 137] on button "Clear" at bounding box center [142, 137] width 17 height 17
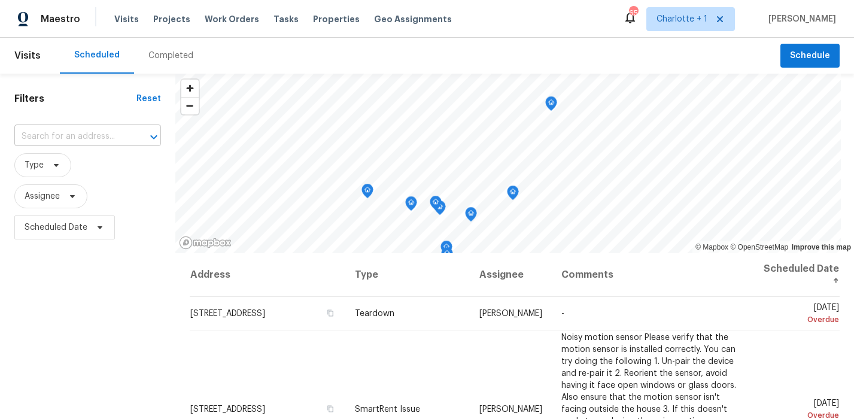
click at [76, 133] on input "text" at bounding box center [70, 136] width 113 height 19
type input "4616"
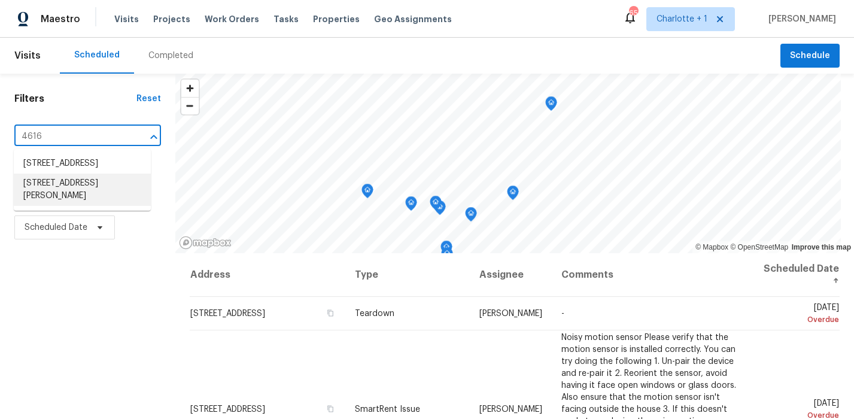
click at [89, 192] on li "4616 Lawndale Dr Unit E, Greensboro, NC 27455" at bounding box center [82, 190] width 137 height 32
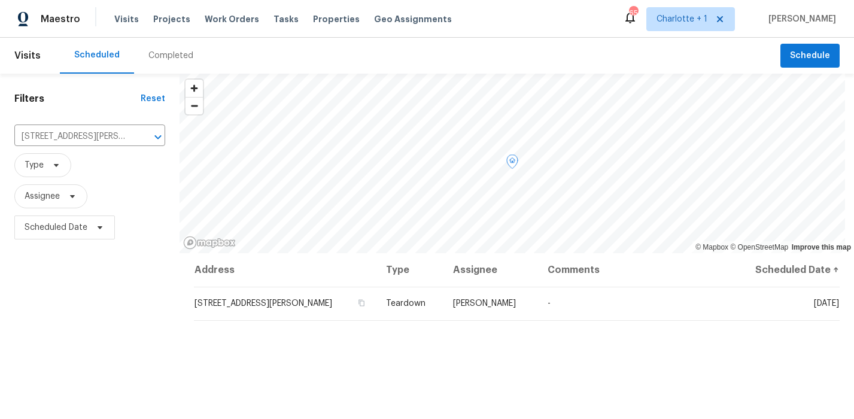
scroll to position [4, 0]
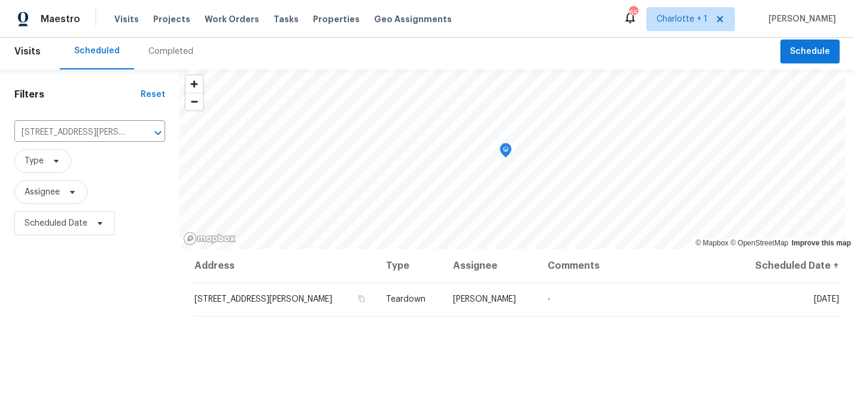
click at [594, 353] on div "Address Type Assignee Comments Scheduled Date ↑ 4616 Lawndale Dr Unit E, Greens…" at bounding box center [517, 416] width 674 height 335
click at [163, 314] on div "Filters Reset 4616 Lawndale Dr Unit E, Greensboro, NC 27455 ​ Type Assignee Sch…" at bounding box center [90, 326] width 180 height 515
click at [123, 257] on div "Filters Reset 4616 Lawndale Dr Unit E, Greensboro, NC 27455 ​ Type Assignee Sch…" at bounding box center [90, 326] width 180 height 515
click at [144, 132] on icon "Clear" at bounding box center [142, 133] width 12 height 12
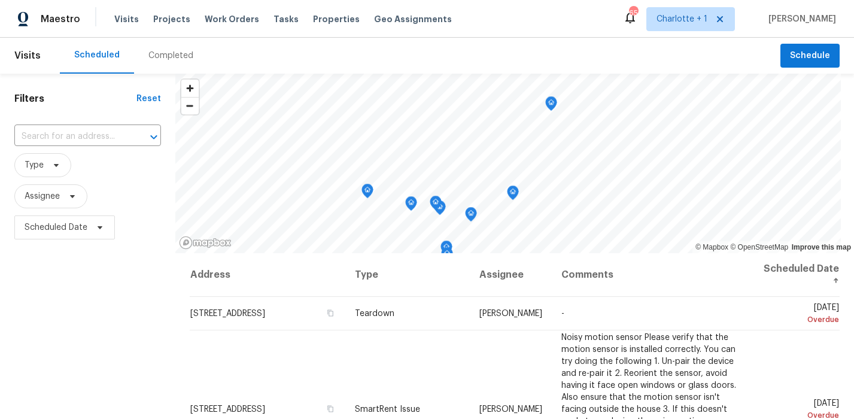
drag, startPoint x: 151, startPoint y: 258, endPoint x: 132, endPoint y: 249, distance: 21.1
click at [151, 258] on div "Filters Reset ​ Type Assignee Scheduled Date" at bounding box center [87, 331] width 175 height 515
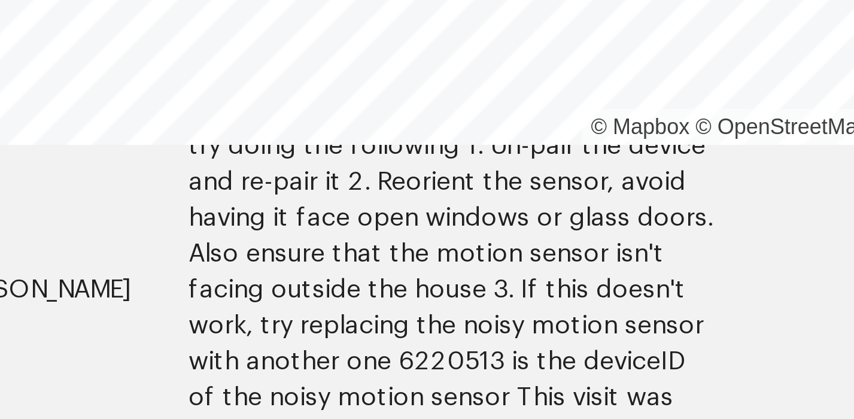
scroll to position [110, 0]
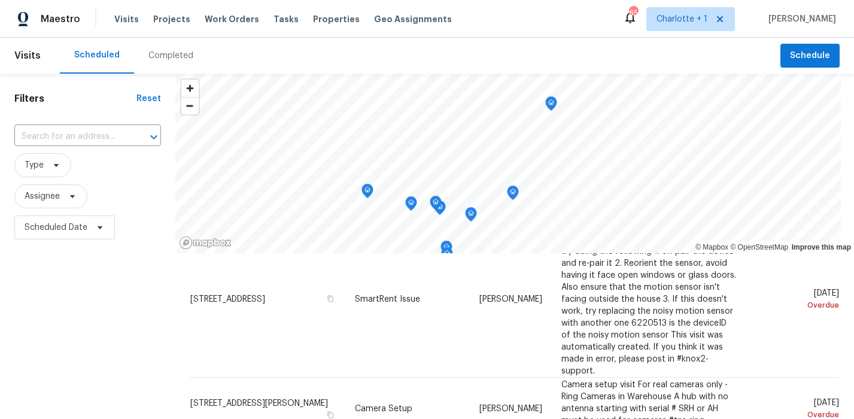
click at [132, 327] on div "Filters Reset ​ Type Assignee Scheduled Date" at bounding box center [87, 331] width 175 height 515
click at [67, 296] on div "Filters Reset ​ Type Assignee Scheduled Date" at bounding box center [87, 331] width 175 height 515
click at [54, 260] on div "Filters Reset ​ Type Assignee Scheduled Date" at bounding box center [87, 331] width 175 height 515
click at [57, 286] on div "Filters Reset ​ Type Assignee Scheduled Date" at bounding box center [87, 331] width 175 height 515
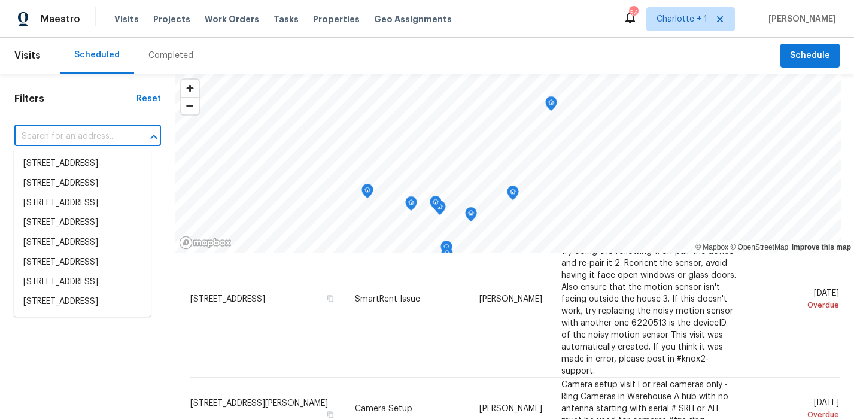
click at [90, 141] on input "text" at bounding box center [70, 136] width 113 height 19
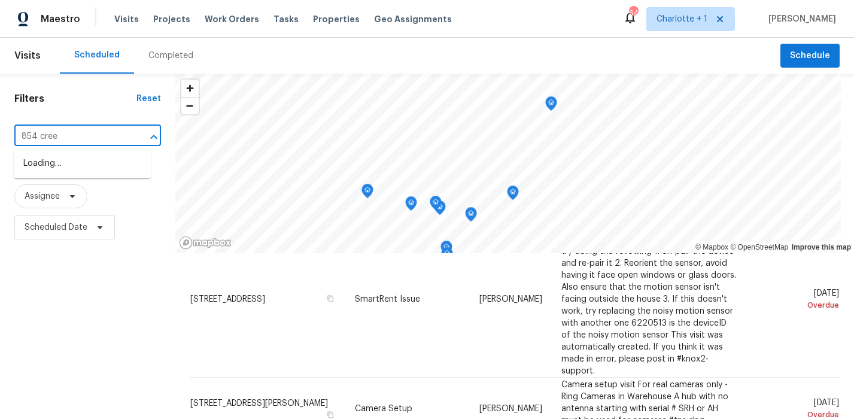
type input "854 creek"
click at [89, 160] on li "854 Creek Crossing Trl, Whitsett, NC 27377" at bounding box center [82, 170] width 137 height 32
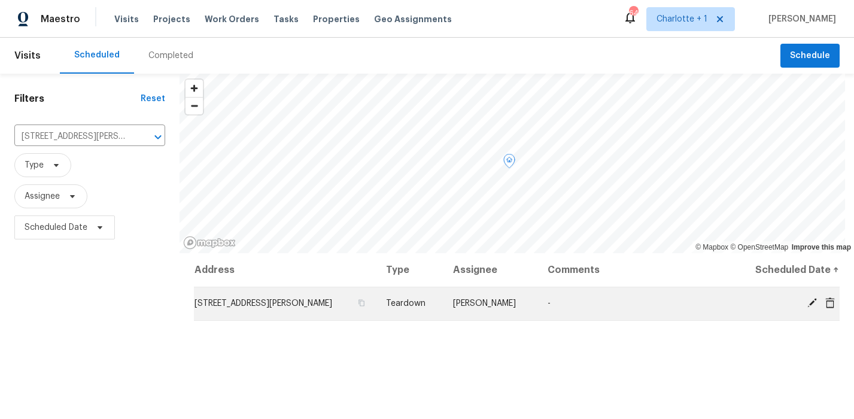
click at [807, 307] on icon at bounding box center [812, 302] width 11 height 11
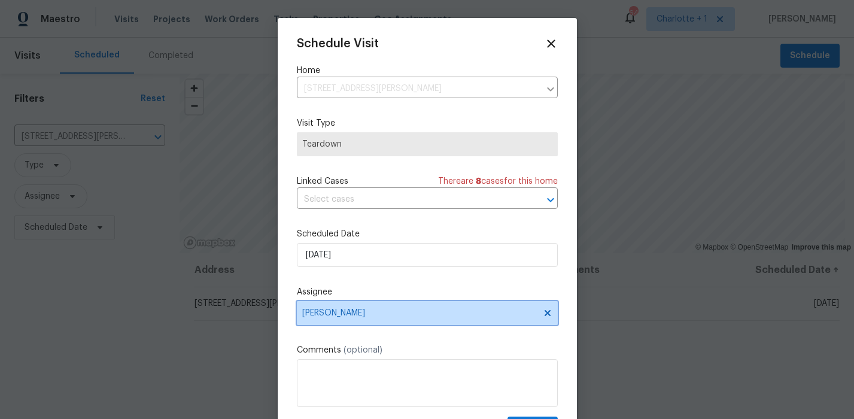
click at [376, 306] on span "[PERSON_NAME]" at bounding box center [427, 313] width 261 height 24
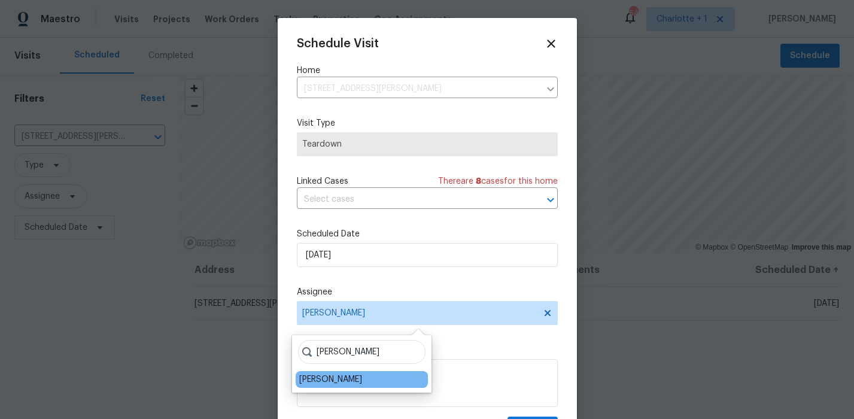
type input "ken"
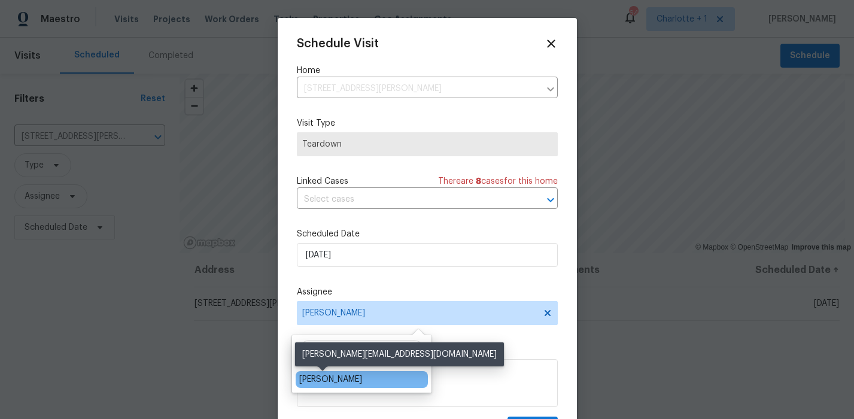
click at [338, 376] on div "[PERSON_NAME]" at bounding box center [330, 379] width 63 height 12
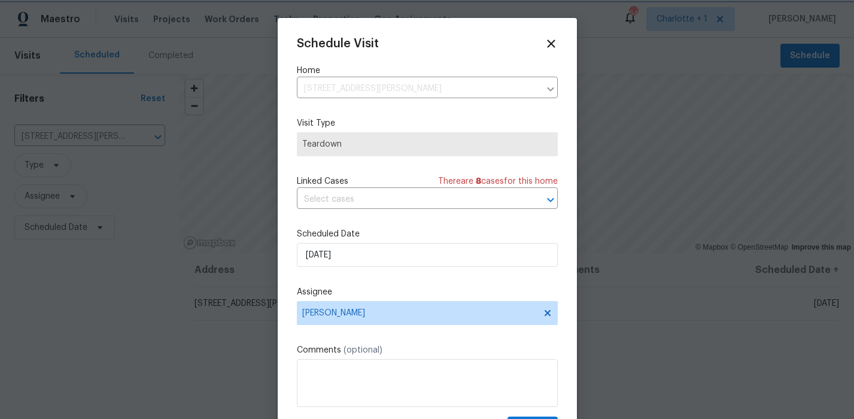
click at [142, 351] on div at bounding box center [427, 209] width 854 height 419
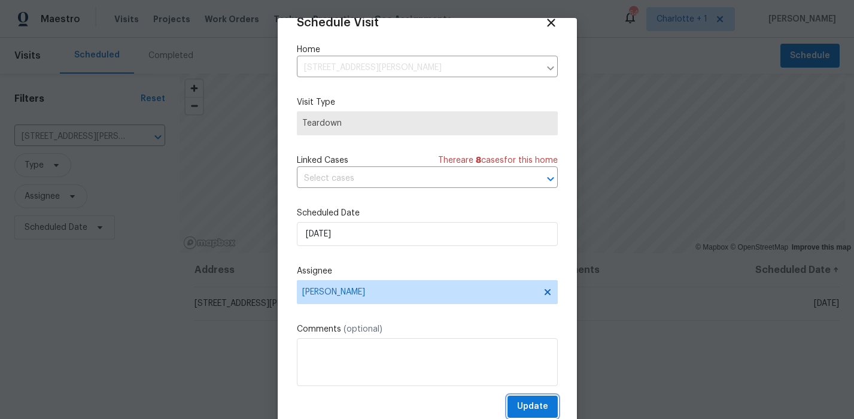
click at [520, 399] on button "Update" at bounding box center [532, 407] width 50 height 22
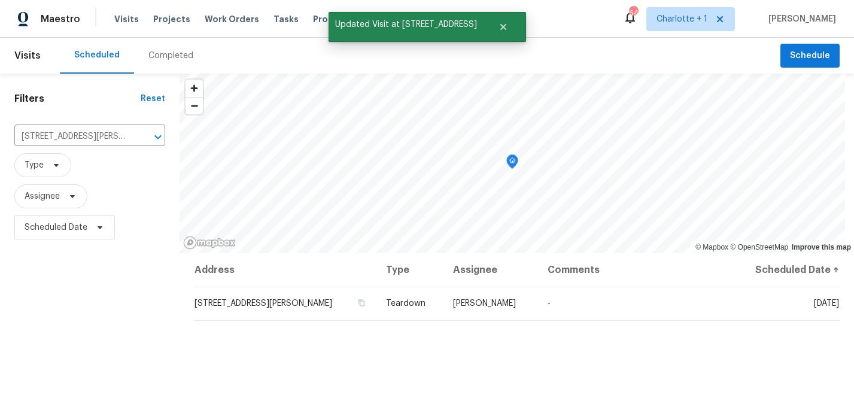
click at [63, 287] on div "Filters Reset 854 Creek Crossing Trl, Whitsett, NC 27377 ​ Type Assignee Schedu…" at bounding box center [90, 331] width 180 height 515
click at [139, 137] on icon "Clear" at bounding box center [142, 137] width 12 height 12
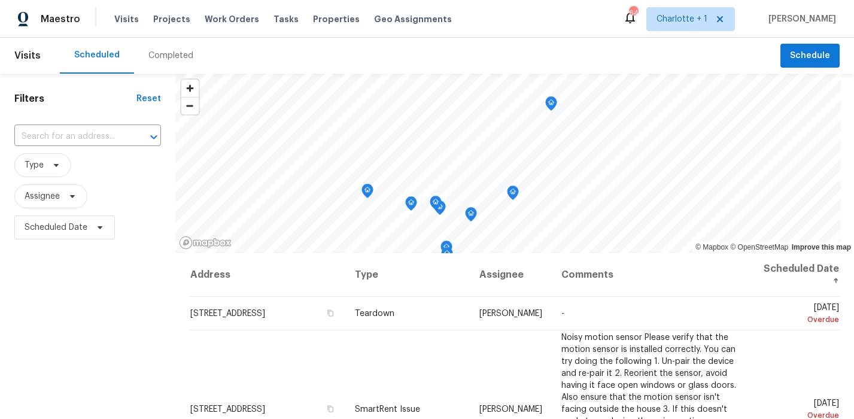
click at [127, 310] on div "Filters Reset ​ Type Assignee Scheduled Date" at bounding box center [87, 331] width 175 height 515
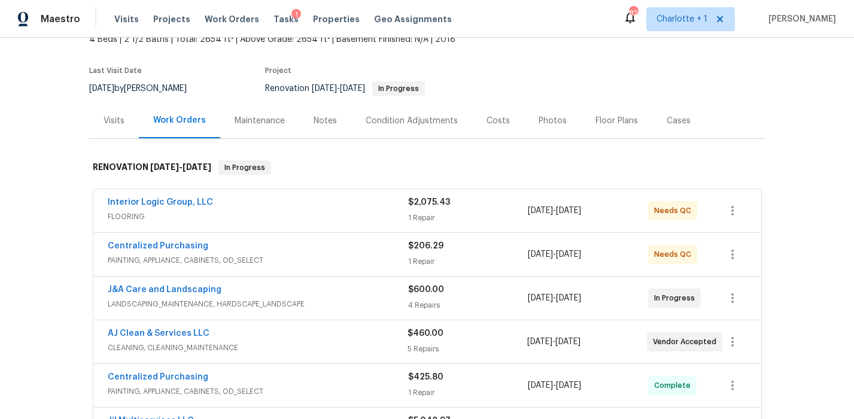
scroll to position [71, 0]
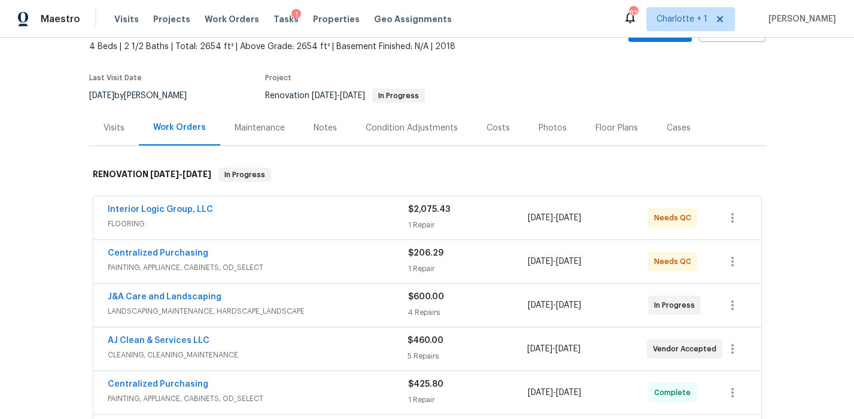
click at [497, 127] on div "Costs" at bounding box center [498, 128] width 23 height 12
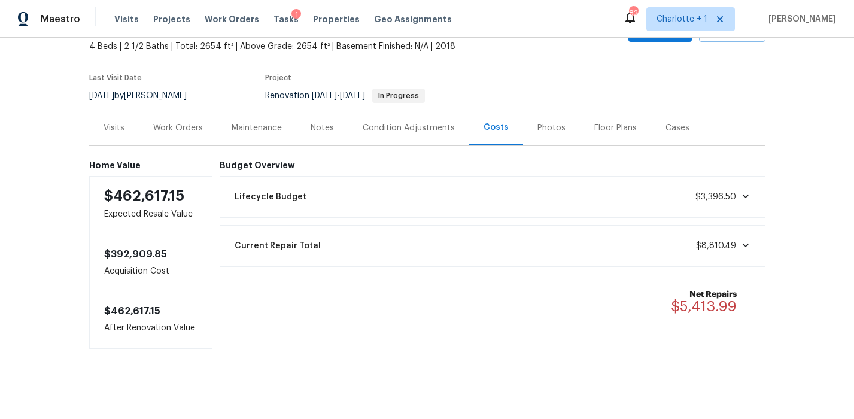
click at [172, 125] on div "Work Orders" at bounding box center [178, 128] width 50 height 12
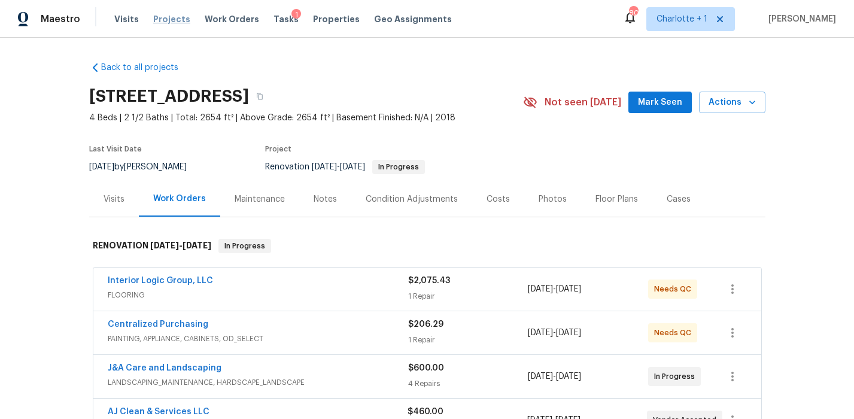
click at [160, 22] on span "Projects" at bounding box center [171, 19] width 37 height 12
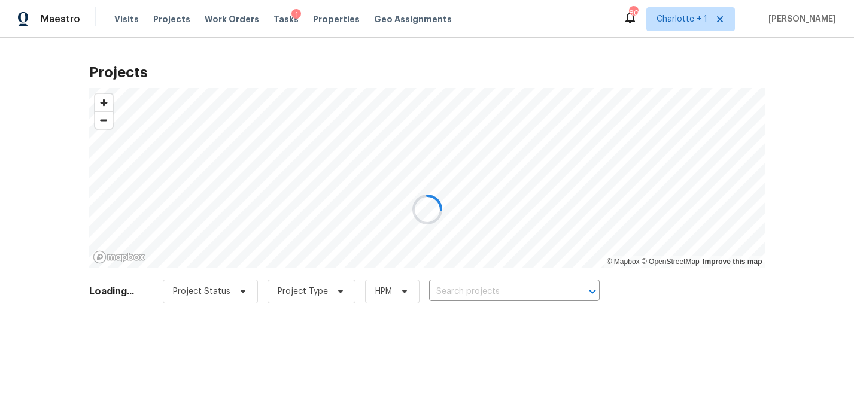
click at [471, 291] on div at bounding box center [427, 209] width 854 height 419
click at [510, 295] on div at bounding box center [427, 209] width 854 height 419
click at [459, 298] on div at bounding box center [427, 209] width 854 height 419
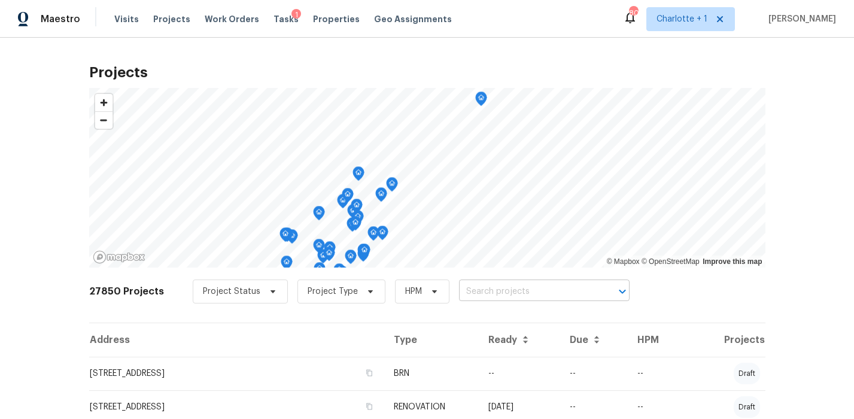
click at [488, 294] on input "text" at bounding box center [527, 291] width 137 height 19
type input "16 sky"
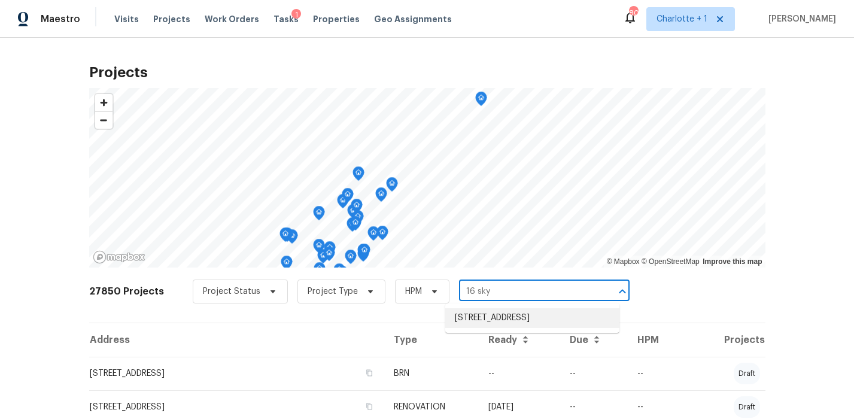
click at [518, 312] on li "[STREET_ADDRESS]" at bounding box center [532, 318] width 174 height 20
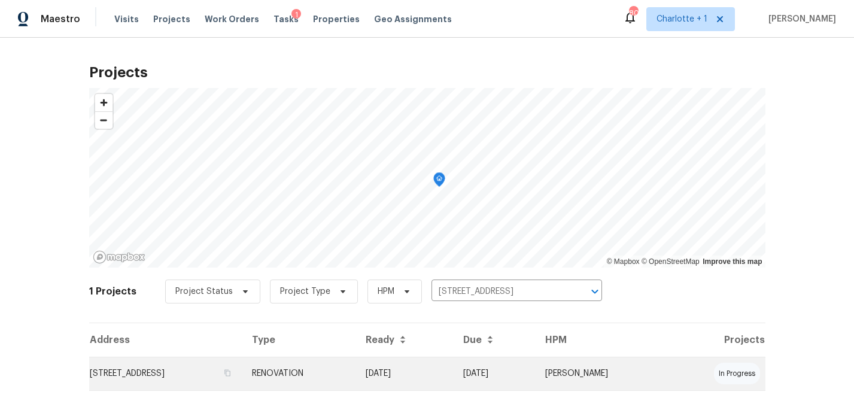
click at [243, 379] on td "[STREET_ADDRESS]" at bounding box center [166, 374] width 154 height 34
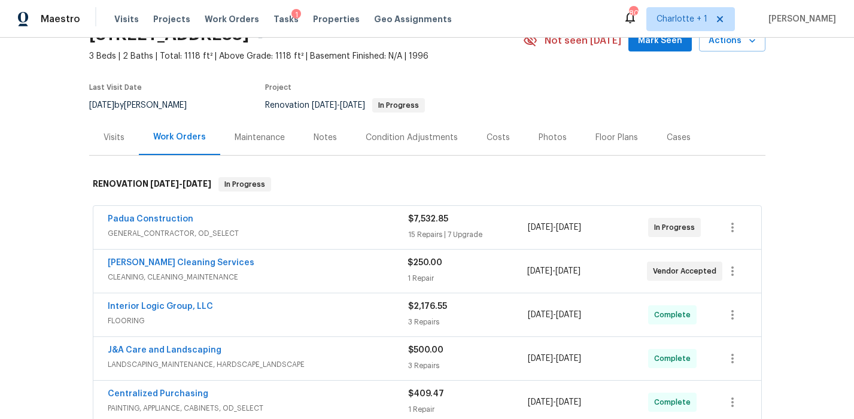
scroll to position [70, 0]
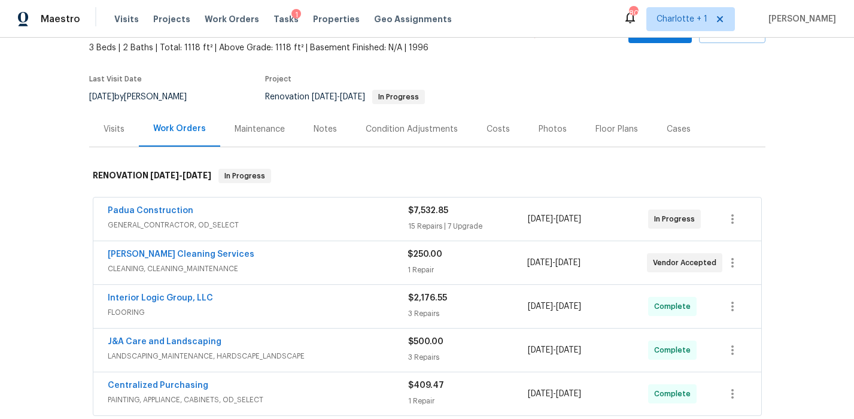
click at [329, 214] on div "Padua Construction" at bounding box center [258, 212] width 300 height 14
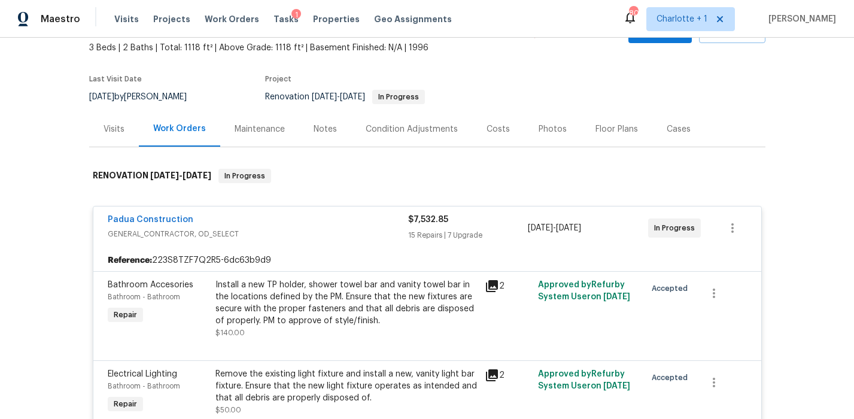
click at [327, 217] on div "Padua Construction" at bounding box center [258, 221] width 300 height 14
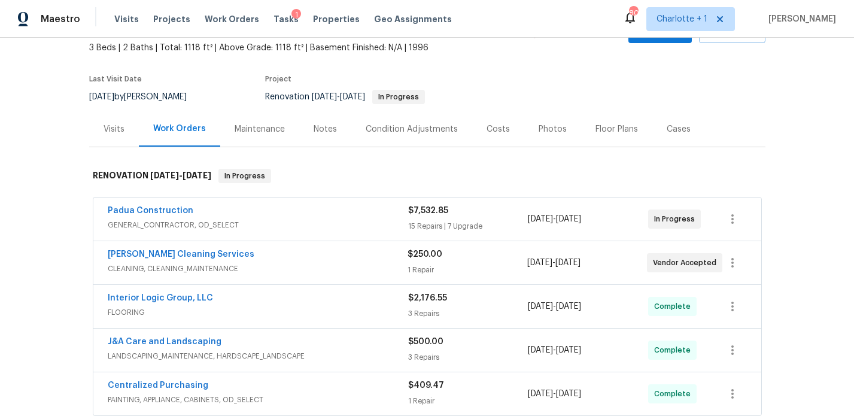
click at [104, 124] on div "Visits" at bounding box center [114, 129] width 21 height 12
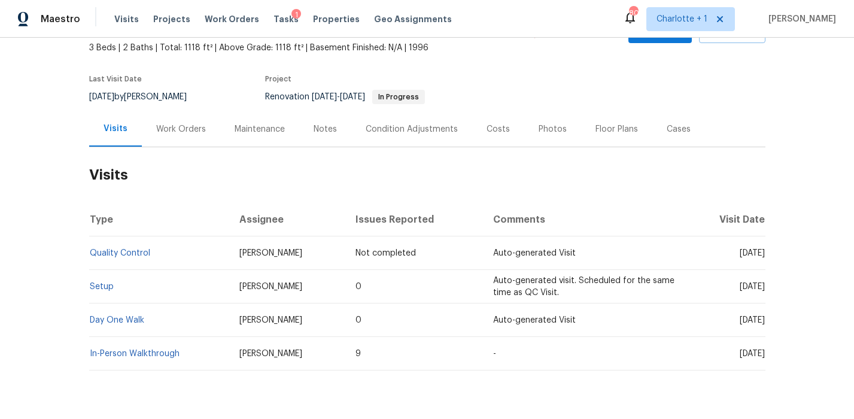
scroll to position [112, 0]
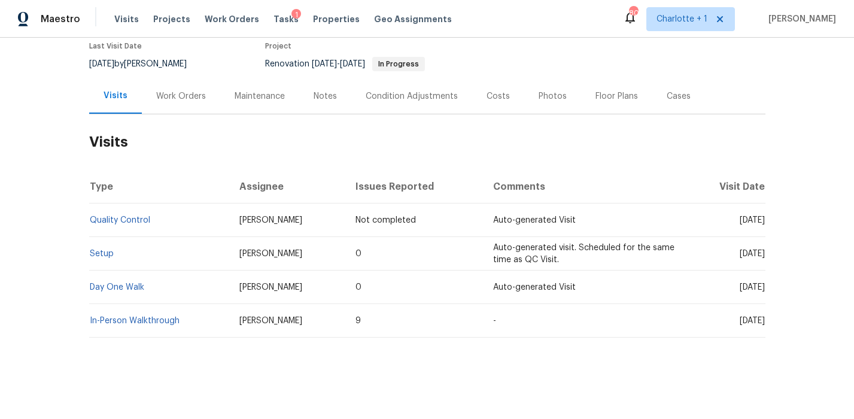
click at [412, 123] on h2 "Visits" at bounding box center [427, 142] width 676 height 56
click at [30, 149] on div "Back to all projects 16 Skye Trl, Thomasville, NC 27360 3 Beds | 2 Baths | Tota…" at bounding box center [427, 228] width 854 height 381
click at [32, 135] on div "Back to all projects 16 Skye Trl, Thomasville, NC 27360 3 Beds | 2 Baths | Tota…" at bounding box center [427, 228] width 854 height 381
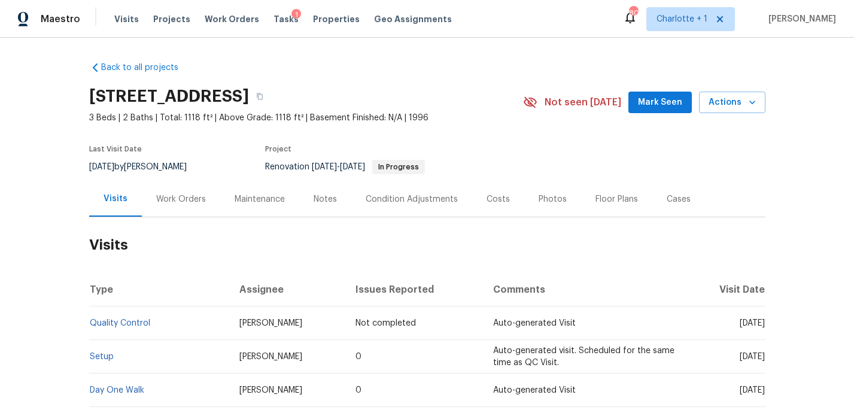
scroll to position [2, 0]
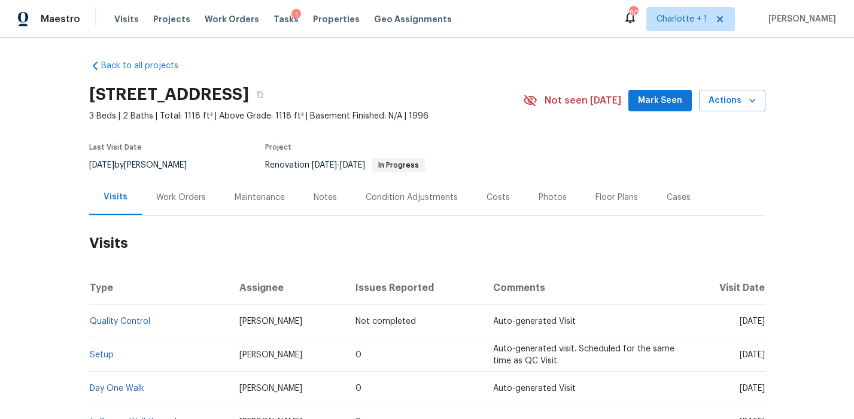
click at [405, 80] on div "[STREET_ADDRESS]" at bounding box center [306, 94] width 434 height 31
click at [282, 60] on div "Back to all projects 16 Skye Trl, Thomasville, NC 27360 3 Beds | 2 Baths | Tota…" at bounding box center [427, 249] width 676 height 398
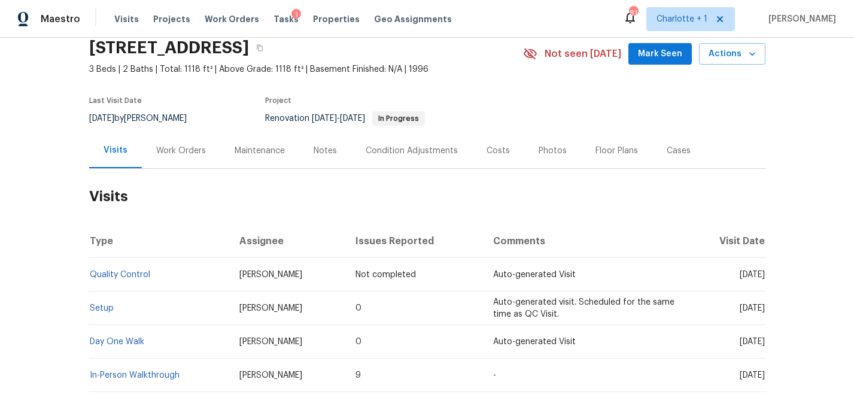
scroll to position [50, 0]
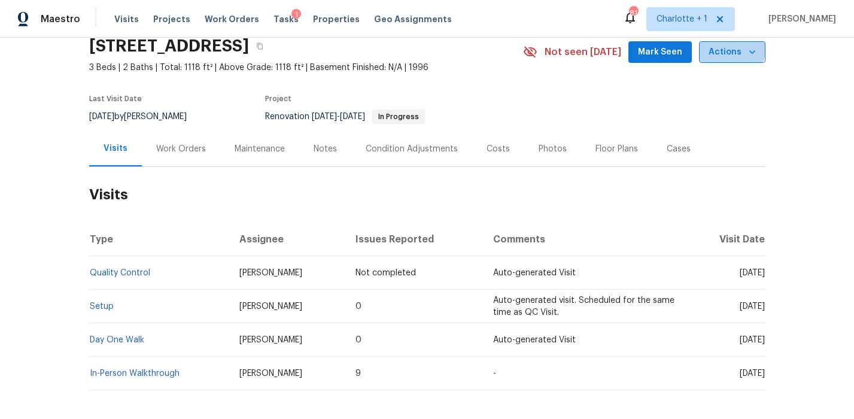
click at [728, 50] on span "Actions" at bounding box center [732, 52] width 47 height 15
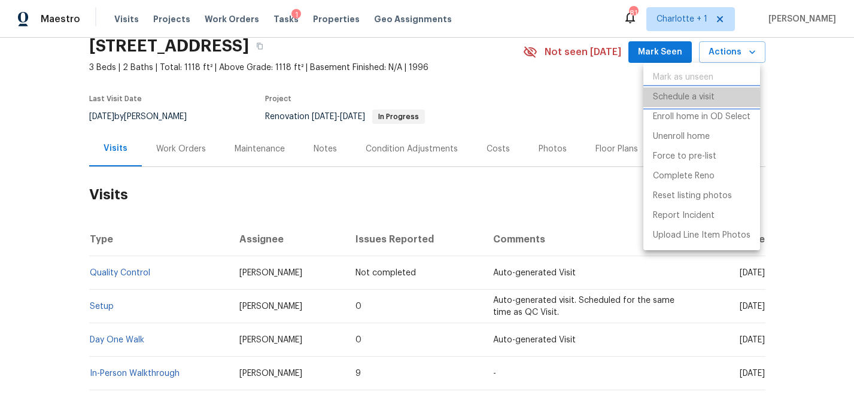
click at [689, 98] on p "Schedule a visit" at bounding box center [684, 97] width 62 height 13
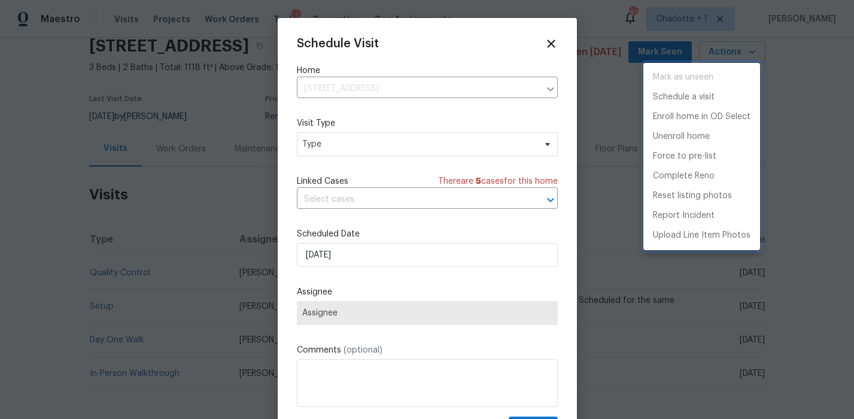
click at [355, 146] on div at bounding box center [427, 209] width 854 height 419
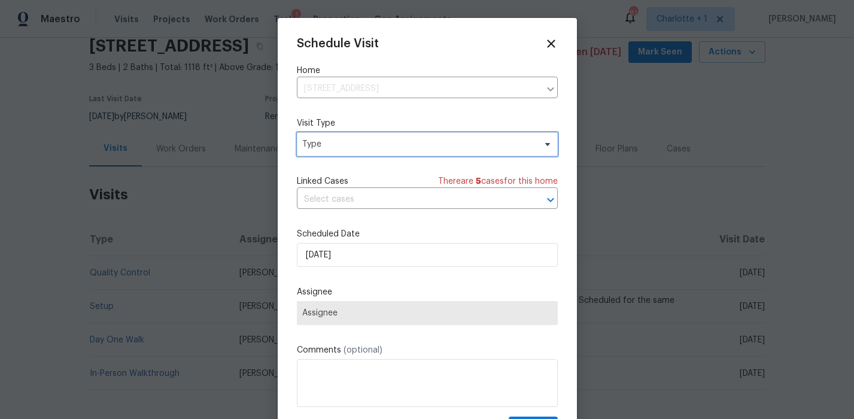
click at [355, 143] on span "Type" at bounding box center [418, 144] width 233 height 12
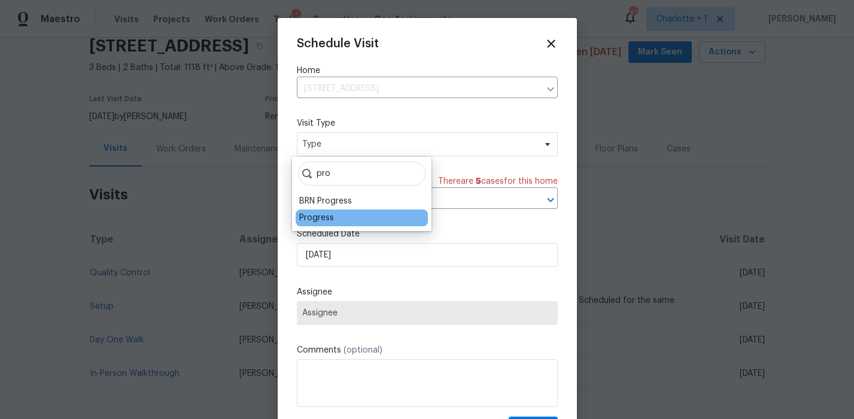
type input "pro"
click at [323, 216] on div "Progress" at bounding box center [316, 218] width 35 height 12
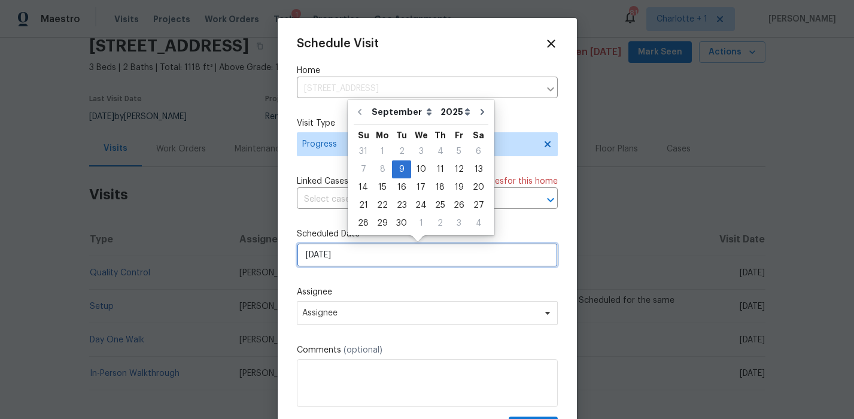
drag, startPoint x: 324, startPoint y: 259, endPoint x: 331, endPoint y: 258, distance: 7.2
click at [324, 259] on input "9/9/2025" at bounding box center [427, 255] width 261 height 24
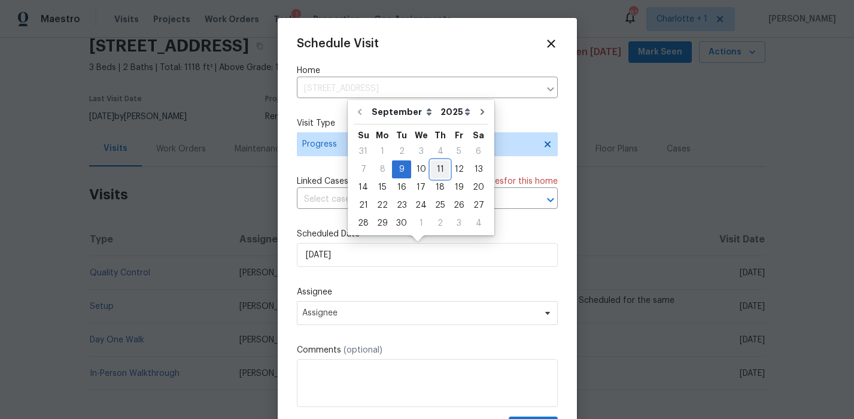
click at [434, 169] on div "11" at bounding box center [440, 169] width 19 height 17
type input "9/11/2025"
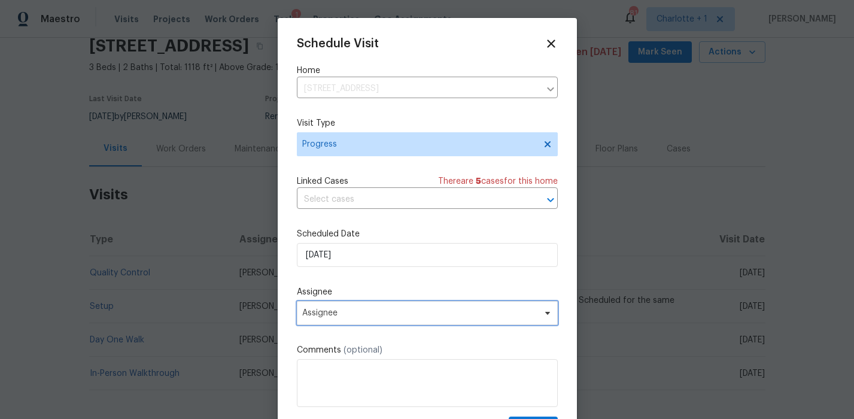
click at [326, 315] on span "Assignee" at bounding box center [419, 313] width 235 height 10
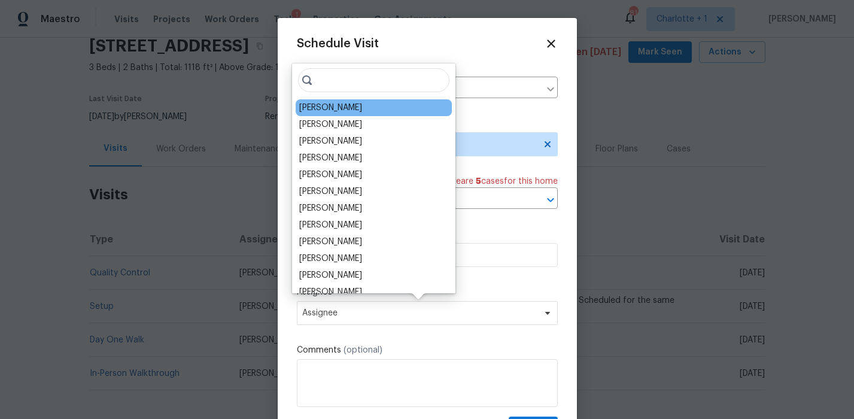
click at [338, 102] on div "[PERSON_NAME]" at bounding box center [330, 108] width 63 height 12
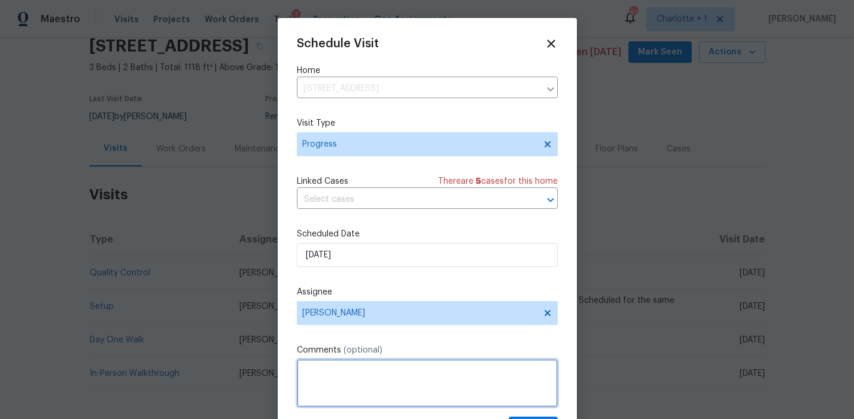
click at [336, 372] on textarea at bounding box center [427, 383] width 261 height 48
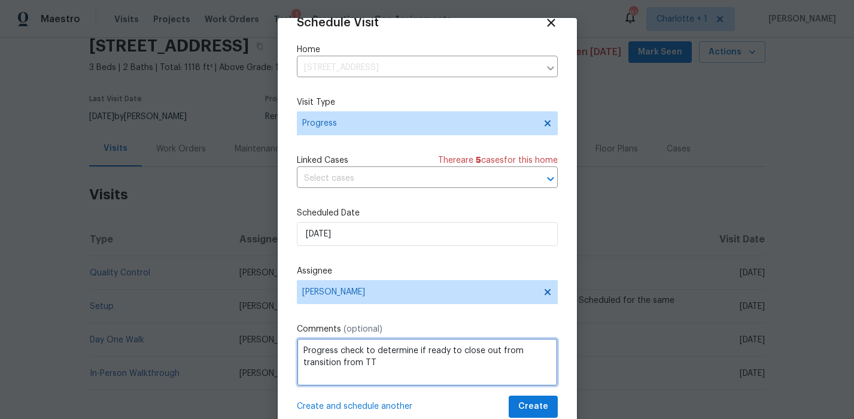
type textarea "Progress check to determine if ready to close out from transition from TT"
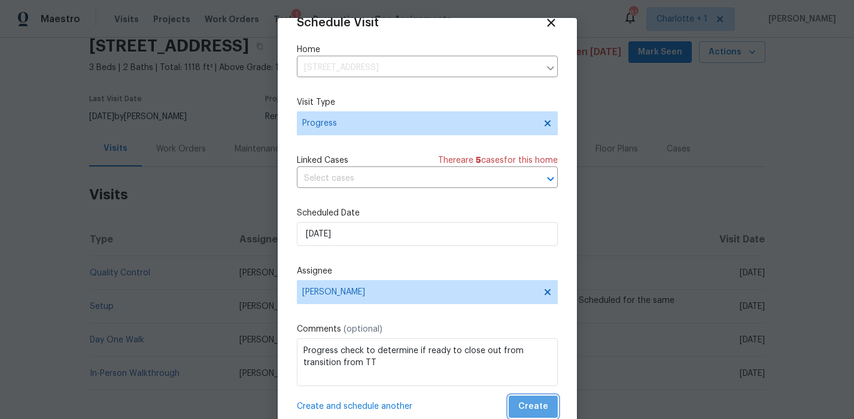
click at [527, 406] on span "Create" at bounding box center [533, 406] width 30 height 15
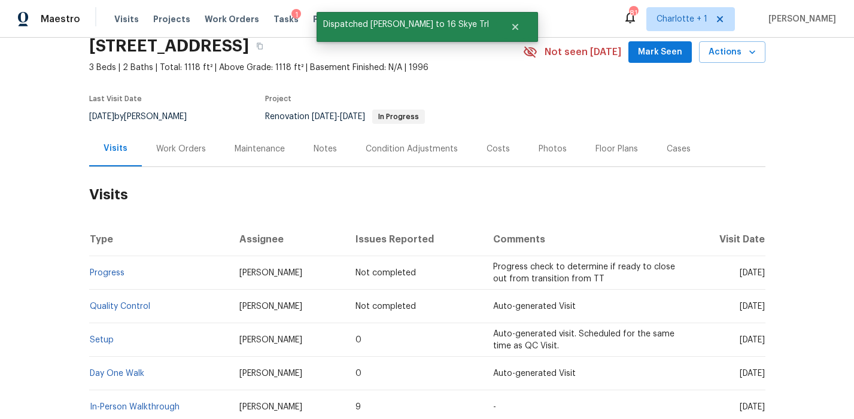
click at [63, 255] on div "Back to all projects 16 Skye Trl, Thomasville, NC 27360 3 Beds | 2 Baths | Tota…" at bounding box center [427, 228] width 854 height 381
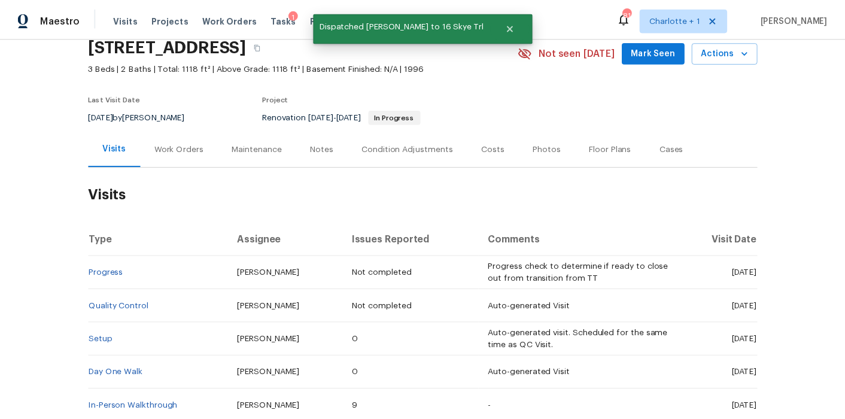
scroll to position [0, 0]
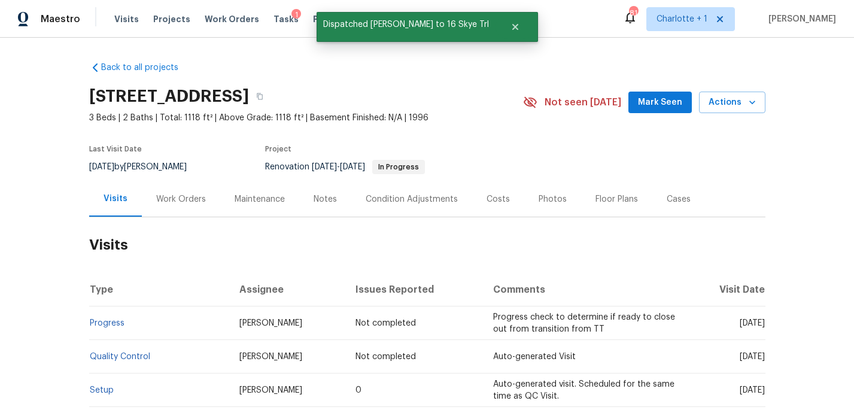
click at [779, 138] on div "Back to all projects 16 Skye Trl, Thomasville, NC 27360 3 Beds | 2 Baths | Tota…" at bounding box center [427, 228] width 854 height 381
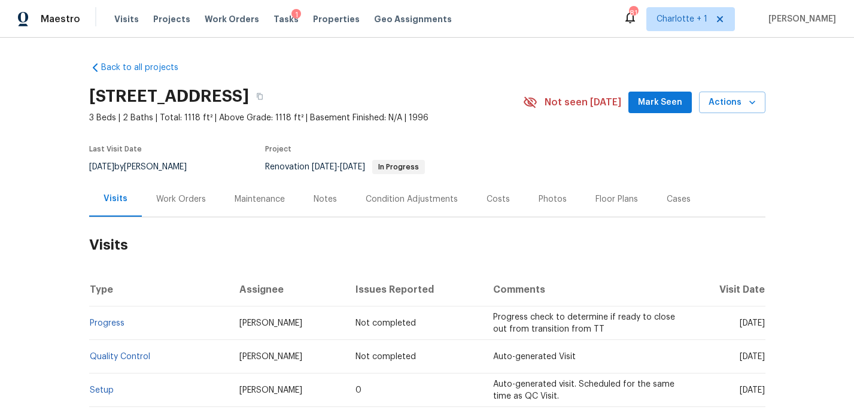
click at [348, 63] on div "Back to all projects 16 Skye Trl, Thomasville, NC 27360 3 Beds | 2 Baths | Tota…" at bounding box center [427, 267] width 676 height 431
click at [172, 23] on span "Projects" at bounding box center [171, 19] width 37 height 12
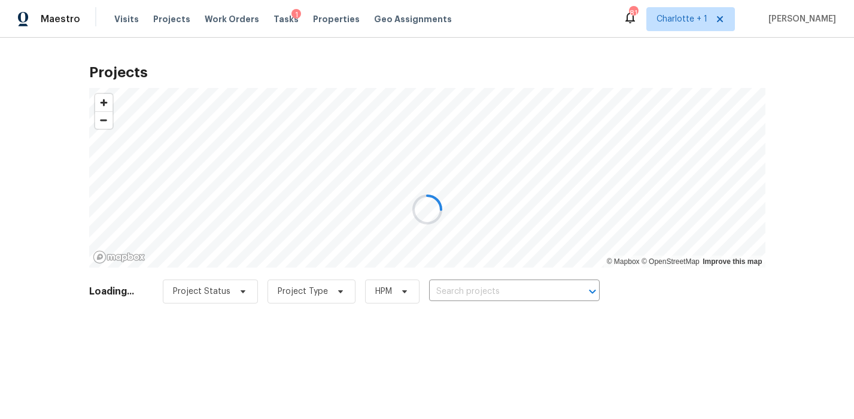
click at [468, 288] on div at bounding box center [427, 209] width 854 height 419
click at [481, 297] on div at bounding box center [427, 209] width 854 height 419
click at [518, 297] on div at bounding box center [427, 209] width 854 height 419
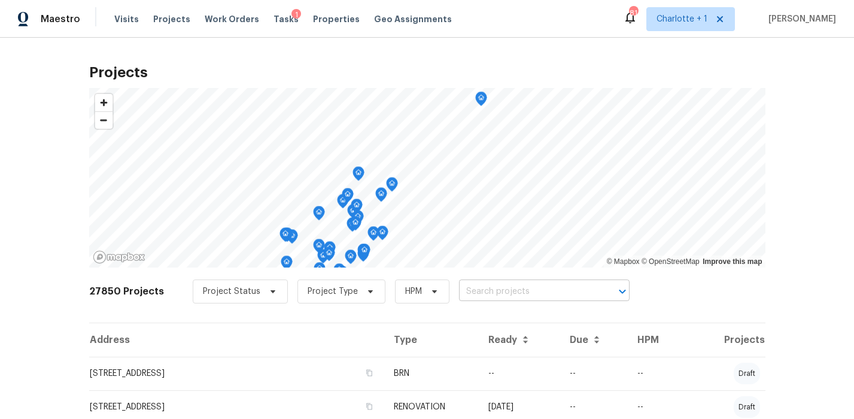
click at [498, 299] on input "text" at bounding box center [527, 291] width 137 height 19
type input "516 went"
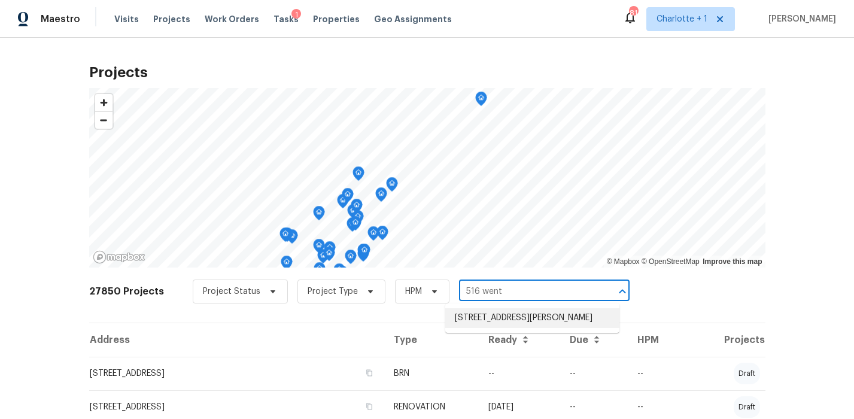
click at [496, 323] on li "516 Wentworth Dr, Graham, NC 27253" at bounding box center [532, 318] width 174 height 20
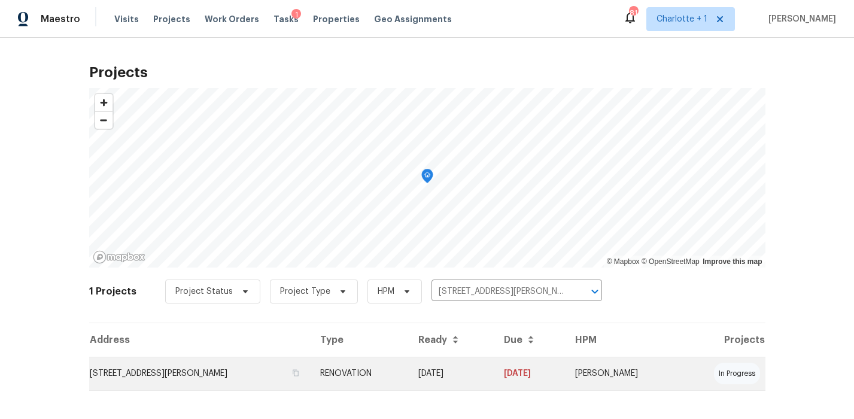
click at [275, 375] on td "516 Wentworth Dr, Graham, NC 27253" at bounding box center [199, 374] width 221 height 34
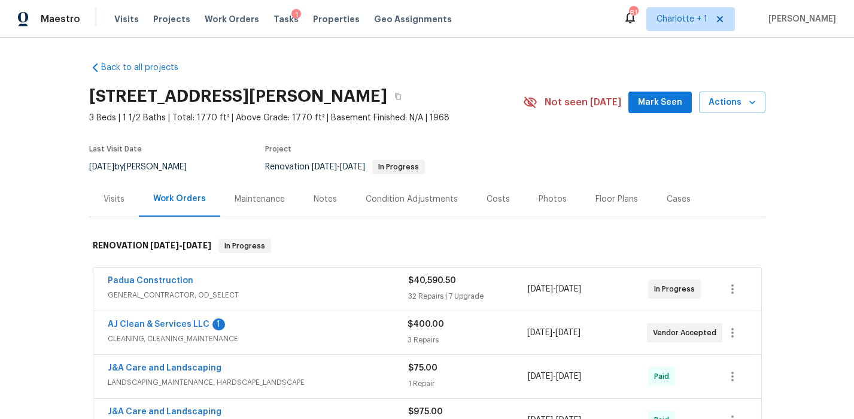
click at [310, 190] on div "Notes" at bounding box center [325, 198] width 52 height 35
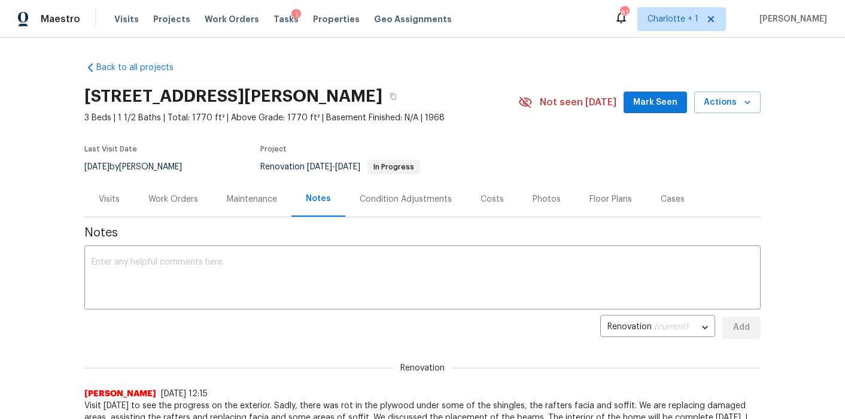
click at [497, 193] on div "Costs" at bounding box center [492, 198] width 52 height 35
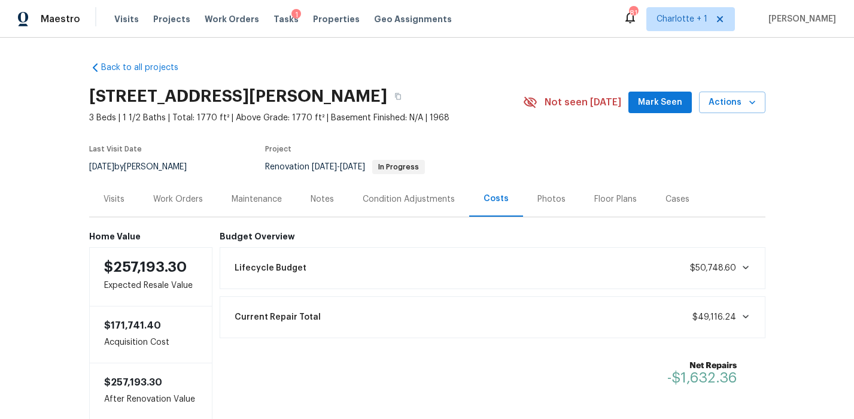
click at [782, 101] on div "Back to all projects 516 Wentworth Dr, Graham, NC 27253 3 Beds | 1 1/2 Baths | …" at bounding box center [427, 228] width 854 height 381
drag, startPoint x: 47, startPoint y: 184, endPoint x: 118, endPoint y: 206, distance: 75.1
click at [46, 184] on div "Back to all projects 516 Wentworth Dr, Graham, NC 27253 3 Beds | 1 1/2 Baths | …" at bounding box center [427, 228] width 854 height 381
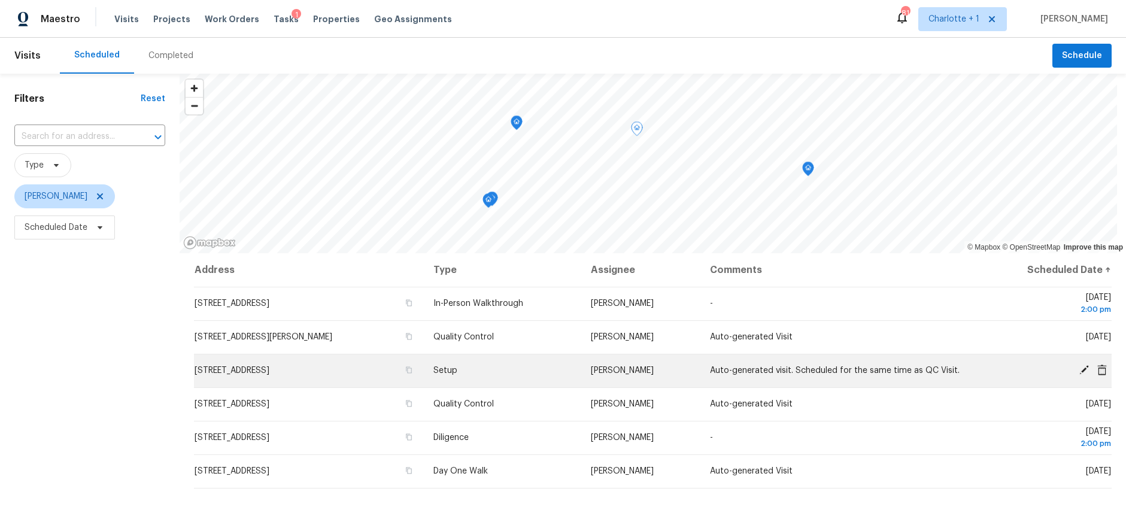
click at [1078, 369] on icon at bounding box center [1083, 369] width 11 height 11
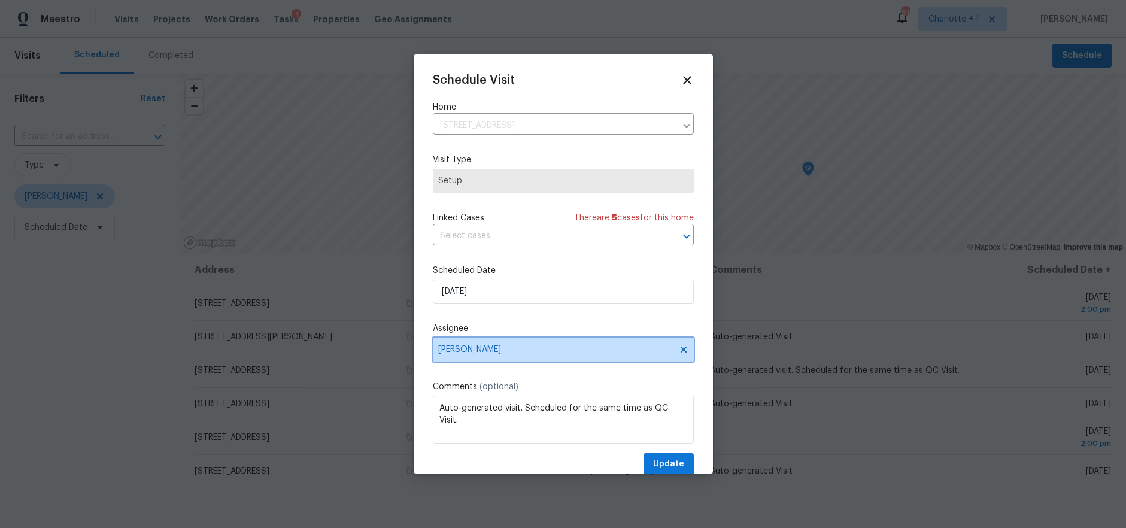
click at [489, 357] on span "[PERSON_NAME]" at bounding box center [563, 350] width 261 height 24
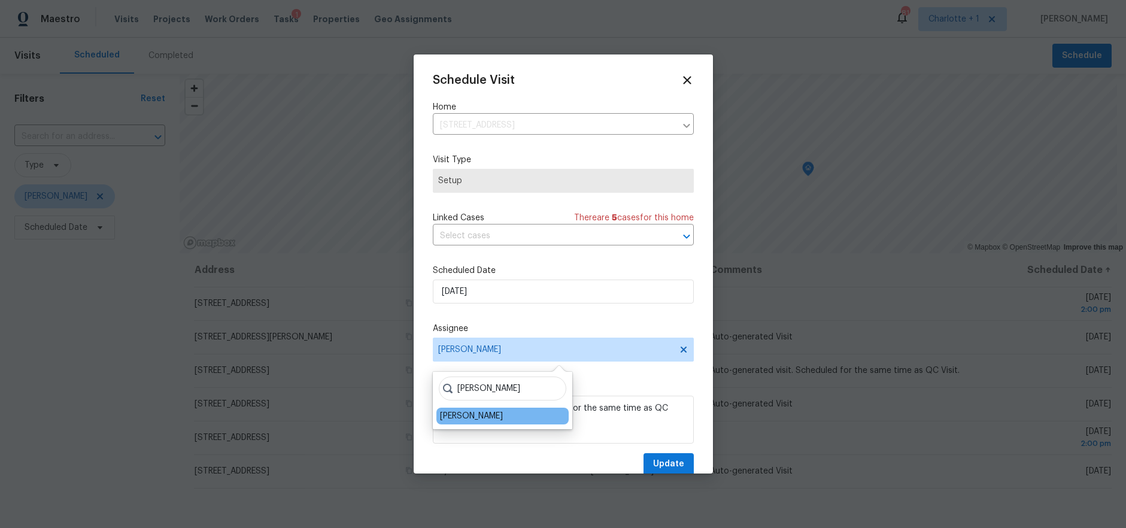
type input "[PERSON_NAME]"
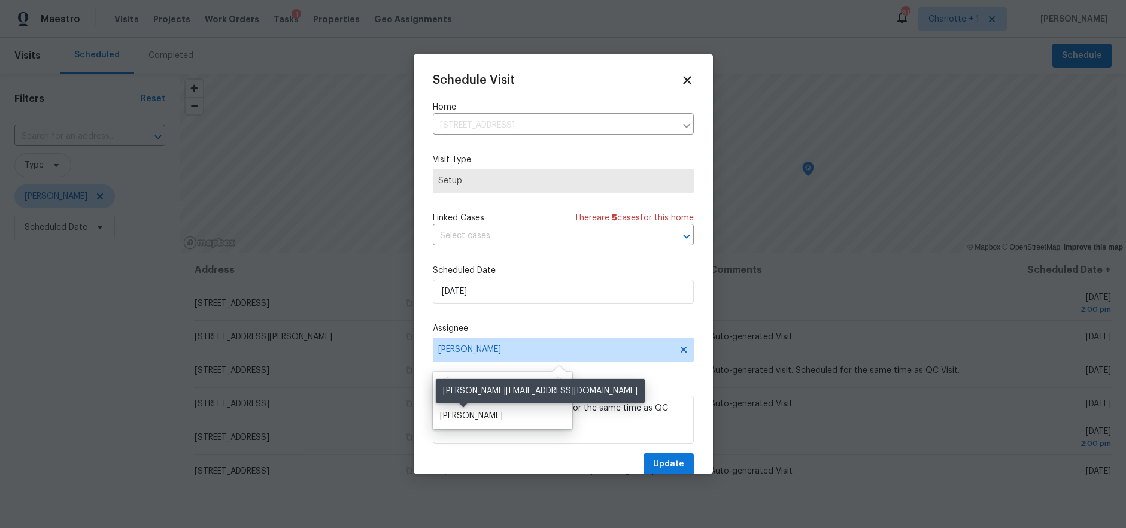
click at [476, 413] on div "Ken Romain" at bounding box center [471, 416] width 63 height 12
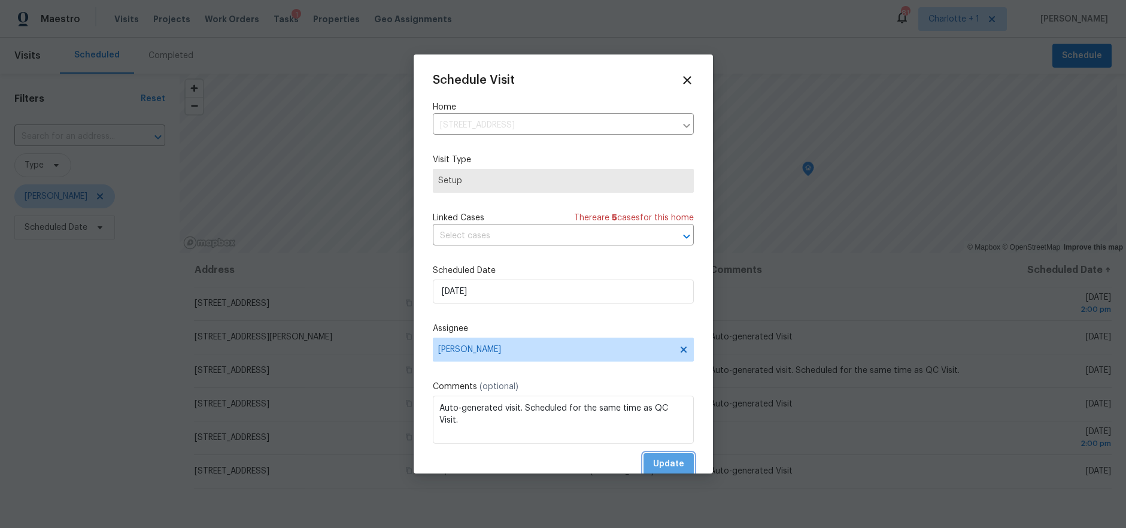
click at [664, 461] on span "Update" at bounding box center [668, 464] width 31 height 15
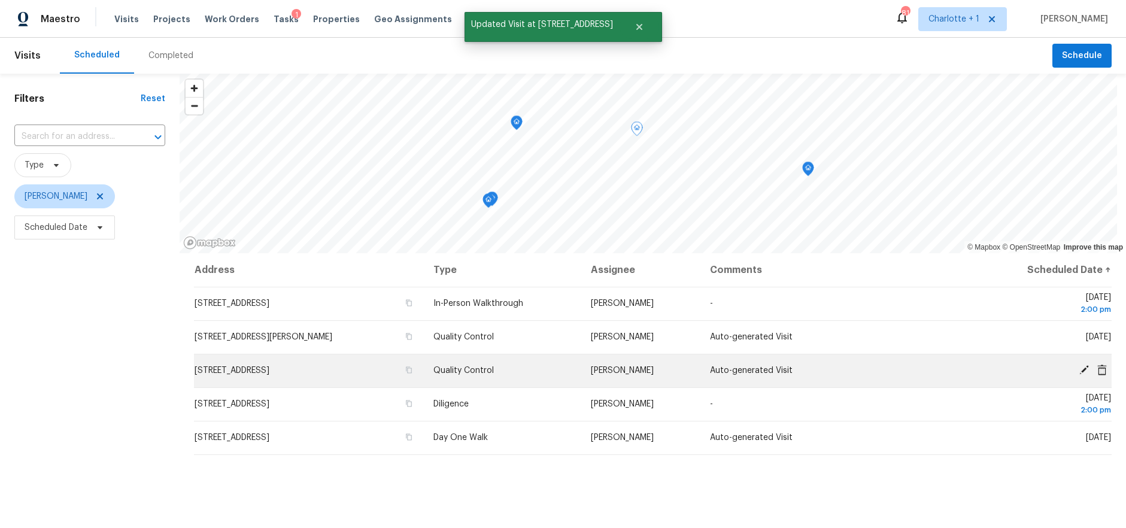
click at [1079, 369] on icon at bounding box center [1084, 370] width 10 height 10
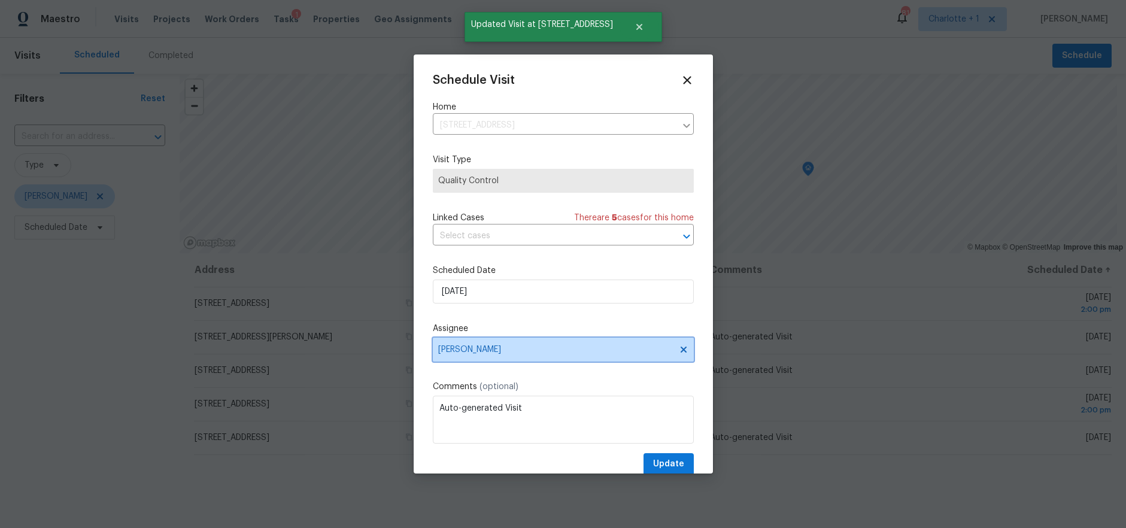
click at [494, 357] on span "[PERSON_NAME]" at bounding box center [563, 350] width 261 height 24
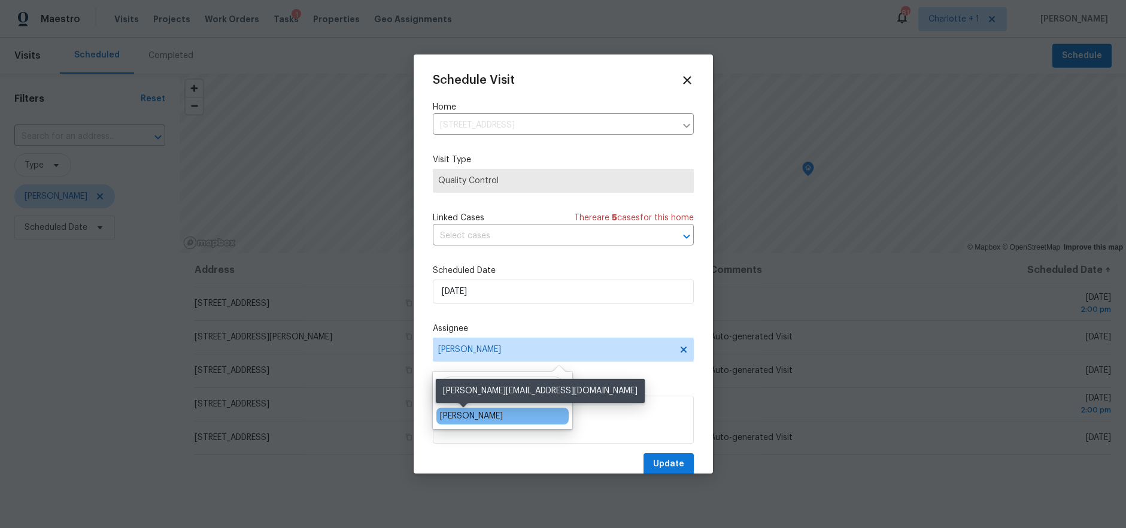
type input "ken"
click at [480, 420] on div "[PERSON_NAME]" at bounding box center [471, 416] width 63 height 12
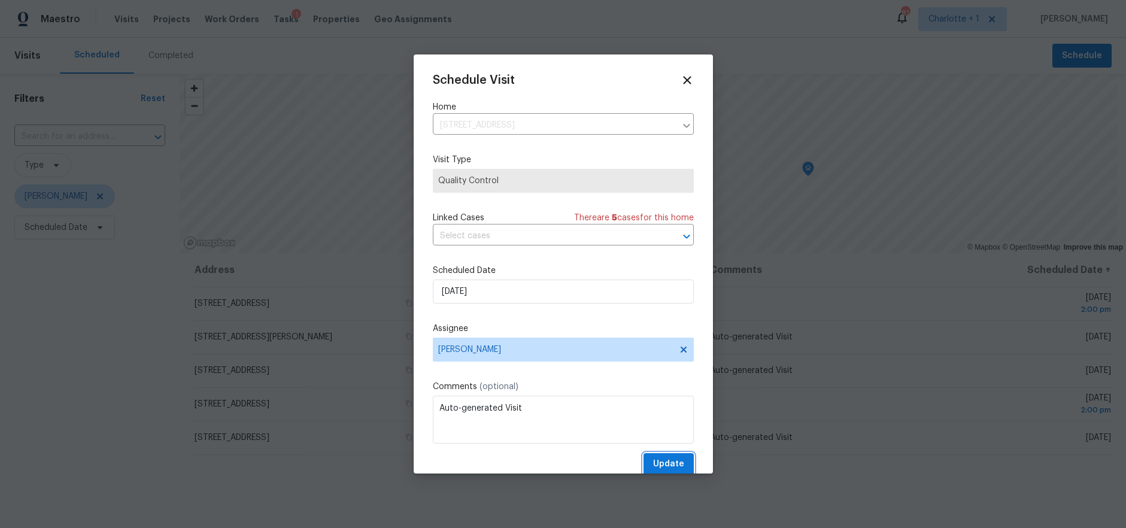
click at [667, 460] on span "Update" at bounding box center [668, 464] width 31 height 15
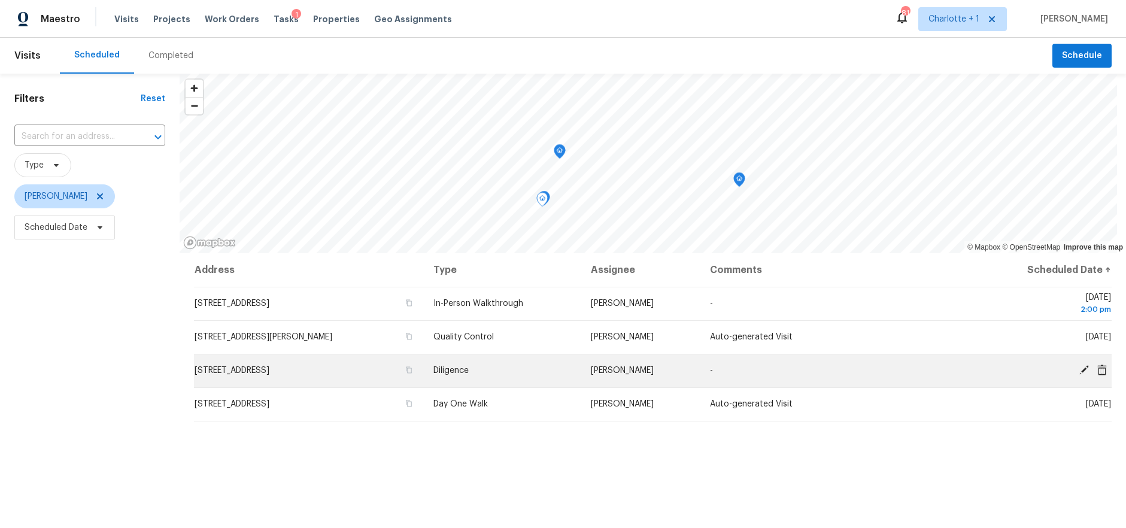
click at [1079, 369] on icon at bounding box center [1084, 370] width 10 height 10
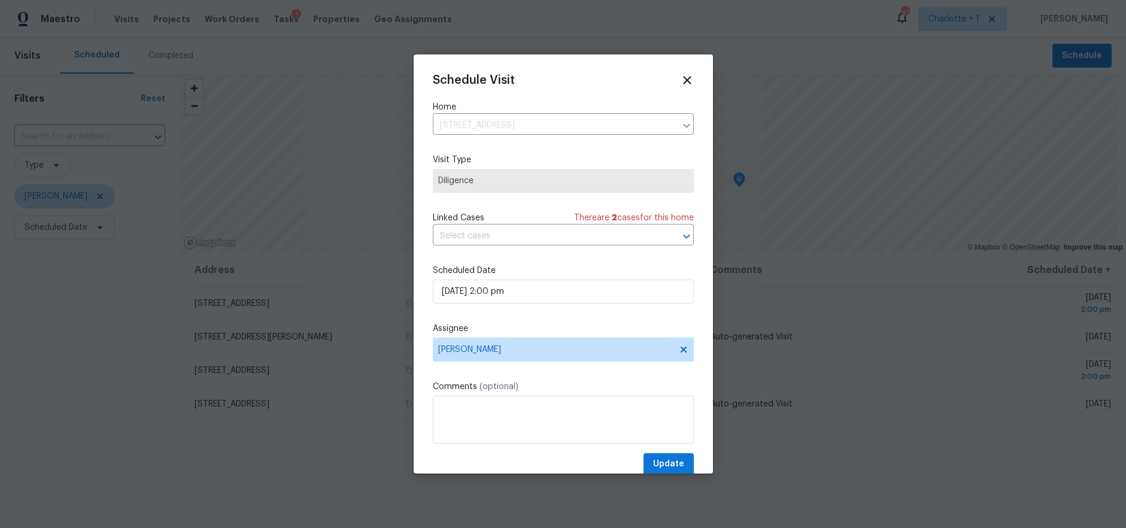
click at [551, 338] on div "Assignee Terry Tullar" at bounding box center [563, 342] width 261 height 39
click at [549, 341] on span "[PERSON_NAME]" at bounding box center [563, 350] width 261 height 24
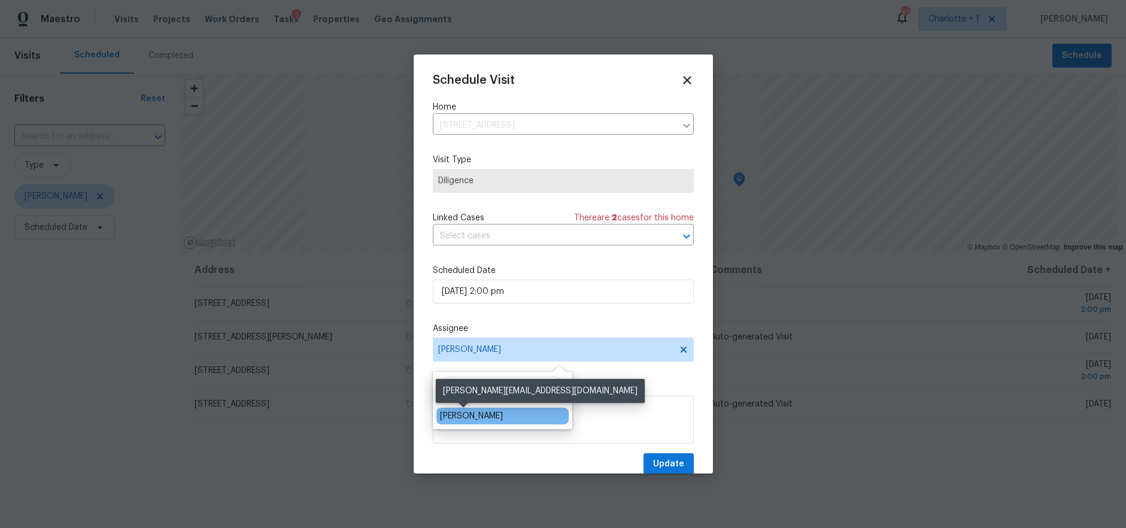
type input "ken"
click at [478, 415] on div "[PERSON_NAME]" at bounding box center [471, 416] width 63 height 12
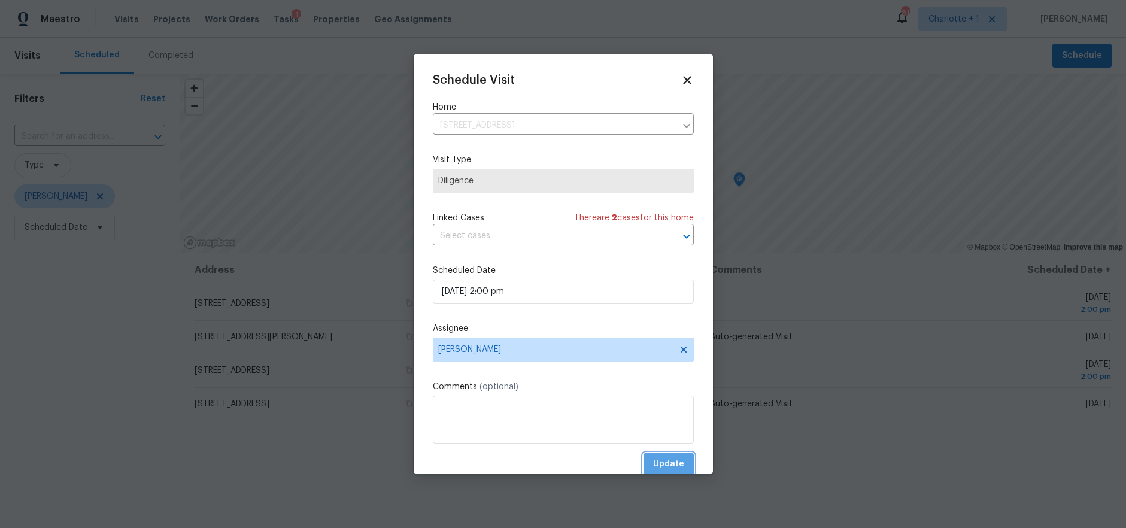
click at [659, 460] on span "Update" at bounding box center [668, 464] width 31 height 15
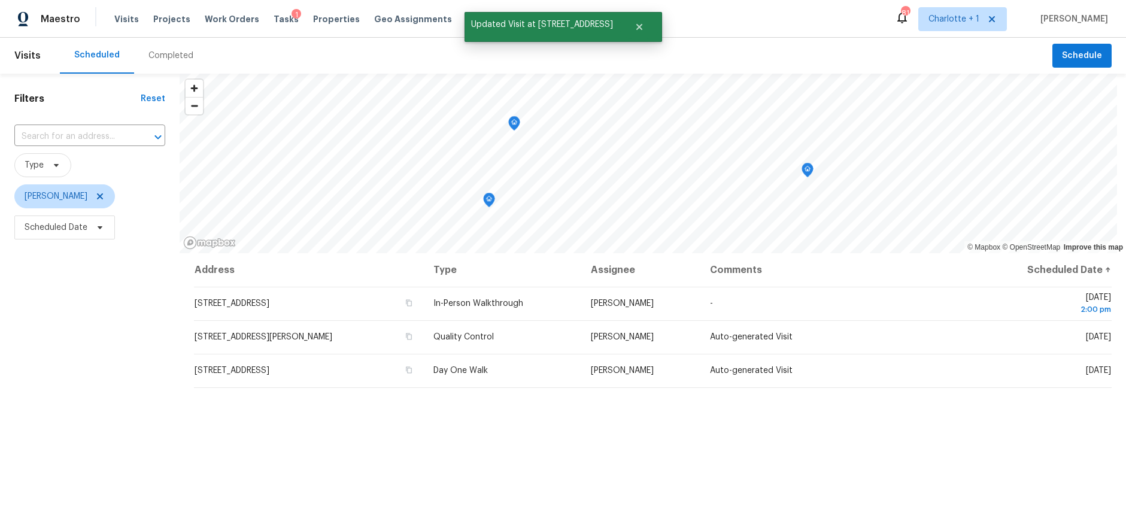
click at [515, 458] on div "Address Type Assignee Comments Scheduled Date ↑ 3421 Wildwood Ave, High Point, …" at bounding box center [653, 464] width 946 height 423
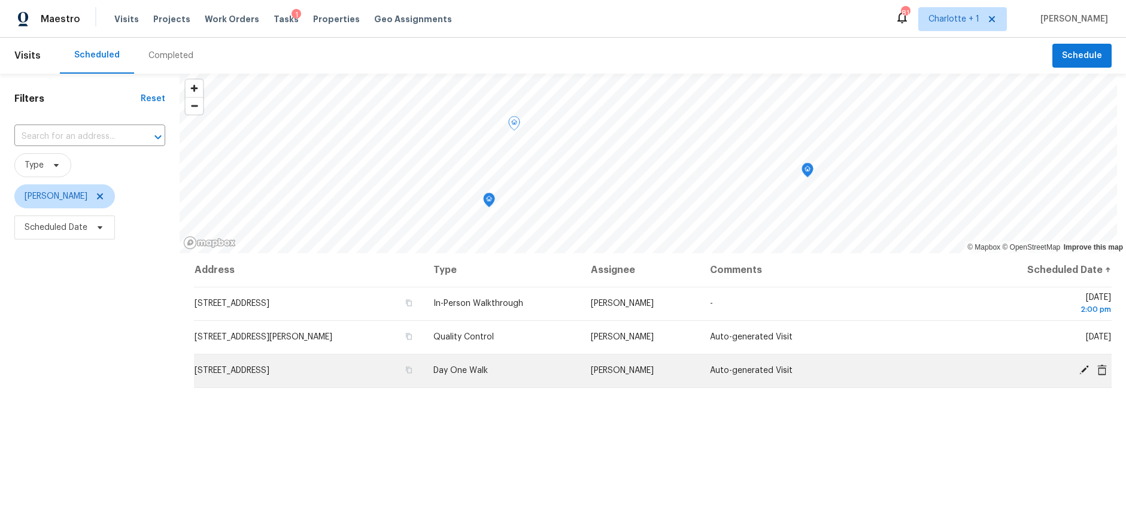
click at [1080, 369] on icon at bounding box center [1083, 369] width 11 height 11
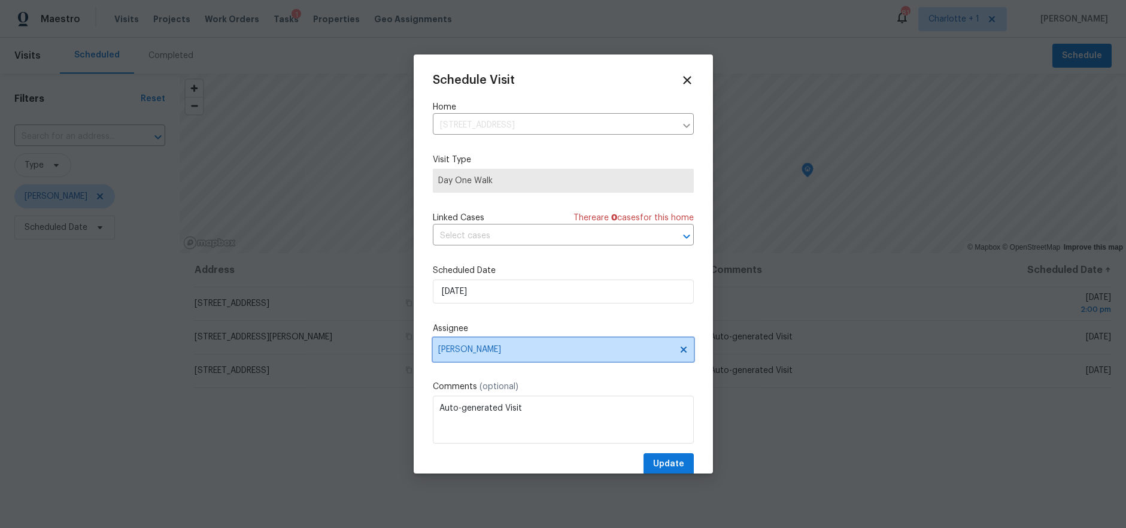
click at [468, 342] on span "[PERSON_NAME]" at bounding box center [563, 350] width 261 height 24
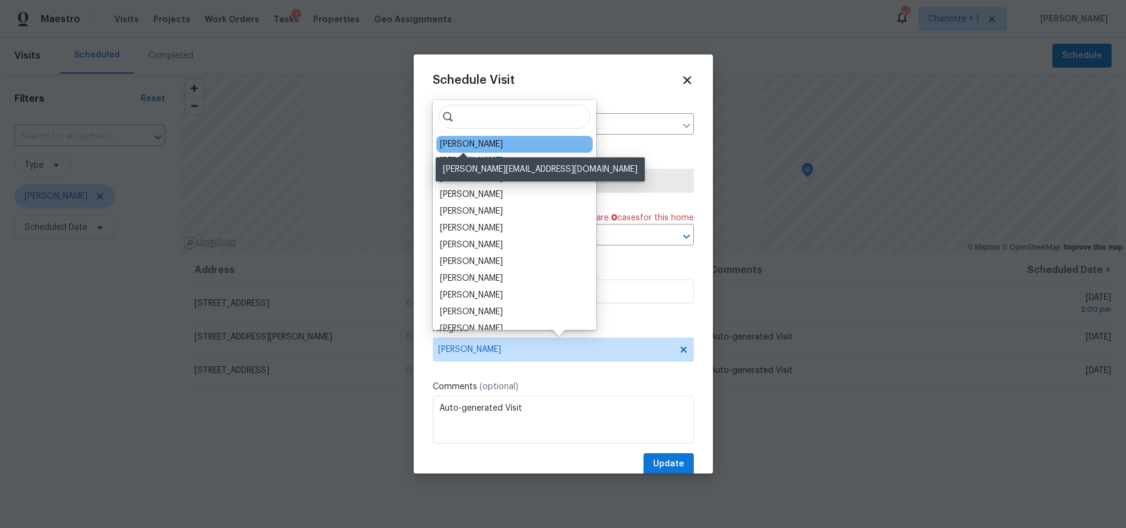
click at [467, 147] on div "[PERSON_NAME]" at bounding box center [471, 144] width 63 height 12
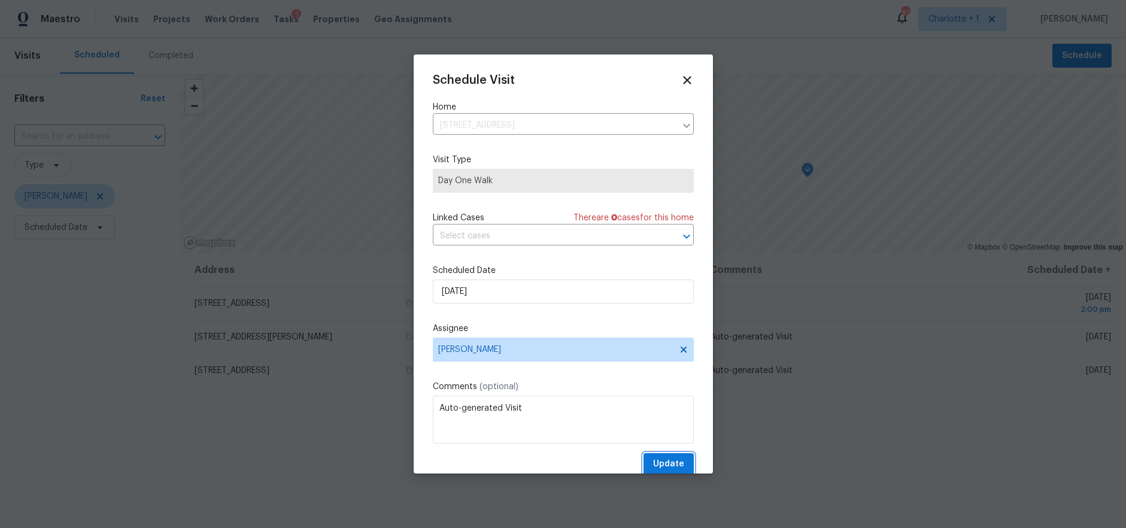
click at [665, 467] on span "Update" at bounding box center [668, 464] width 31 height 15
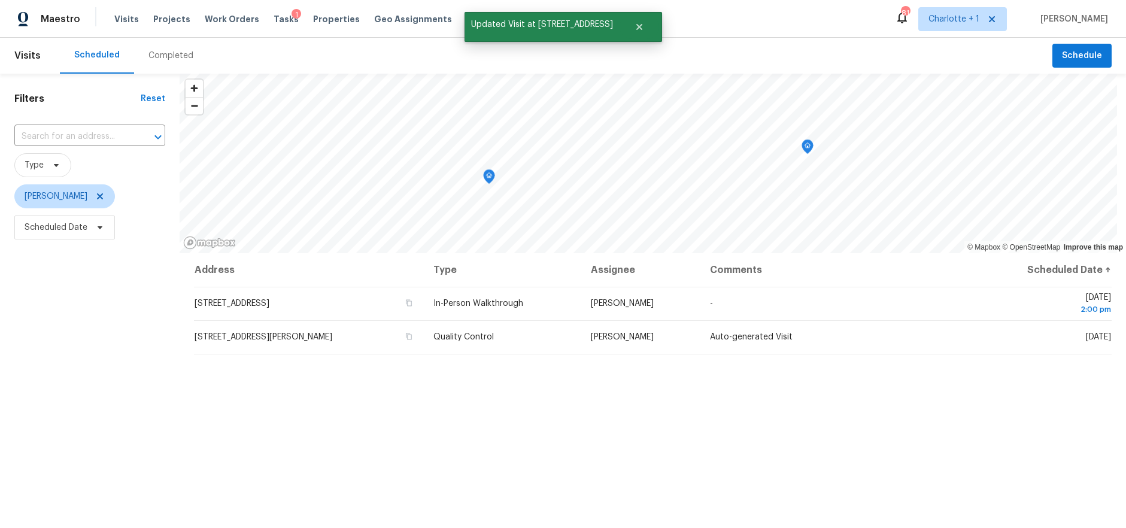
click at [367, 428] on div "Address Type Assignee Comments Scheduled Date ↑ 3421 Wildwood Ave, High Point, …" at bounding box center [653, 464] width 946 height 423
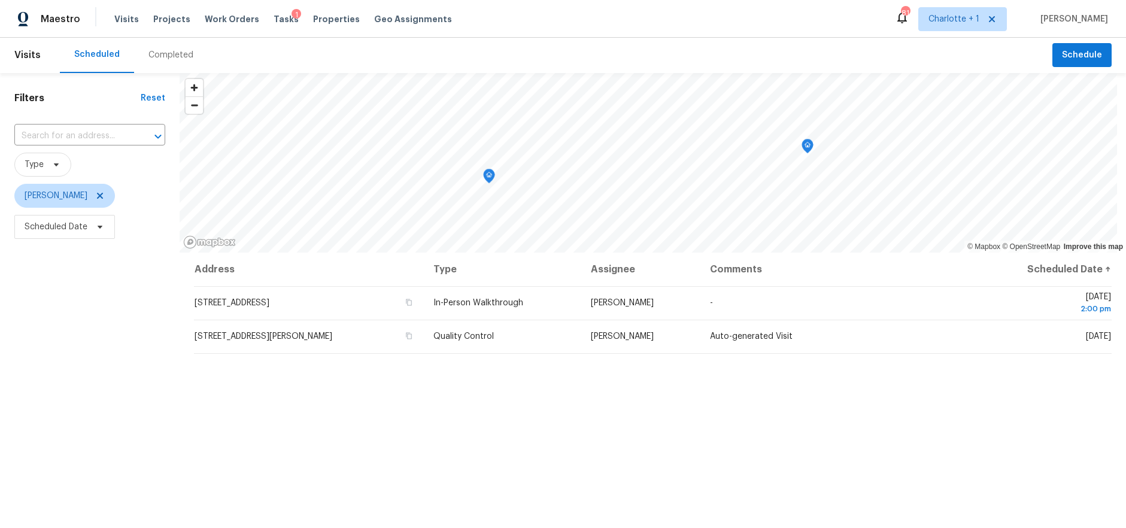
drag, startPoint x: 335, startPoint y: 399, endPoint x: 375, endPoint y: 396, distance: 40.8
click at [335, 399] on div "Address Type Assignee Comments Scheduled Date ↑ 3421 Wildwood Ave, High Point, …" at bounding box center [653, 464] width 946 height 423
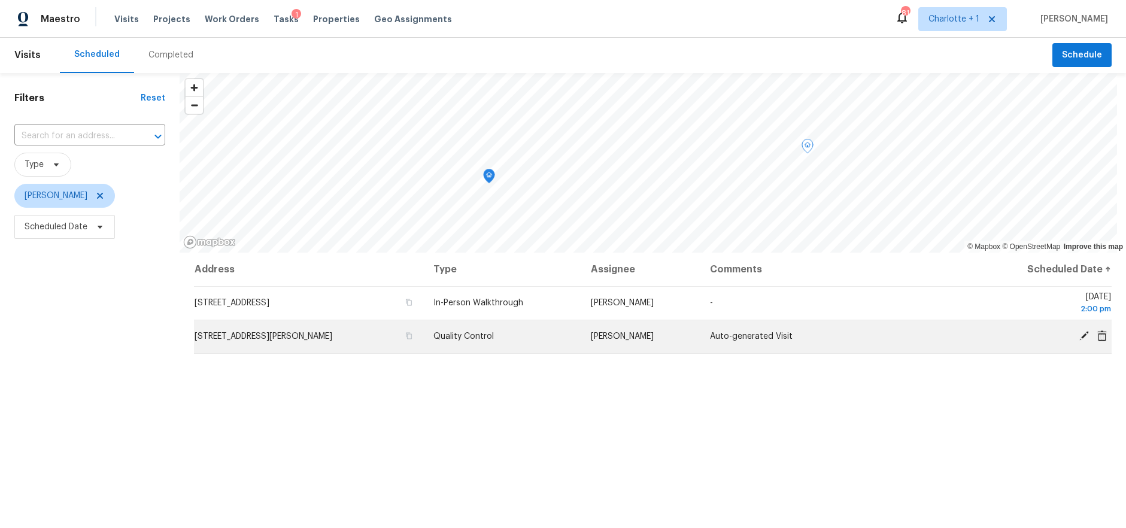
click at [1079, 338] on icon at bounding box center [1084, 336] width 10 height 10
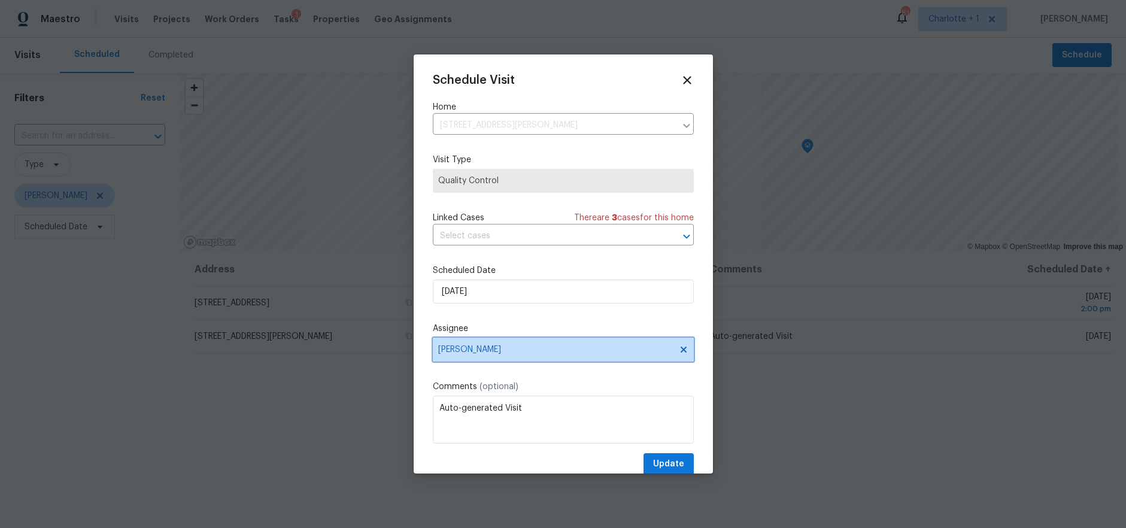
click at [471, 357] on span "[PERSON_NAME]" at bounding box center [563, 350] width 261 height 24
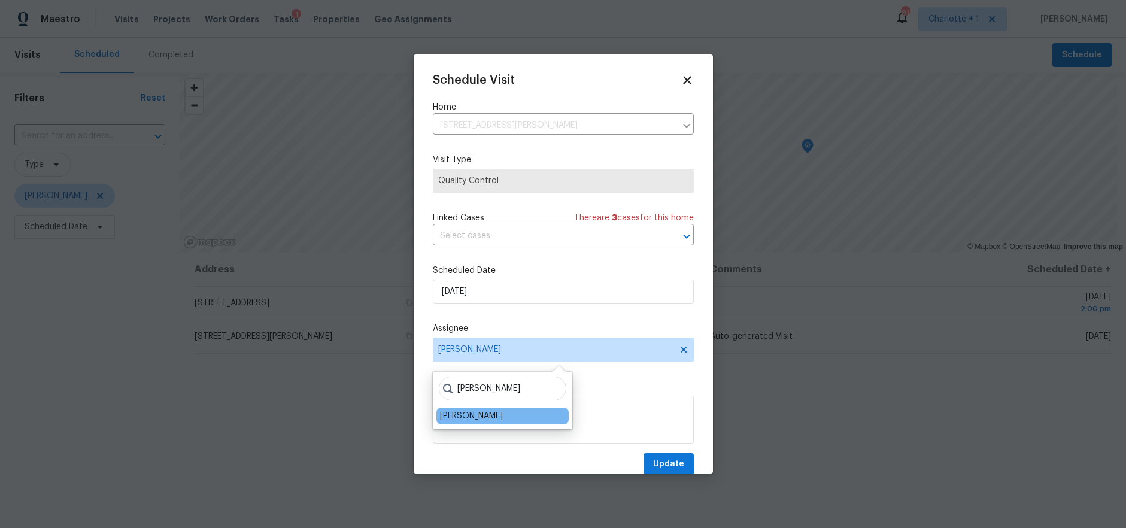
type input "ken"
click at [475, 421] on div "Ken Romain" at bounding box center [471, 416] width 63 height 12
click at [652, 455] on button "Update" at bounding box center [668, 464] width 50 height 22
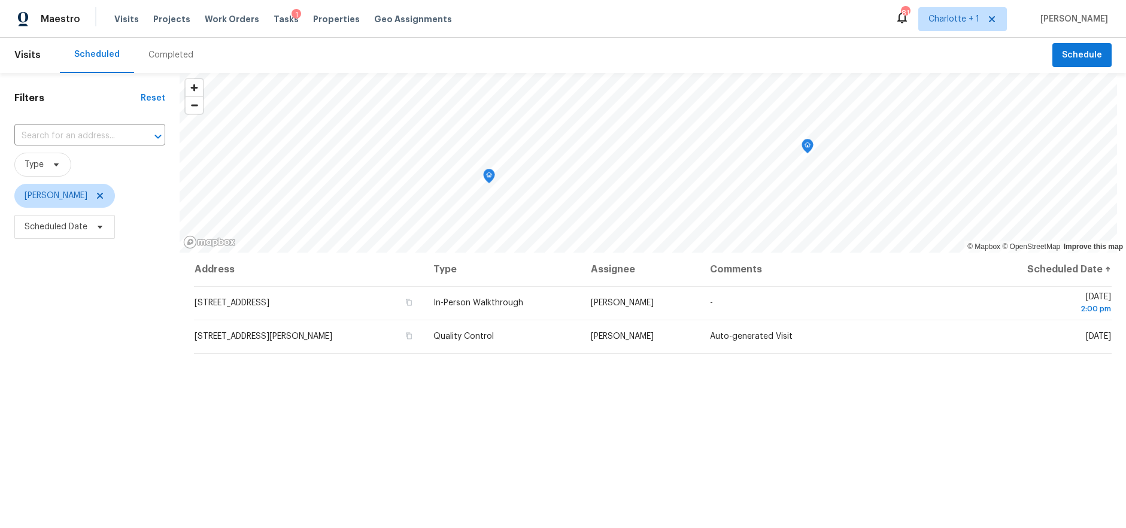
scroll to position [0, 0]
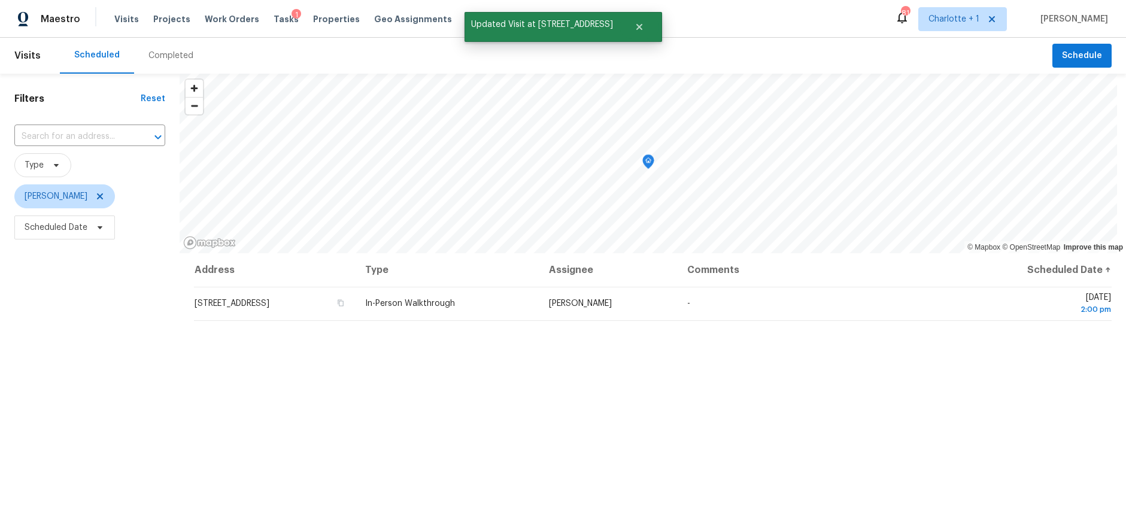
click at [321, 417] on div "Address Type Assignee Comments Scheduled Date ↑ 3421 Wildwood Ave, High Point, …" at bounding box center [653, 464] width 946 height 423
click at [474, 443] on div "Address Type Assignee Comments Scheduled Date ↑ 3421 Wildwood Ave, High Point, …" at bounding box center [653, 464] width 946 height 423
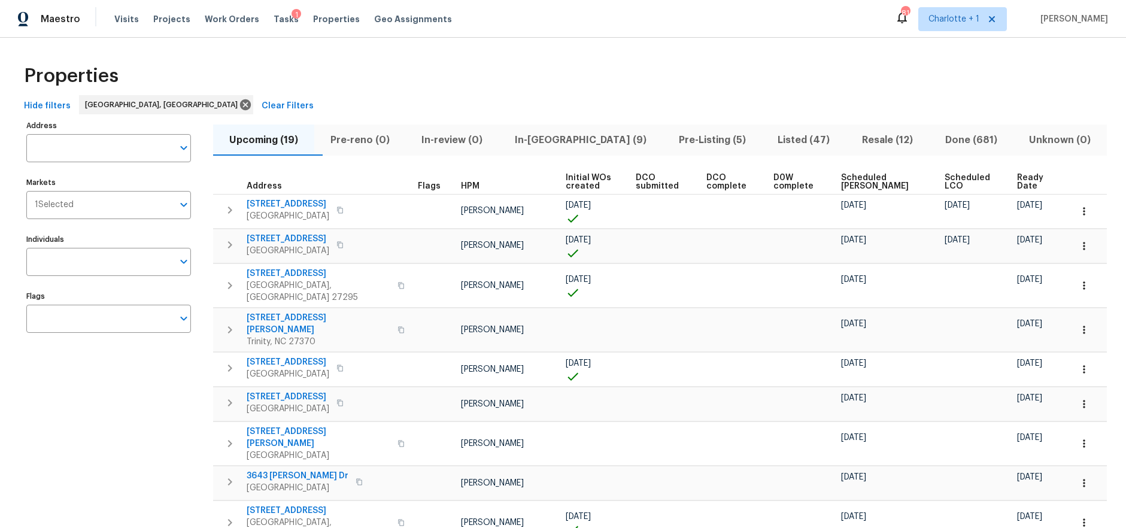
click at [365, 105] on div "Hide filters [GEOGRAPHIC_DATA], [GEOGRAPHIC_DATA] Clear Filters" at bounding box center [562, 106] width 1087 height 22
click at [375, 132] on span "Pre-reno (0)" at bounding box center [359, 140] width 77 height 17
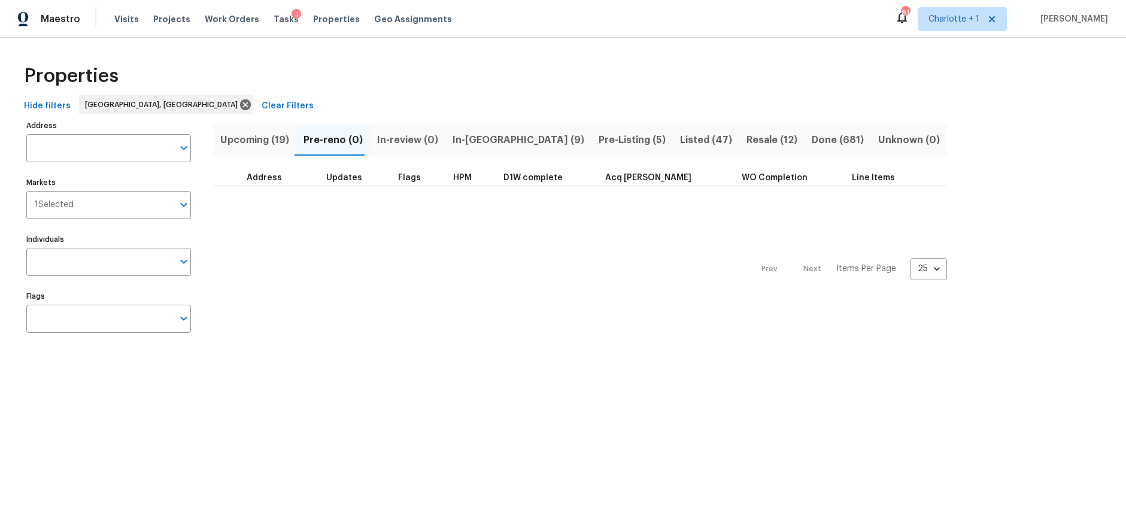
click at [468, 136] on span "In-reno (9)" at bounding box center [518, 140] width 132 height 17
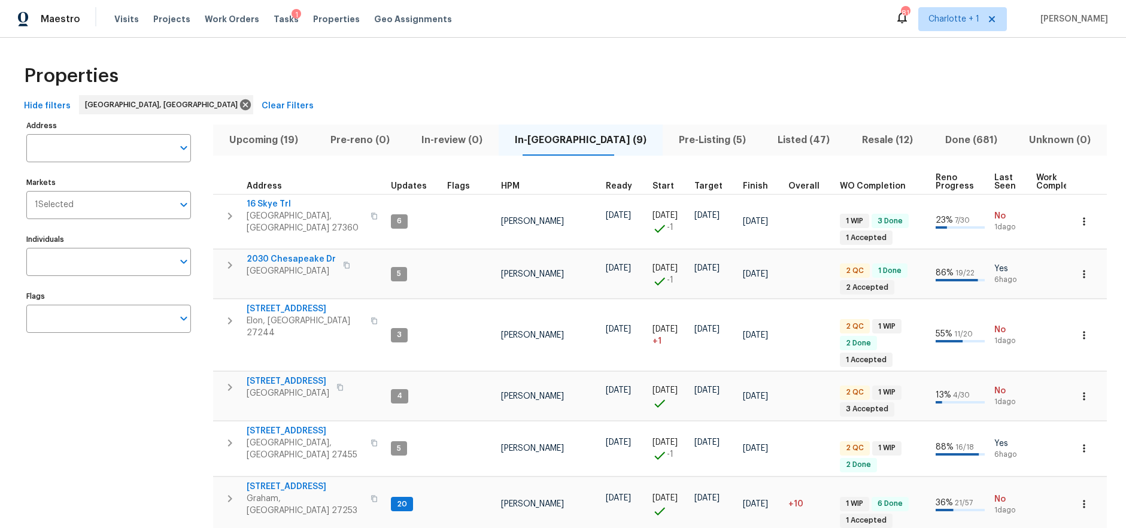
click at [438, 65] on div "Properties" at bounding box center [562, 76] width 1087 height 38
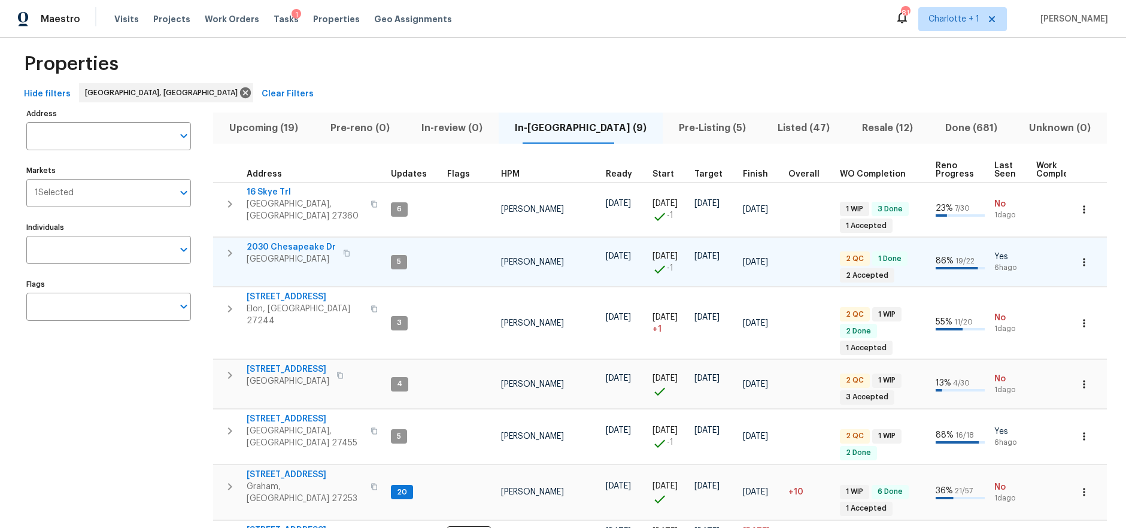
scroll to position [4, 0]
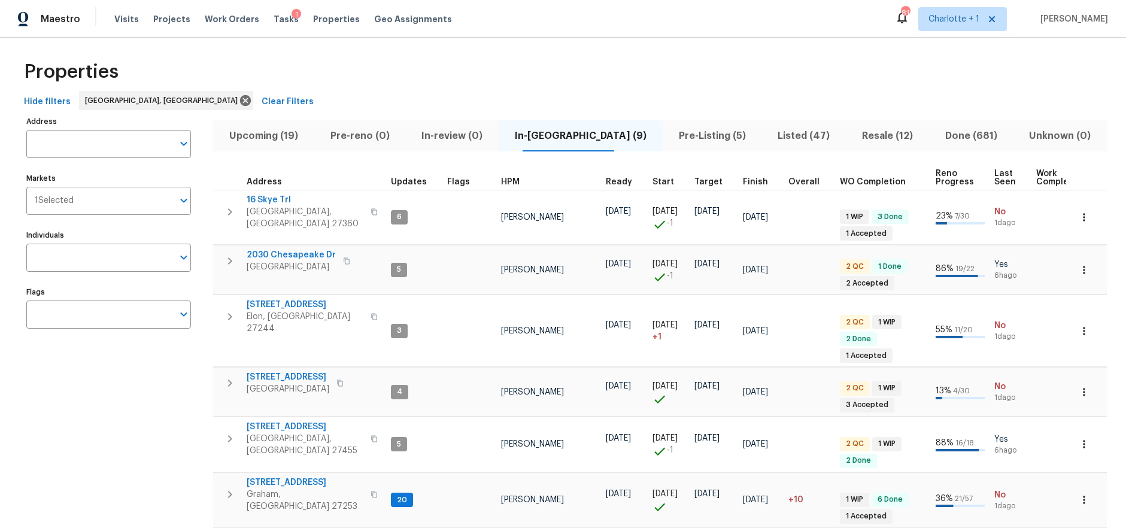
click at [633, 83] on div "Properties" at bounding box center [562, 72] width 1087 height 38
click at [667, 144] on button "Pre-Listing (5)" at bounding box center [711, 135] width 99 height 31
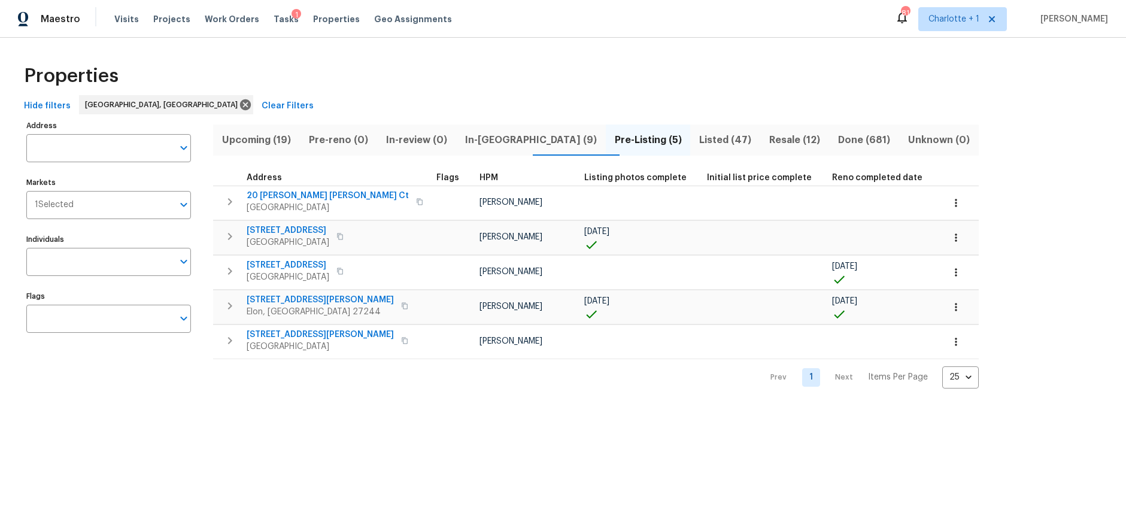
click at [425, 79] on div "Properties" at bounding box center [562, 76] width 1087 height 38
click at [625, 91] on div "Properties" at bounding box center [562, 76] width 1087 height 38
click at [844, 98] on div "Hide filters Greensboro, NC Clear Filters" at bounding box center [562, 106] width 1087 height 22
click at [501, 141] on span "In-[GEOGRAPHIC_DATA] (9)" at bounding box center [530, 140] width 135 height 17
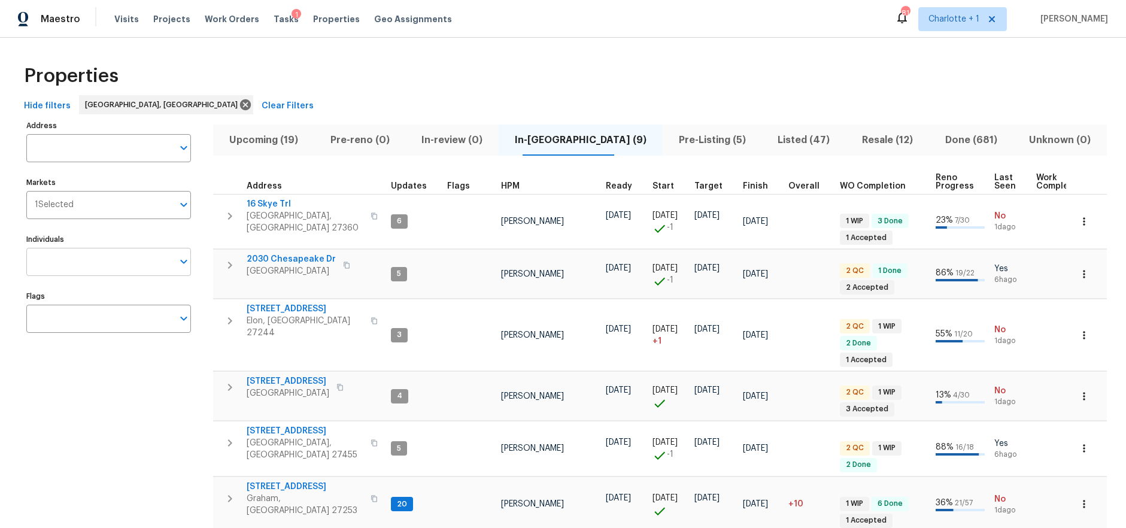
drag, startPoint x: 94, startPoint y: 266, endPoint x: 86, endPoint y: 266, distance: 8.4
click at [94, 266] on input "Individuals" at bounding box center [99, 262] width 147 height 28
type input "[PERSON_NAME]"
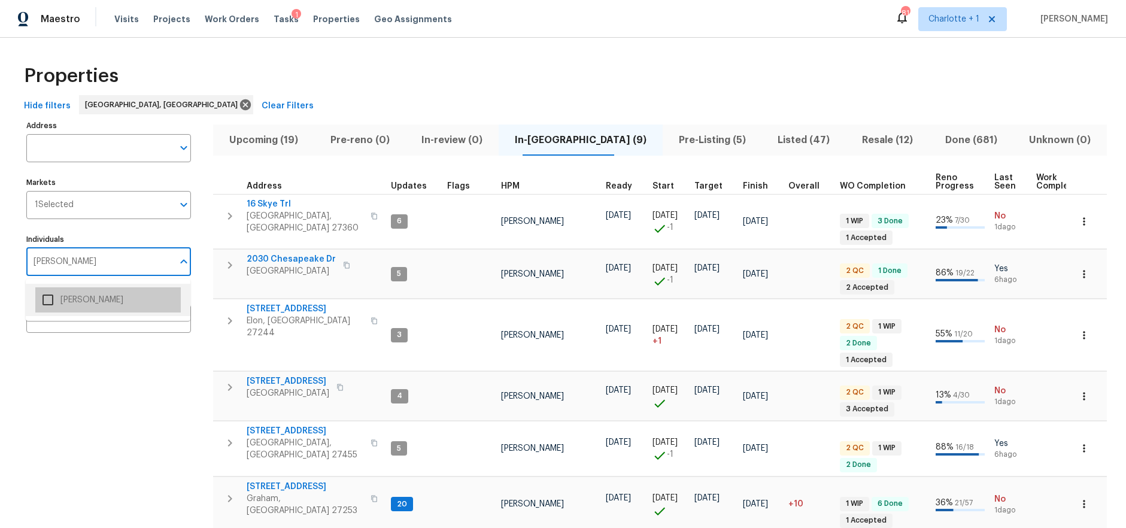
click at [67, 297] on li "[PERSON_NAME]" at bounding box center [107, 299] width 145 height 25
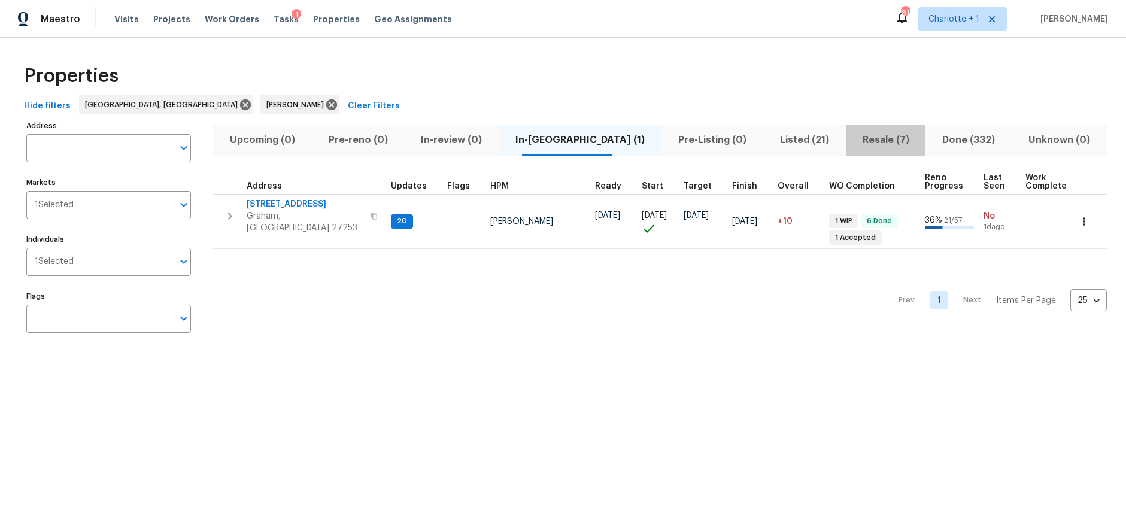
click at [853, 142] on span "Resale (7)" at bounding box center [886, 140] width 66 height 17
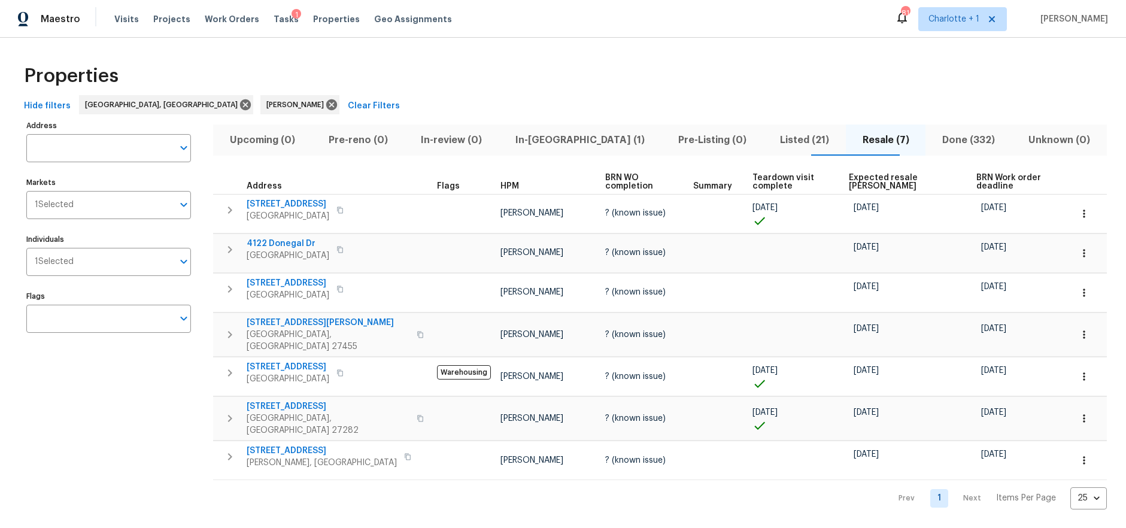
click at [385, 77] on div "Properties" at bounding box center [562, 76] width 1087 height 38
click at [505, 105] on div "Hide filters [GEOGRAPHIC_DATA], [GEOGRAPHIC_DATA] [PERSON_NAME] Clear Filters" at bounding box center [562, 106] width 1087 height 22
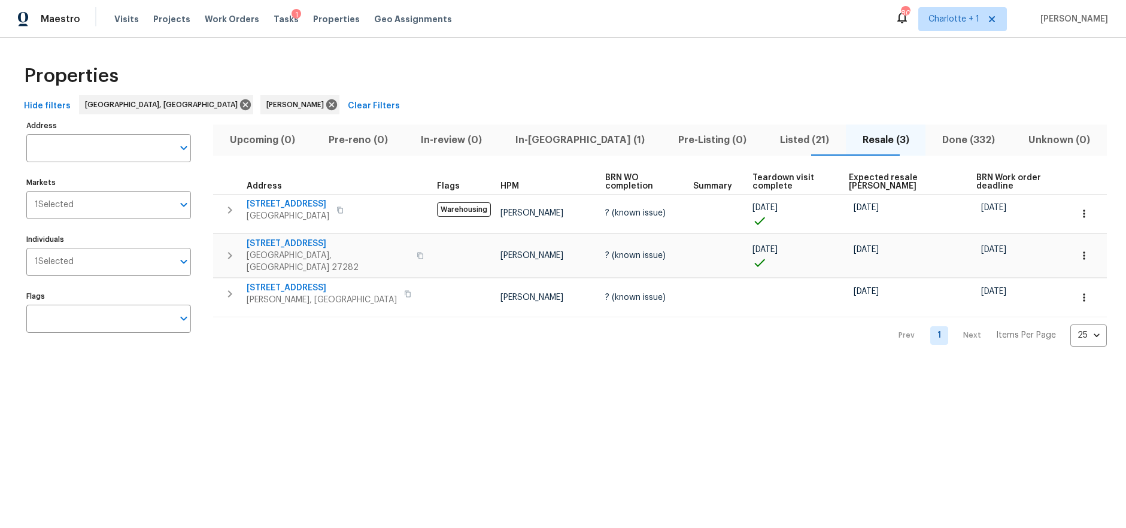
click at [690, 84] on div "Properties" at bounding box center [562, 76] width 1087 height 38
click at [738, 101] on div "Hide filters [GEOGRAPHIC_DATA], [GEOGRAPHIC_DATA] [PERSON_NAME] Clear Filters" at bounding box center [562, 106] width 1087 height 22
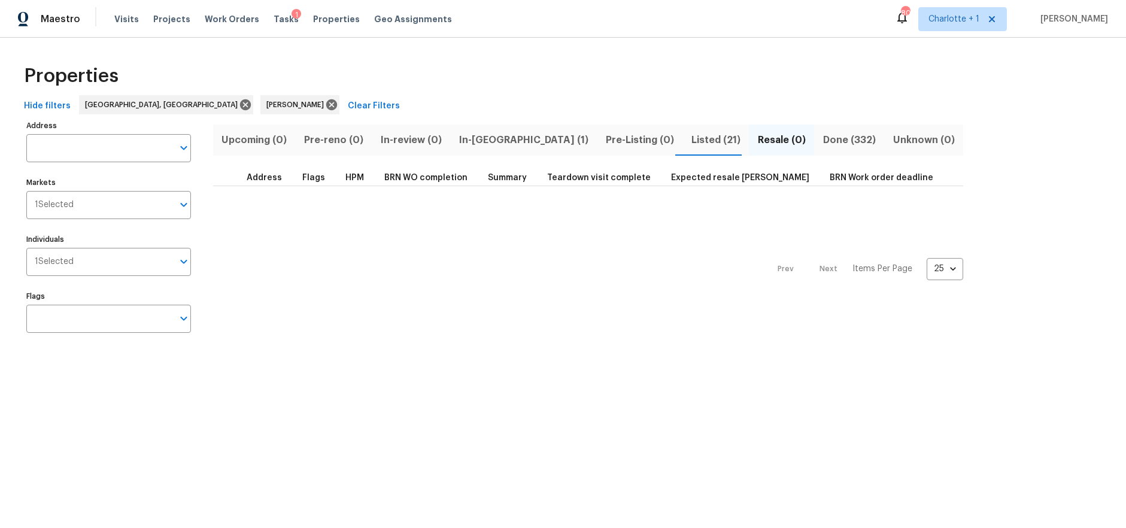
click at [473, 60] on div "Properties" at bounding box center [562, 76] width 1087 height 38
click at [689, 141] on span "Listed (21)" at bounding box center [715, 140] width 52 height 17
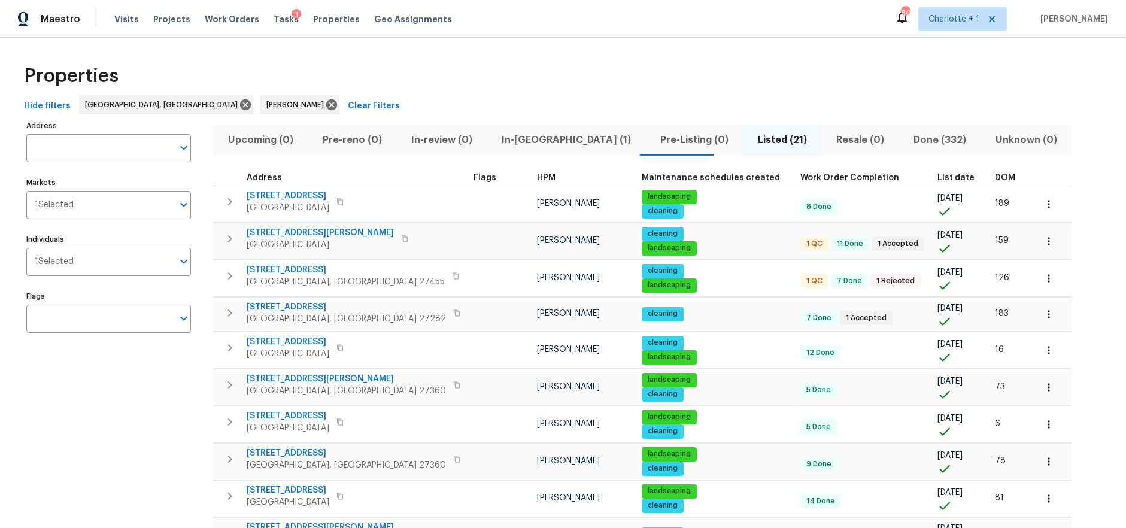
click at [990, 172] on th "DOM" at bounding box center [1010, 178] width 41 height 16
click at [995, 177] on span "DOM" at bounding box center [1005, 178] width 20 height 8
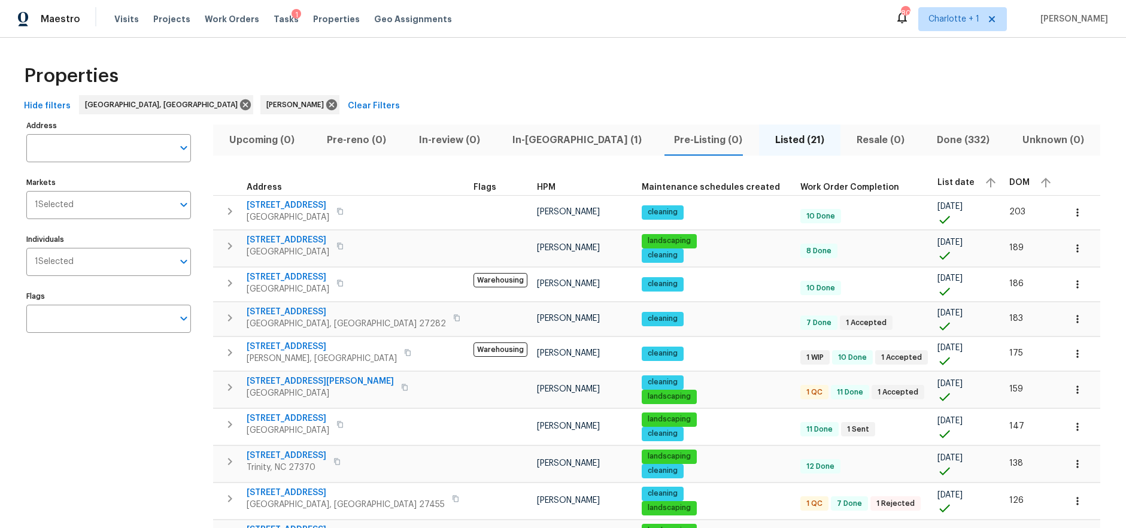
click at [352, 72] on div "Properties" at bounding box center [562, 76] width 1087 height 38
click at [544, 58] on div "Properties" at bounding box center [562, 76] width 1087 height 38
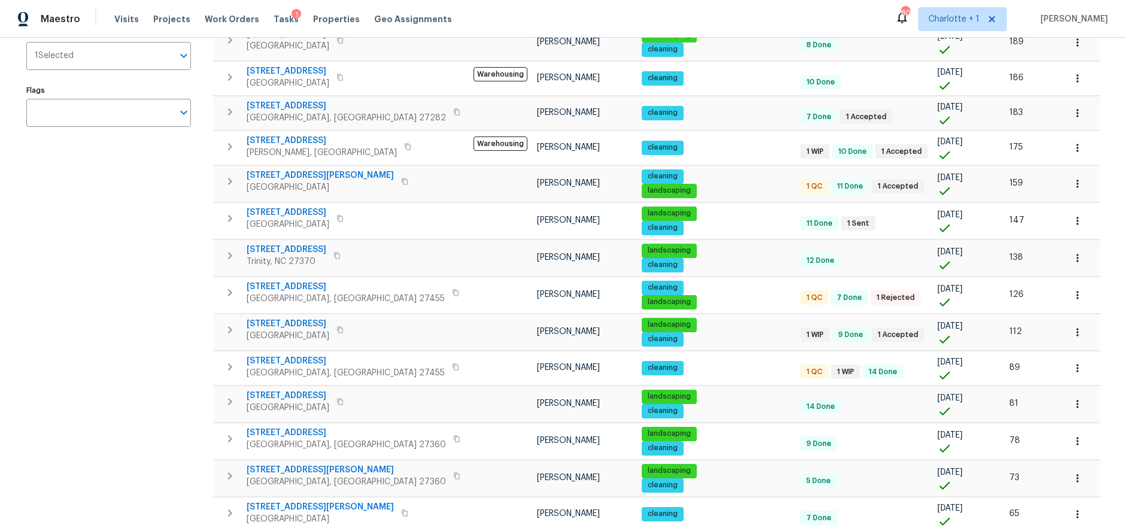
scroll to position [210, 0]
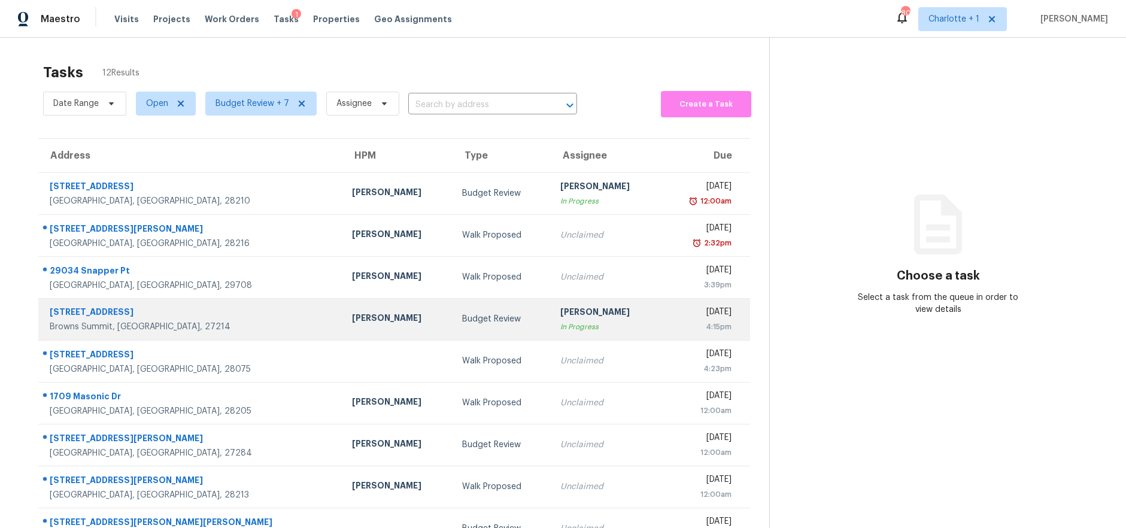
click at [452, 307] on td "Budget Review" at bounding box center [501, 319] width 98 height 42
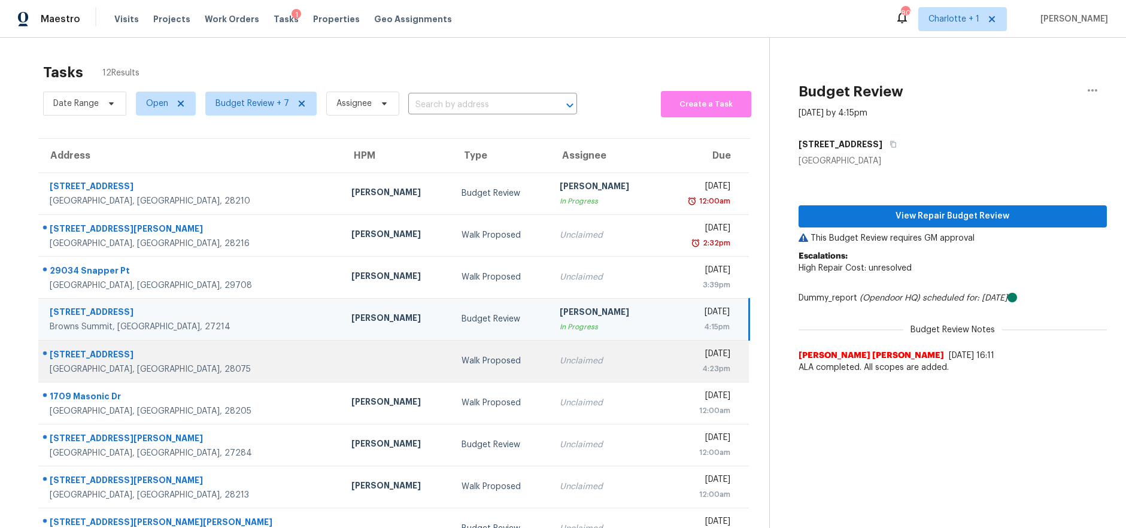
click at [461, 366] on div "Walk Proposed" at bounding box center [500, 361] width 78 height 12
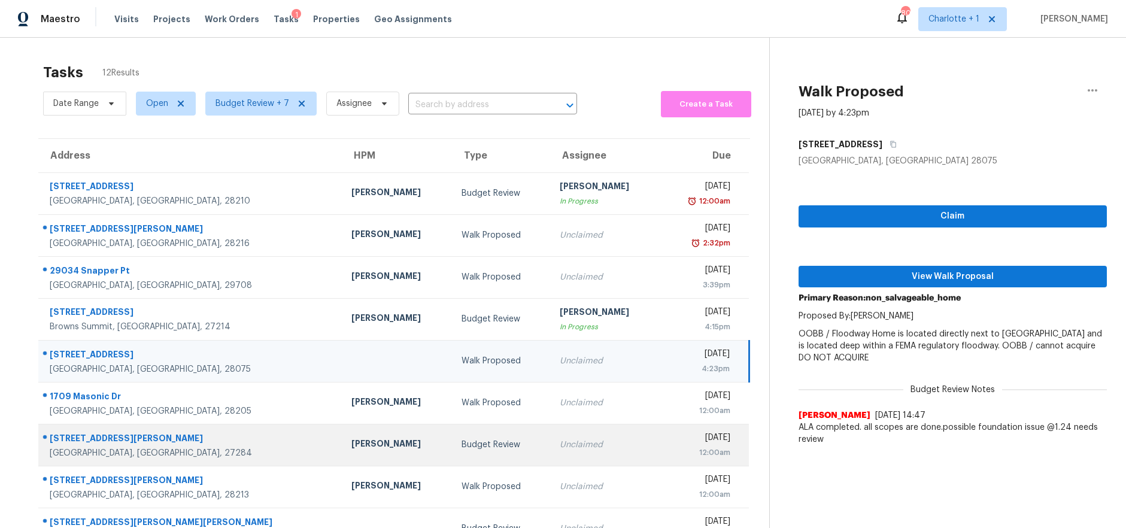
click at [452, 437] on td "Budget Review" at bounding box center [501, 445] width 98 height 42
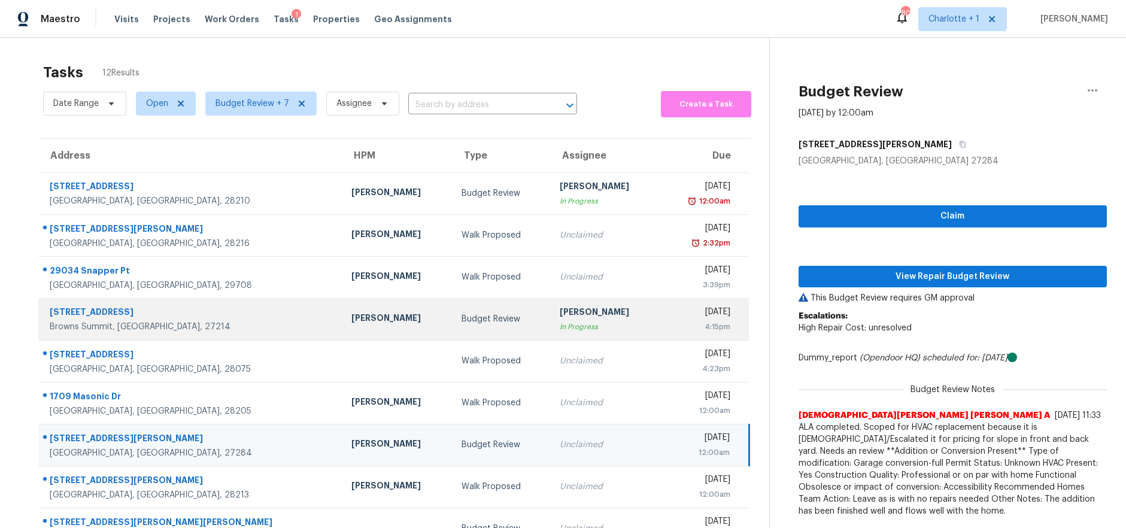
click at [550, 323] on td "Brian Fudge In Progress" at bounding box center [605, 319] width 110 height 42
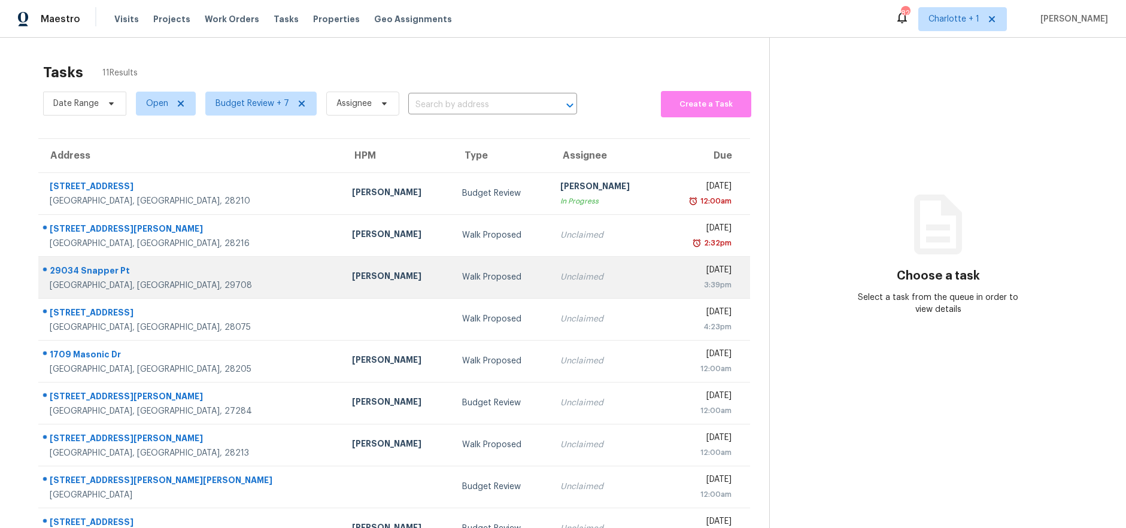
click at [452, 270] on td "Walk Proposed" at bounding box center [501, 277] width 98 height 42
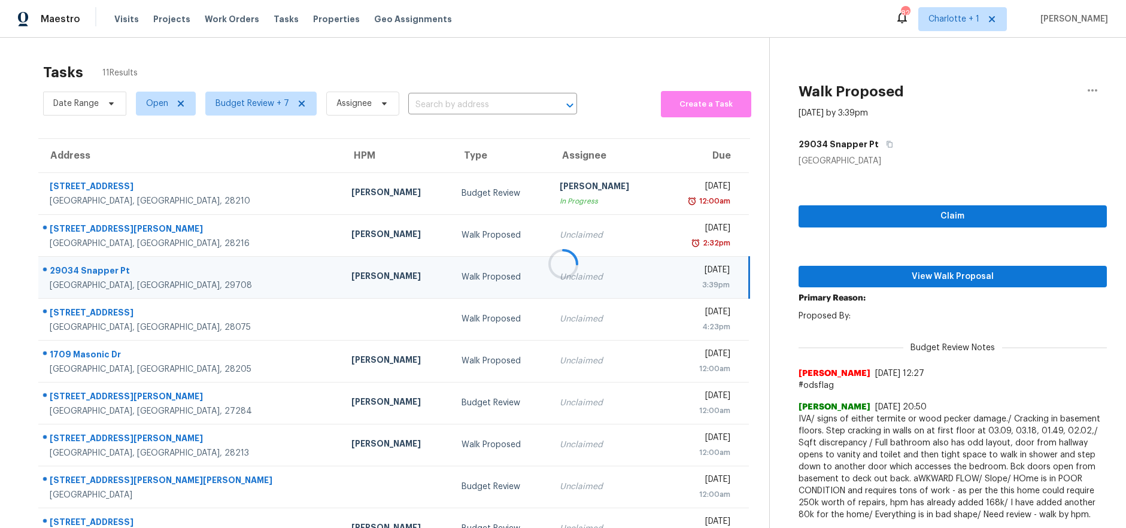
click at [369, 240] on div at bounding box center [563, 264] width 1126 height 528
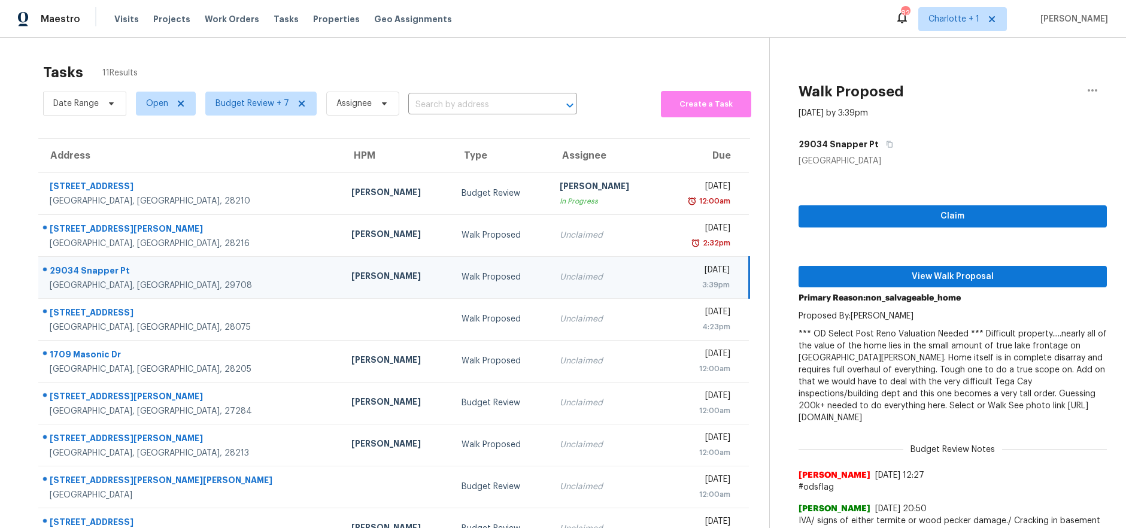
click at [461, 274] on div "Walk Proposed" at bounding box center [500, 277] width 78 height 12
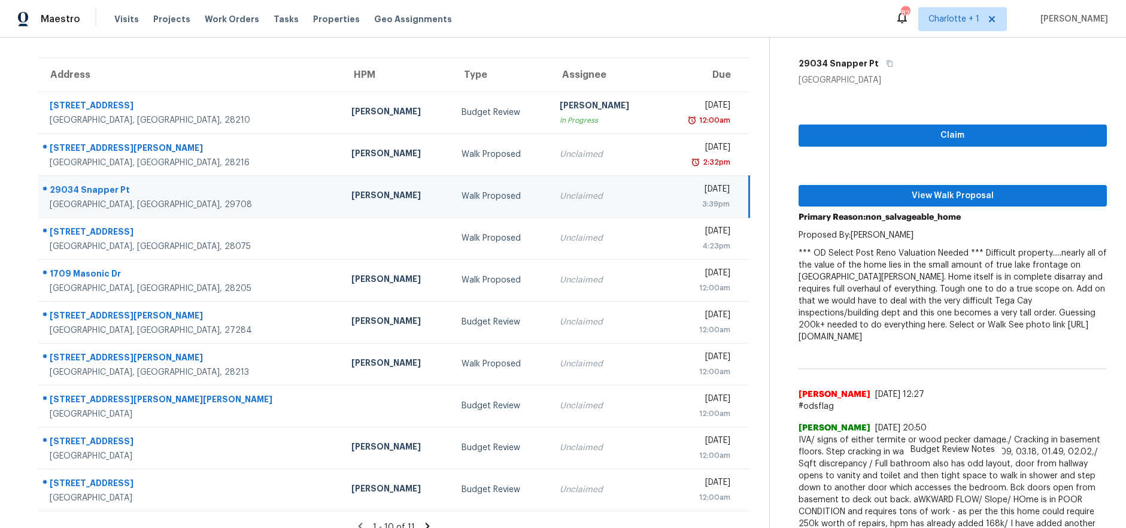
scroll to position [87, 0]
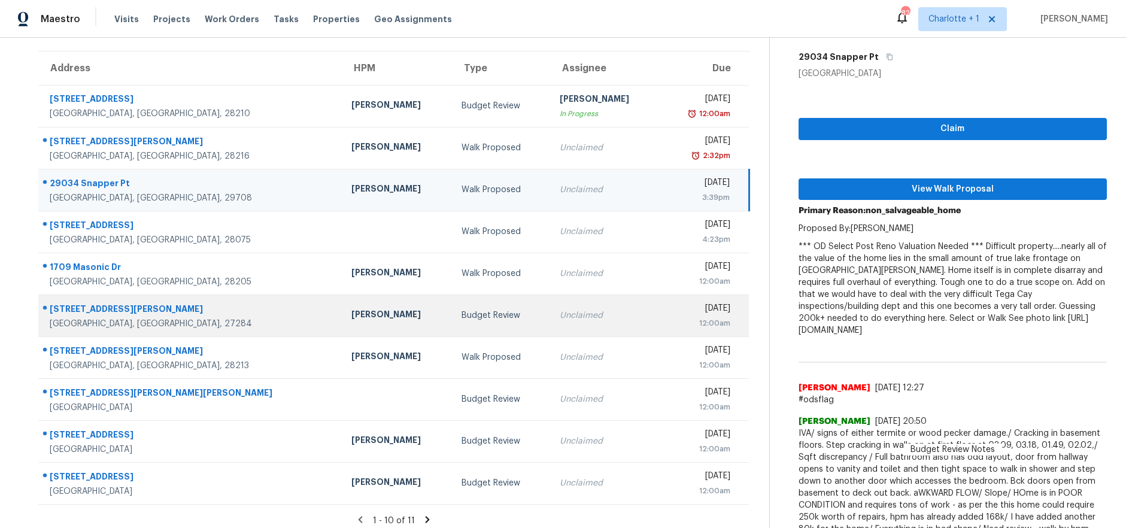
click at [461, 313] on div "Budget Review" at bounding box center [500, 315] width 78 height 12
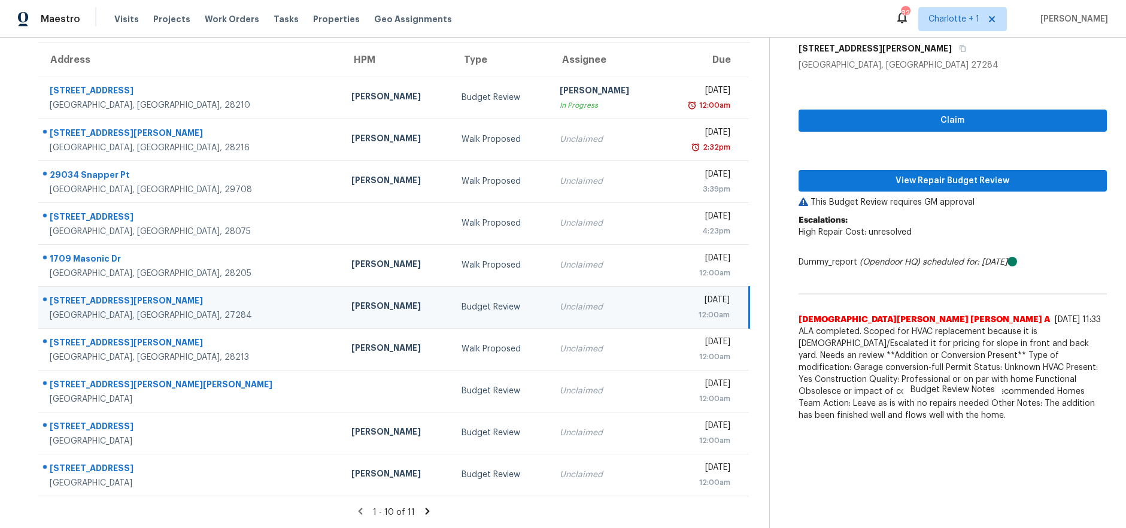
scroll to position [104, 0]
click at [901, 174] on span "View Repair Budget Review" at bounding box center [952, 181] width 289 height 15
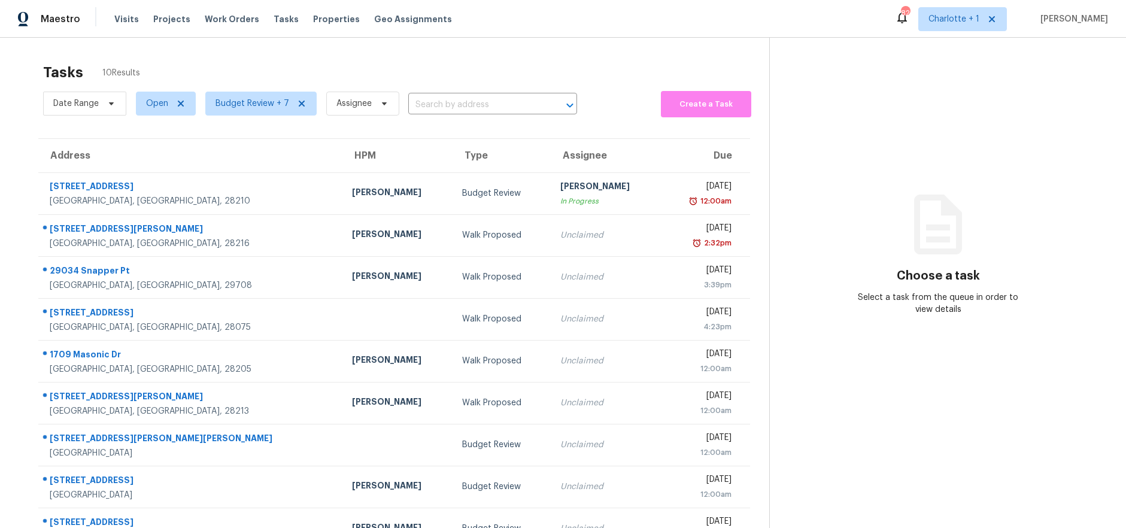
click at [326, 56] on div "Tasks 10 Results Date Range Open Budget Review + 7 Assignee ​ Create a Task Add…" at bounding box center [563, 320] width 1126 height 564
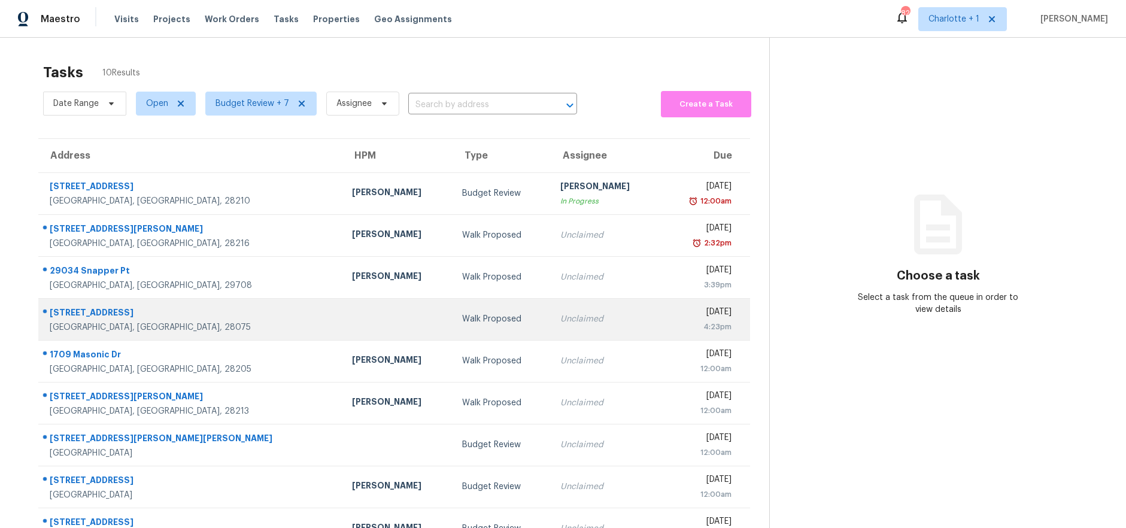
click at [452, 320] on td "Walk Proposed" at bounding box center [501, 319] width 98 height 42
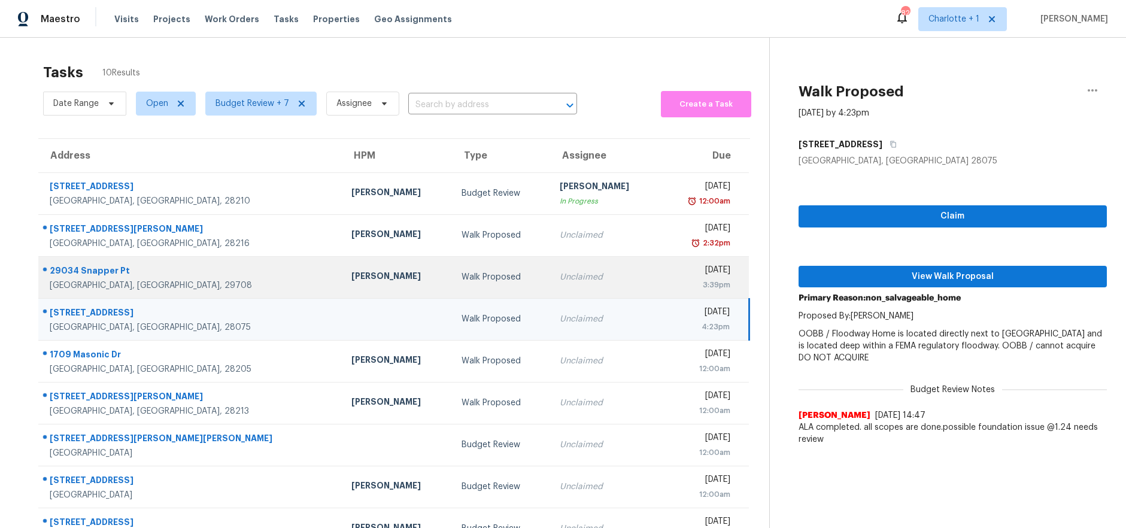
click at [452, 288] on td "Walk Proposed" at bounding box center [501, 277] width 98 height 42
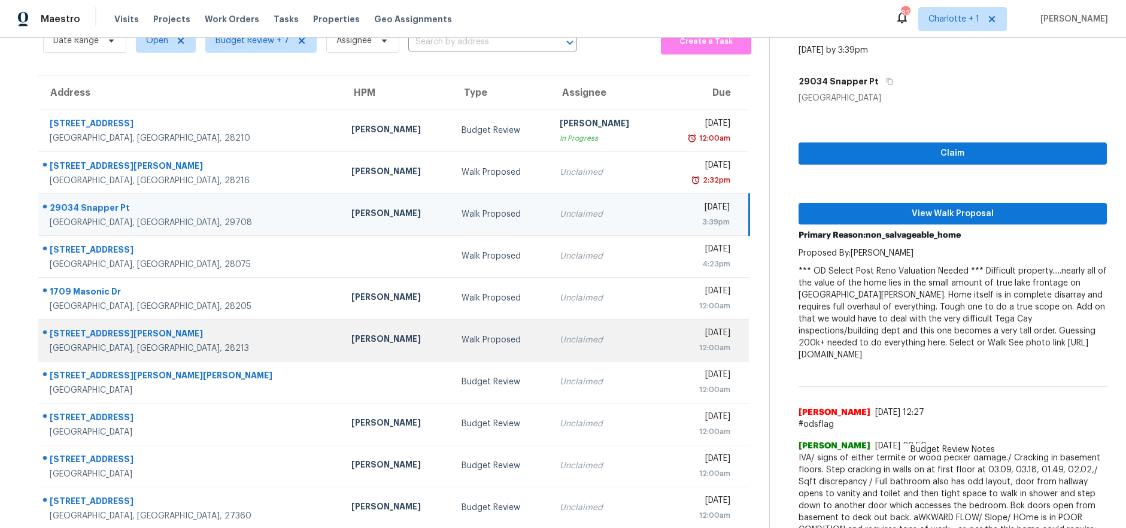
scroll to position [63, 0]
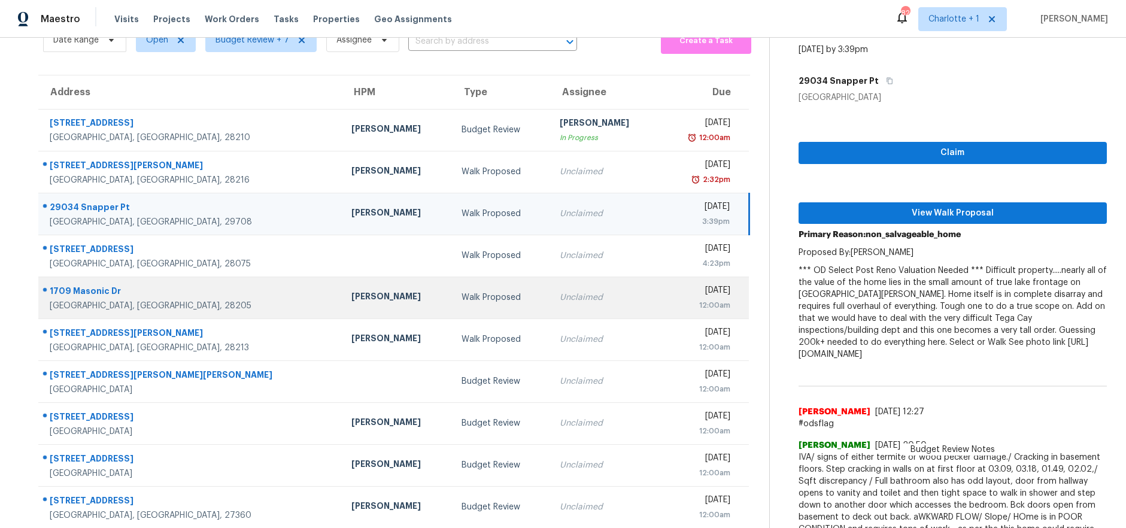
click at [461, 295] on div "Walk Proposed" at bounding box center [500, 297] width 78 height 12
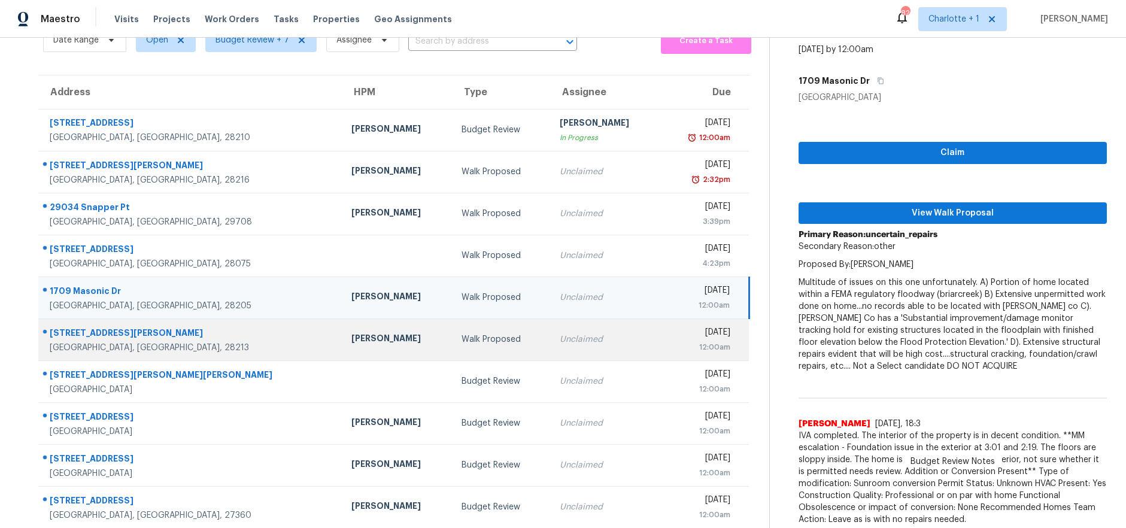
click at [461, 333] on div "Walk Proposed" at bounding box center [500, 339] width 78 height 12
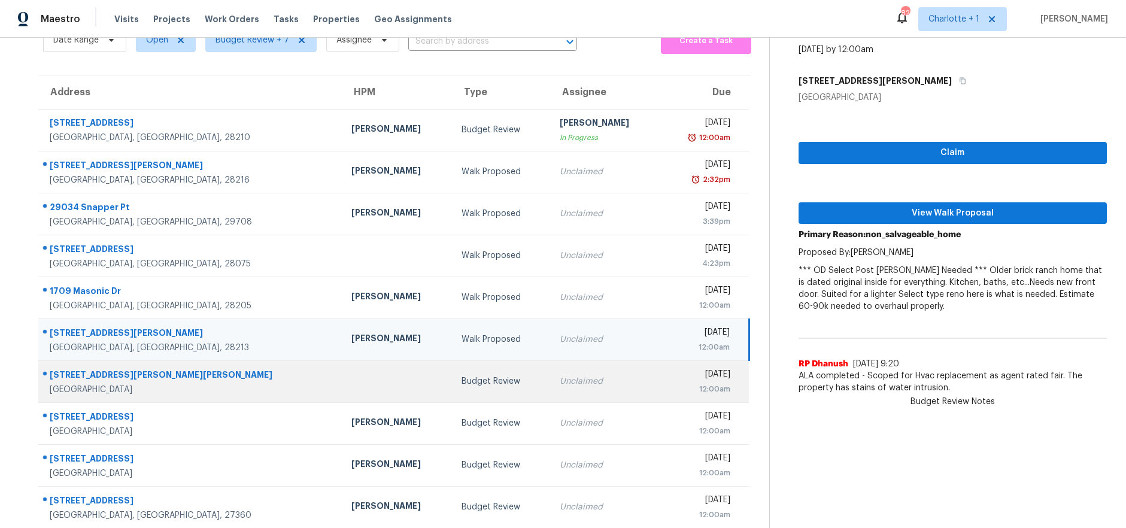
click at [342, 378] on td at bounding box center [397, 381] width 110 height 42
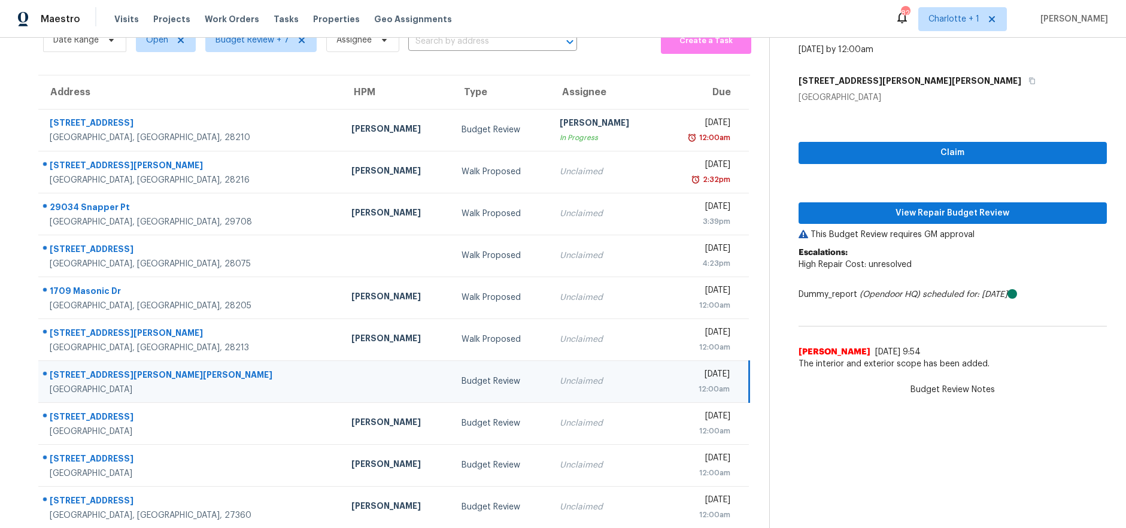
scroll to position [82, 0]
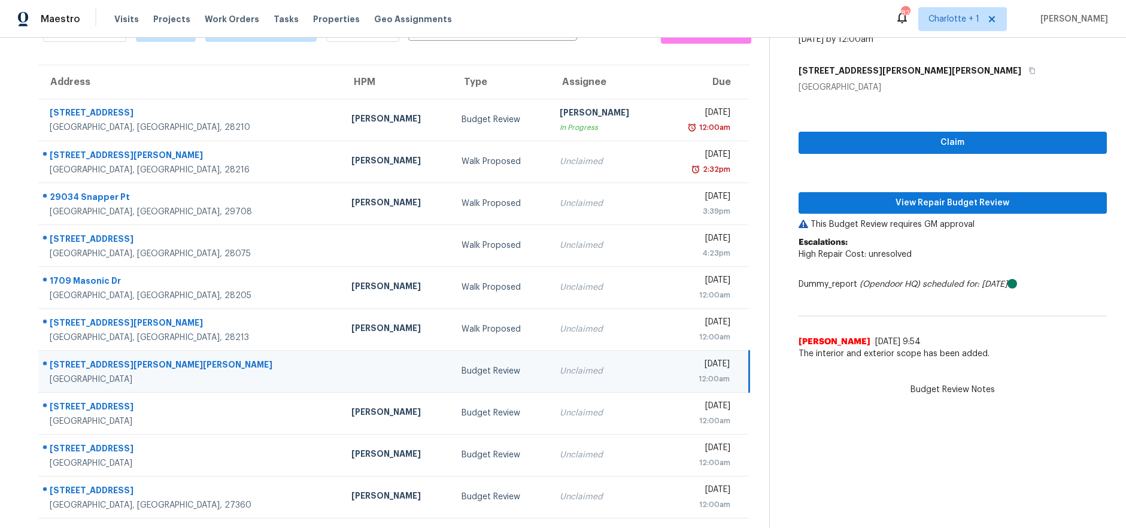
click at [461, 365] on div "Budget Review" at bounding box center [500, 371] width 78 height 12
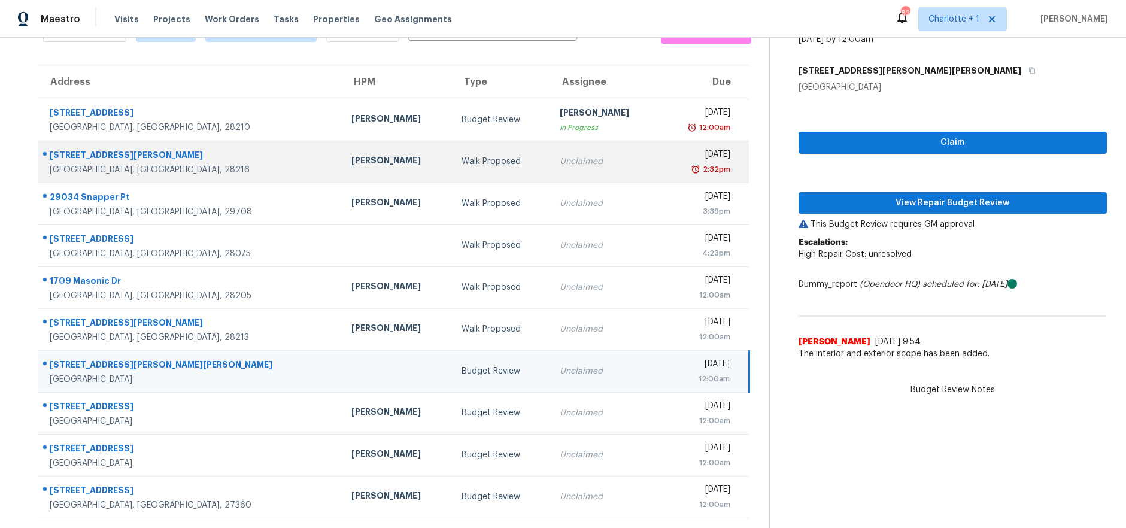
click at [191, 153] on div "[STREET_ADDRESS][PERSON_NAME]" at bounding box center [191, 156] width 282 height 15
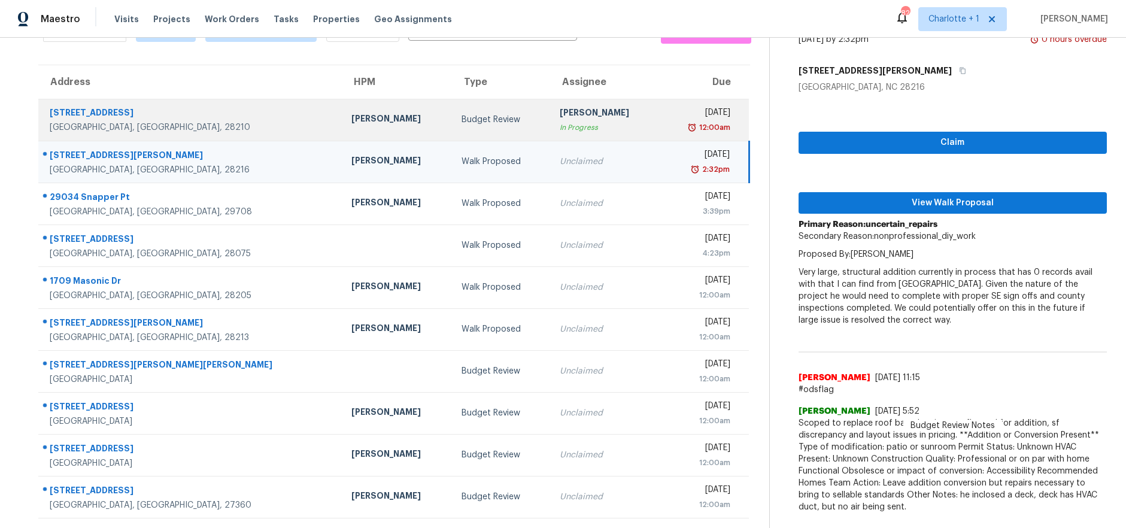
click at [342, 119] on td "[PERSON_NAME]" at bounding box center [397, 120] width 110 height 42
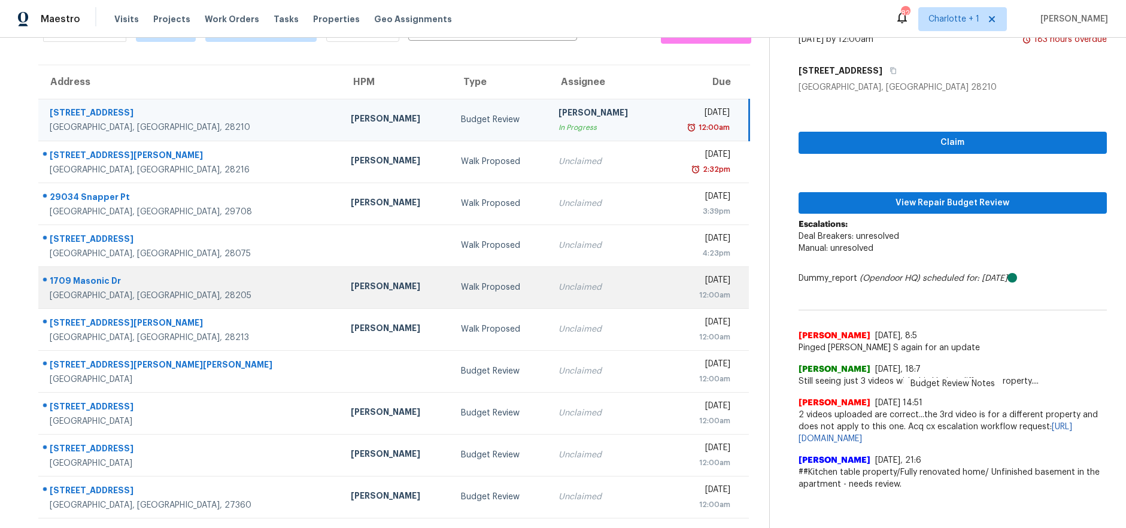
click at [341, 266] on td "[PERSON_NAME]" at bounding box center [396, 287] width 110 height 42
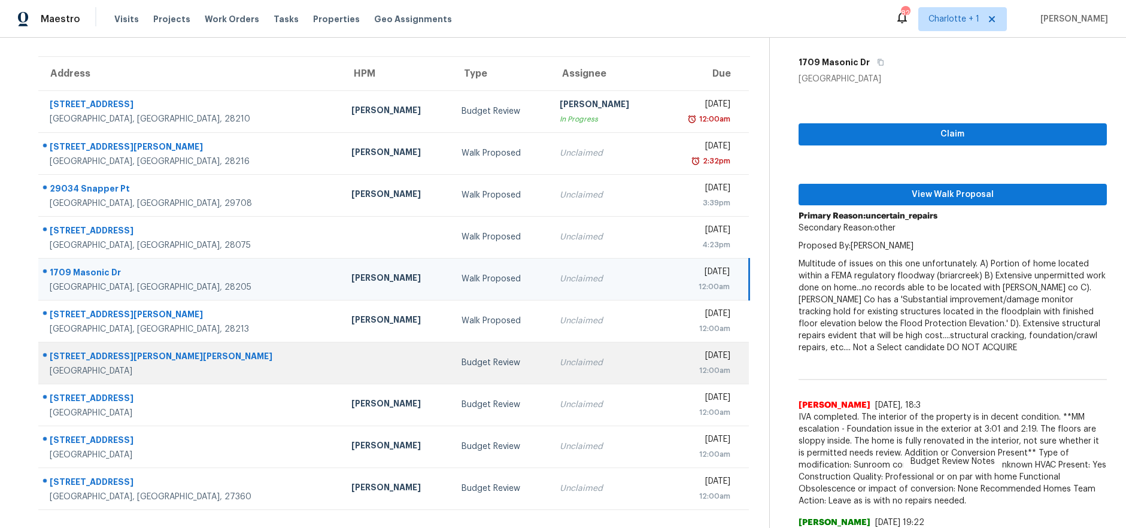
click at [342, 364] on td at bounding box center [397, 363] width 110 height 42
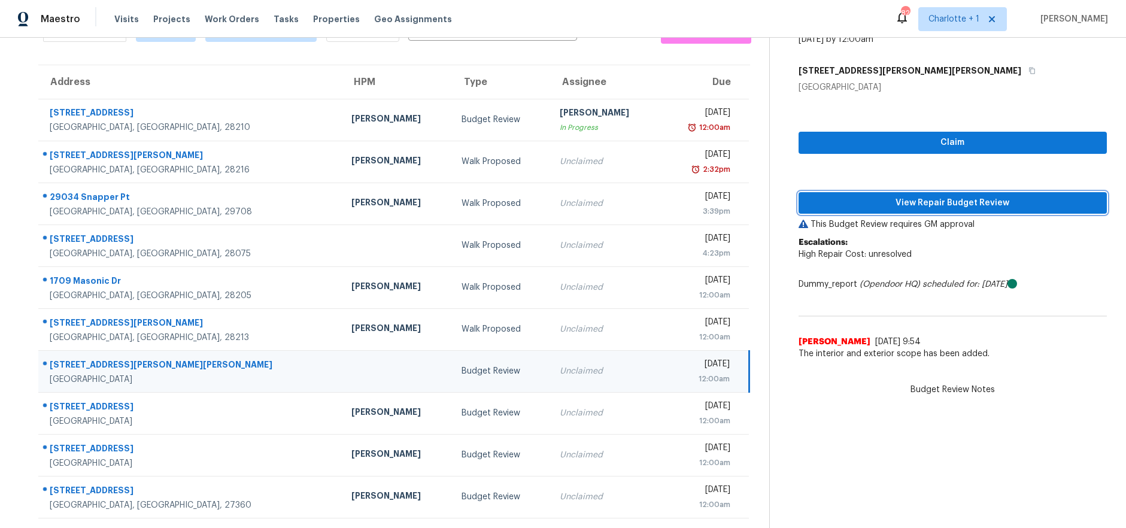
click at [870, 196] on span "View Repair Budget Review" at bounding box center [952, 203] width 289 height 15
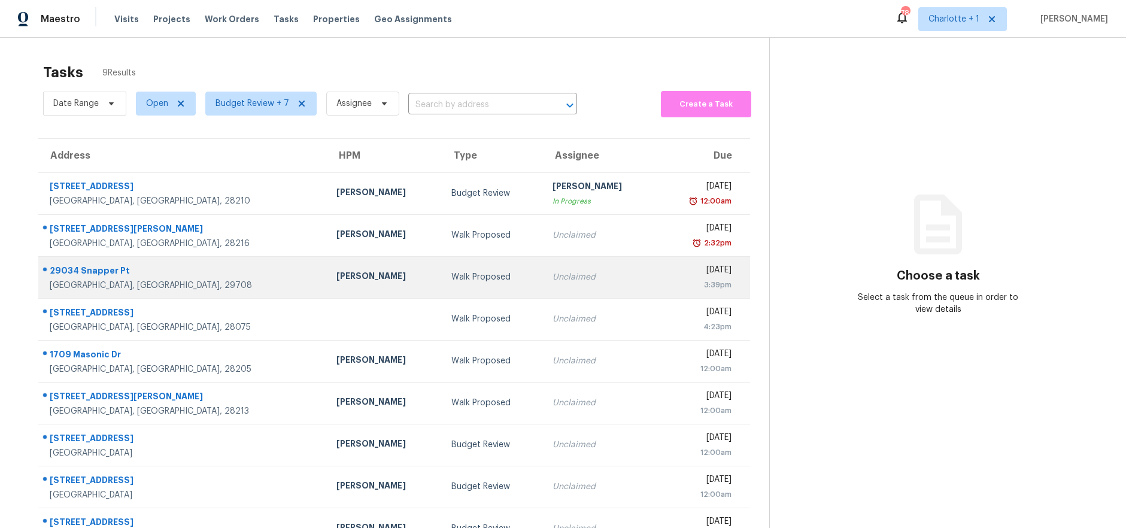
scroll to position [47, 0]
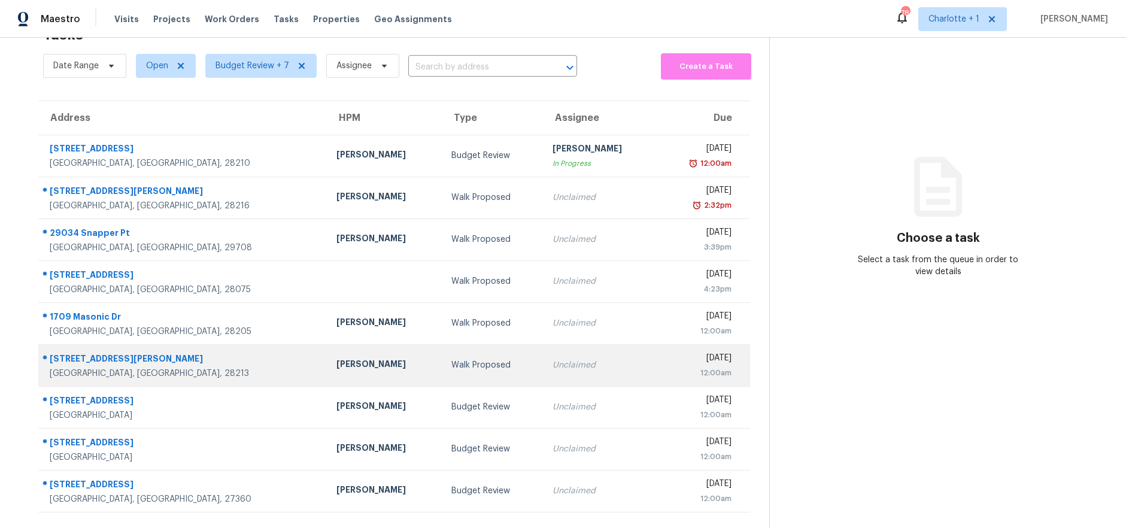
click at [327, 347] on td "[PERSON_NAME]" at bounding box center [384, 365] width 114 height 42
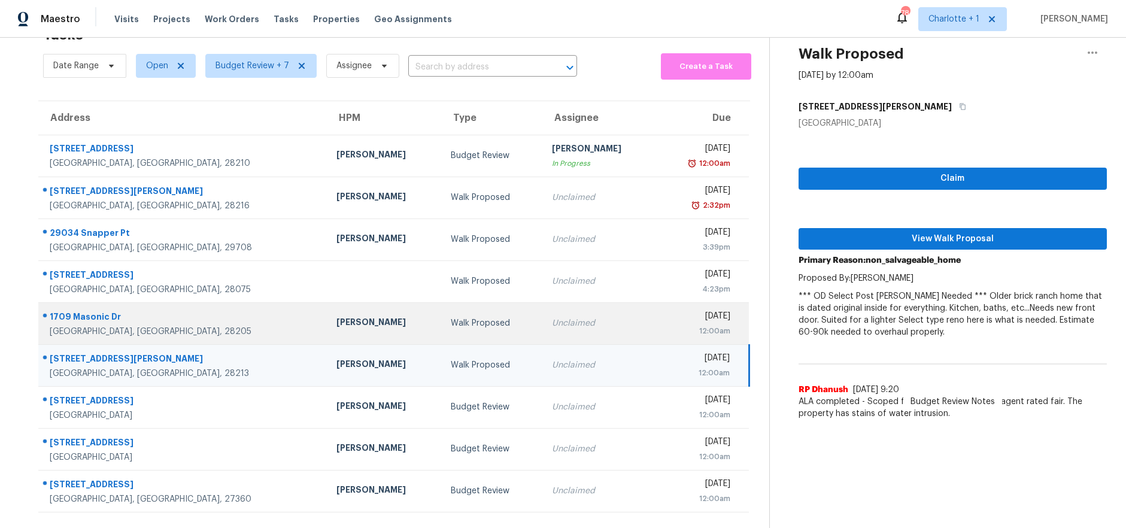
click at [451, 317] on div "Walk Proposed" at bounding box center [492, 323] width 82 height 12
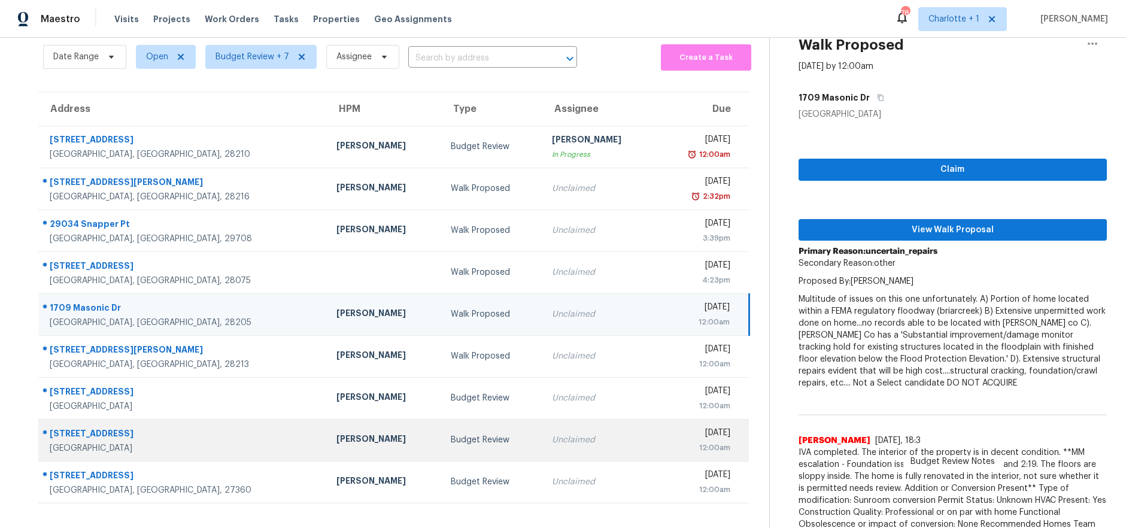
click at [344, 420] on td "[PERSON_NAME]" at bounding box center [384, 440] width 114 height 42
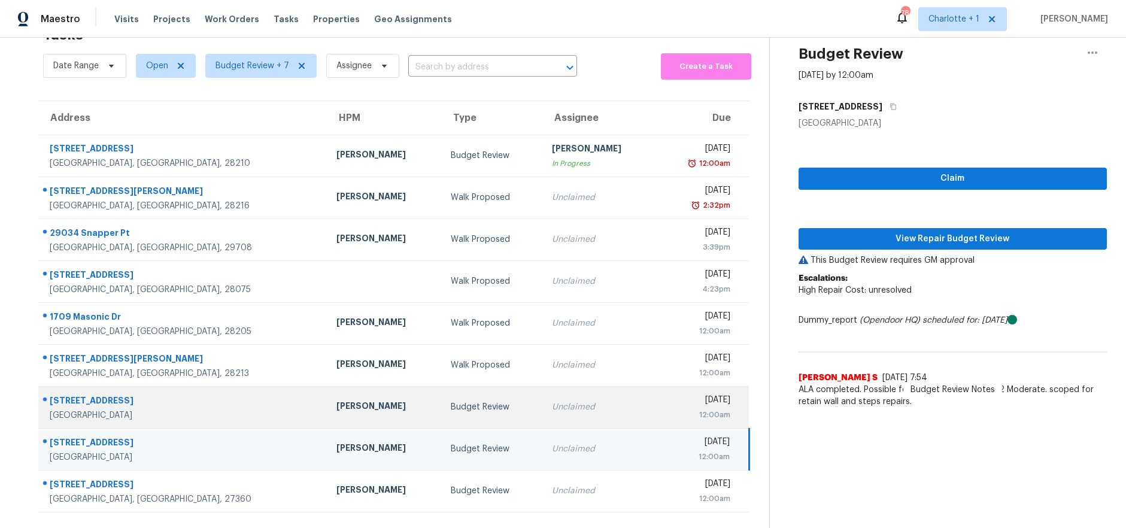
click at [336, 400] on div "[PERSON_NAME]" at bounding box center [383, 407] width 95 height 15
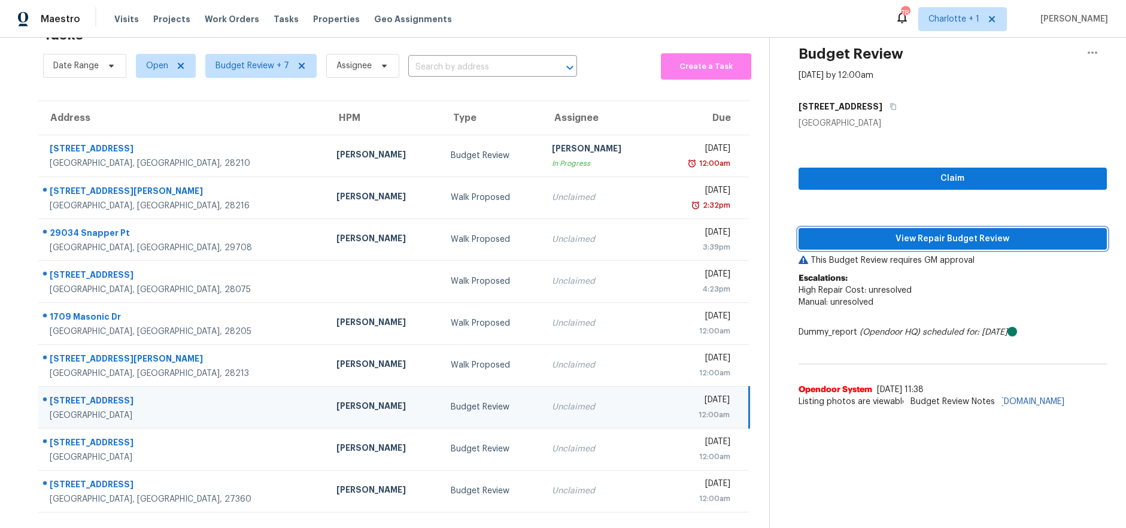
click at [862, 232] on span "View Repair Budget Review" at bounding box center [952, 239] width 289 height 15
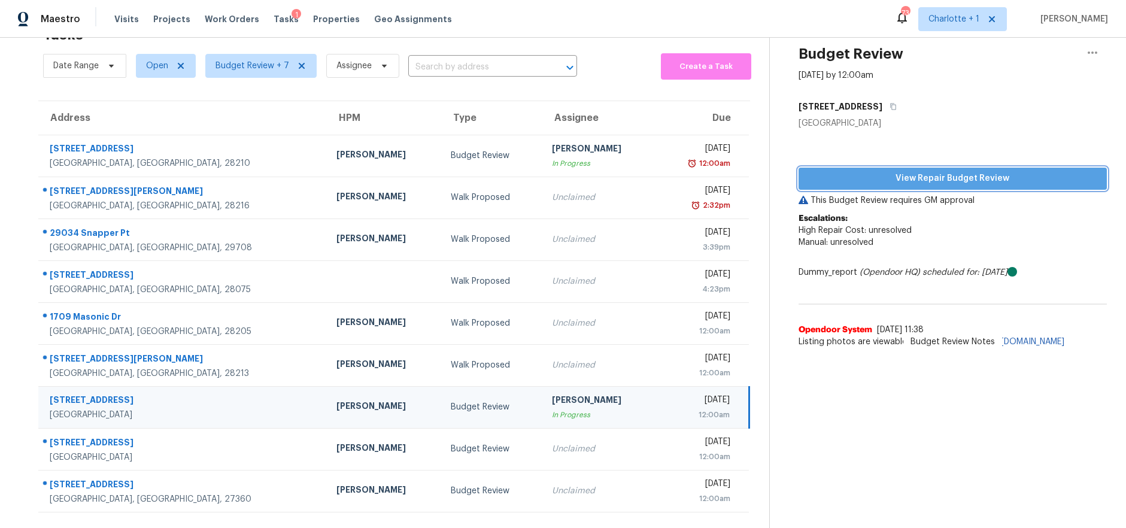
click at [856, 171] on span "View Repair Budget Review" at bounding box center [952, 178] width 289 height 15
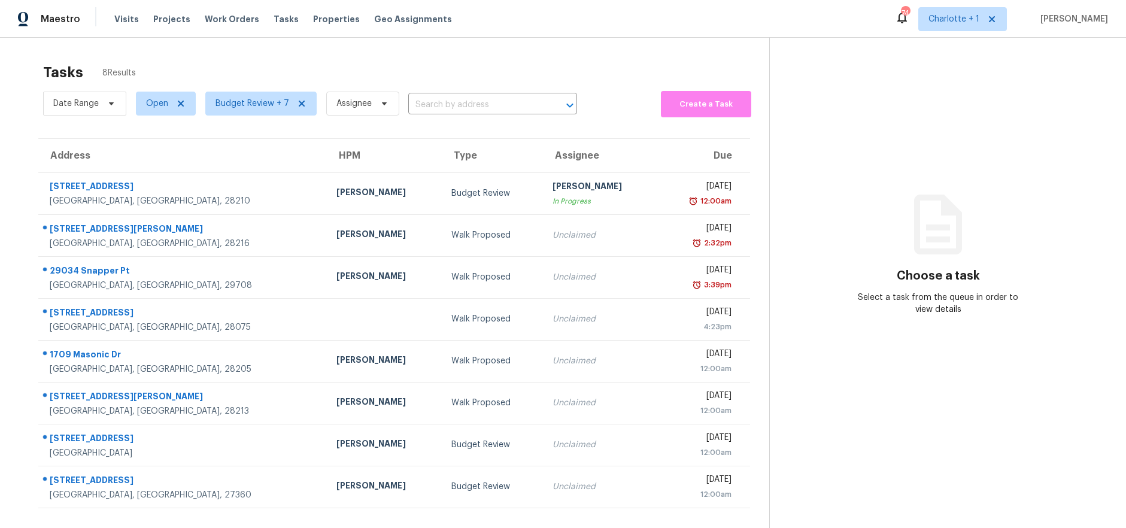
scroll to position [47, 0]
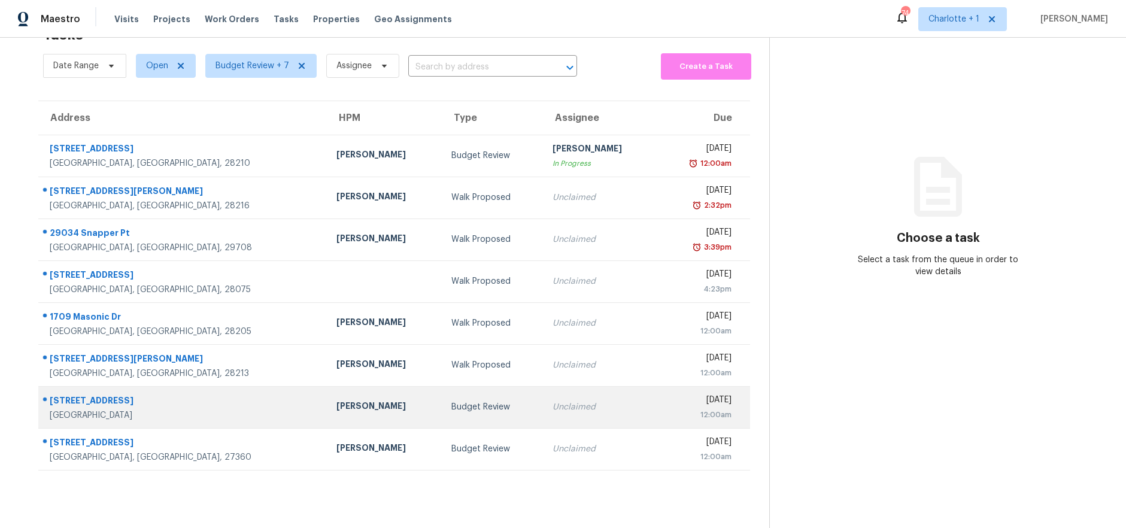
click at [190, 409] on div "[GEOGRAPHIC_DATA]" at bounding box center [184, 415] width 268 height 12
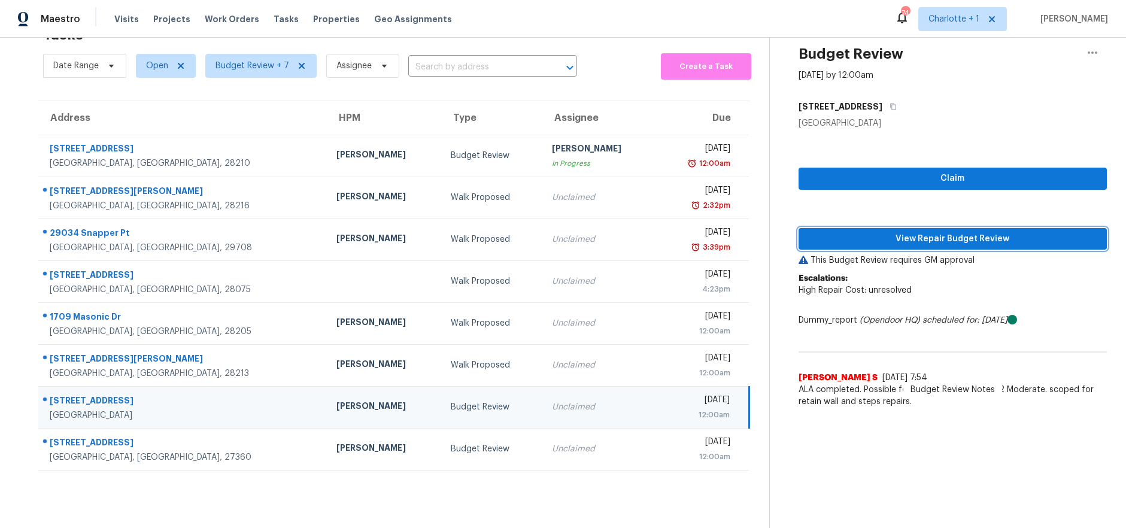
click at [849, 234] on span "View Repair Budget Review" at bounding box center [952, 239] width 289 height 15
